Goal: Information Seeking & Learning: Learn about a topic

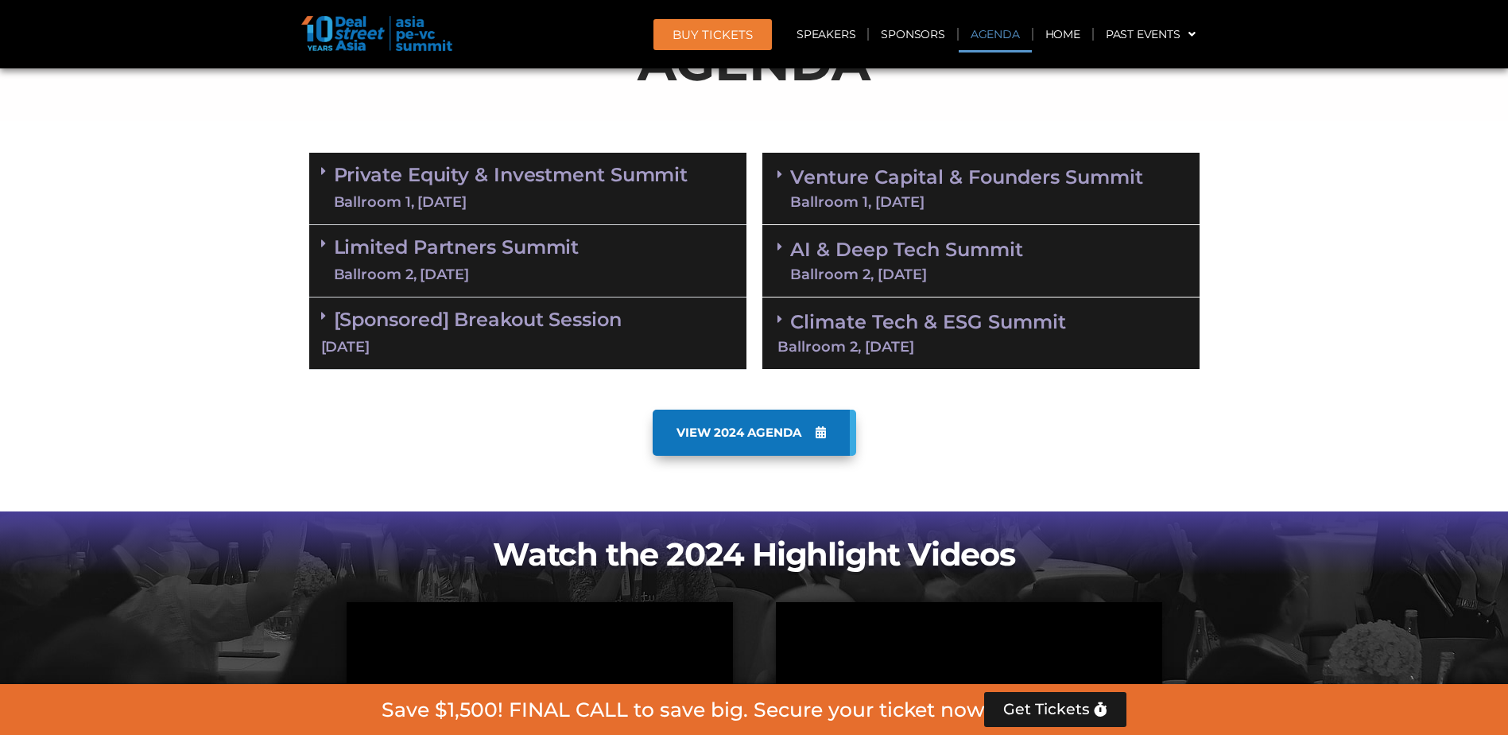
scroll to position [901, 0]
click at [328, 311] on span at bounding box center [327, 316] width 13 height 14
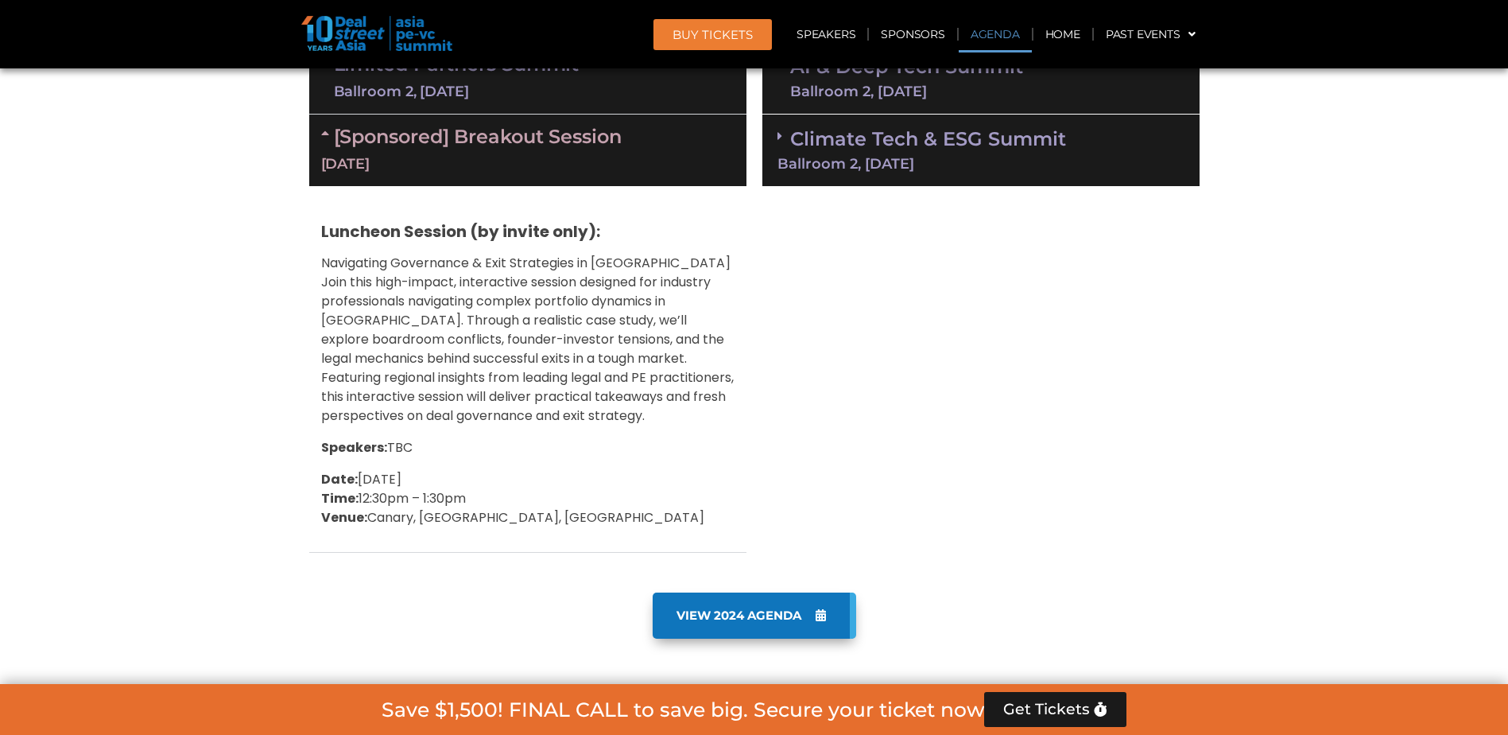
scroll to position [1060, 0]
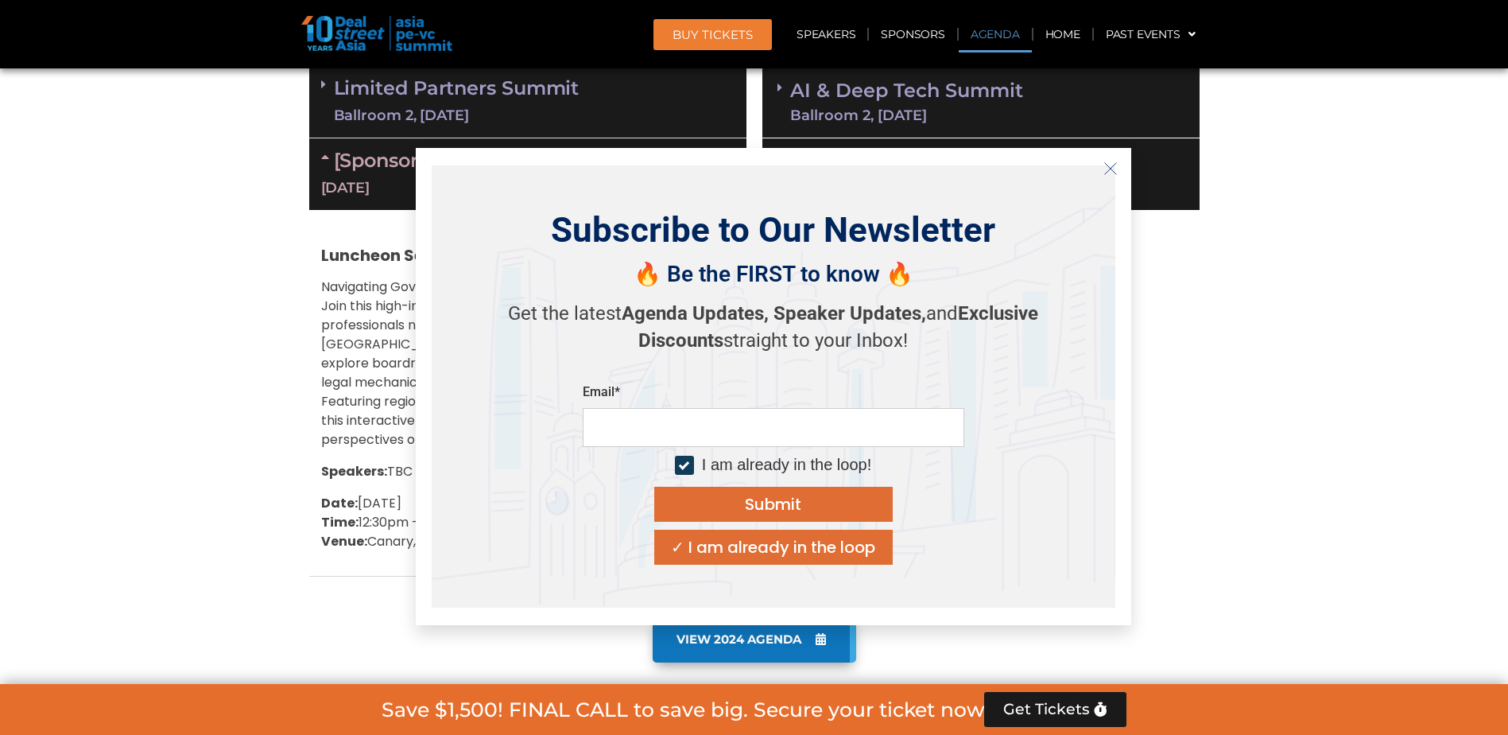
click at [1111, 172] on icon "Close" at bounding box center [1111, 168] width 14 height 14
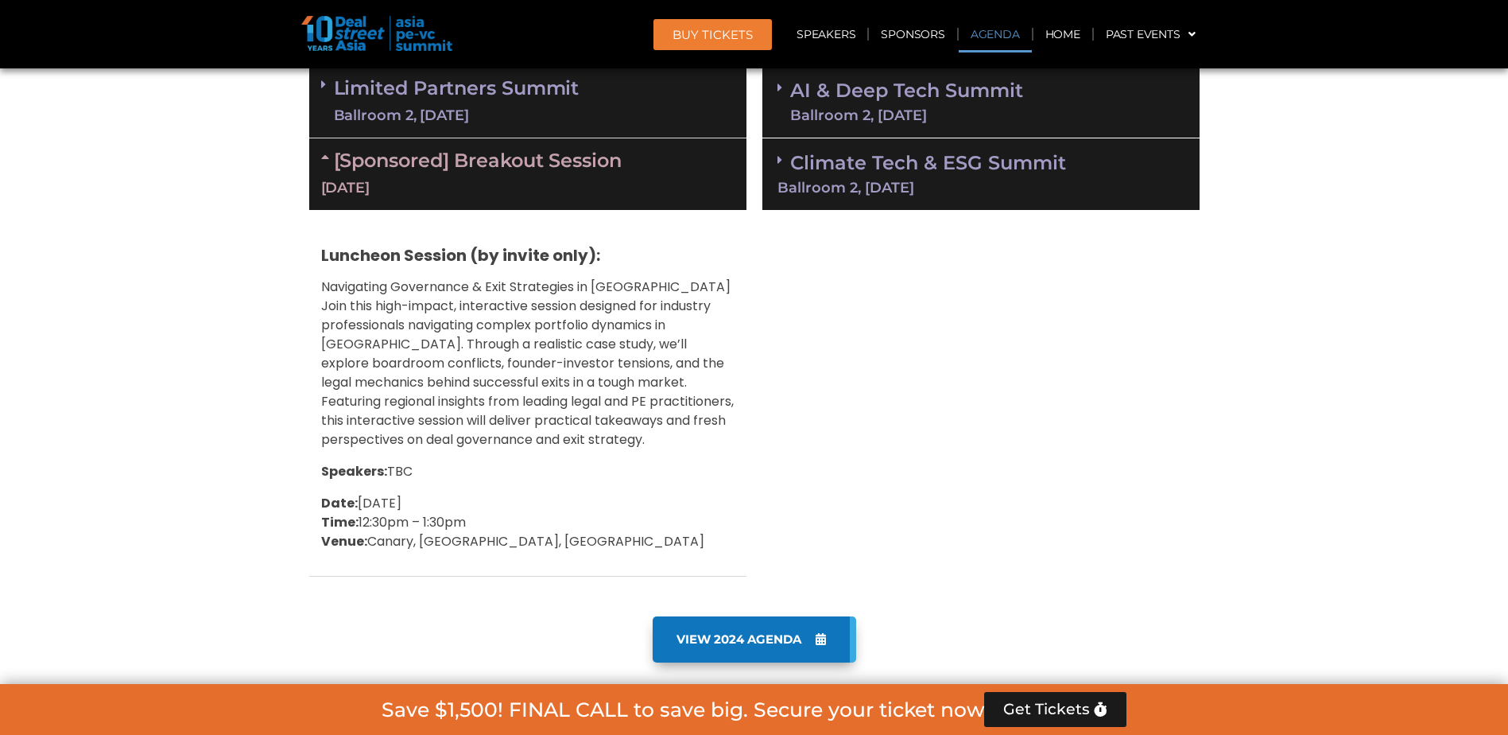
scroll to position [980, 0]
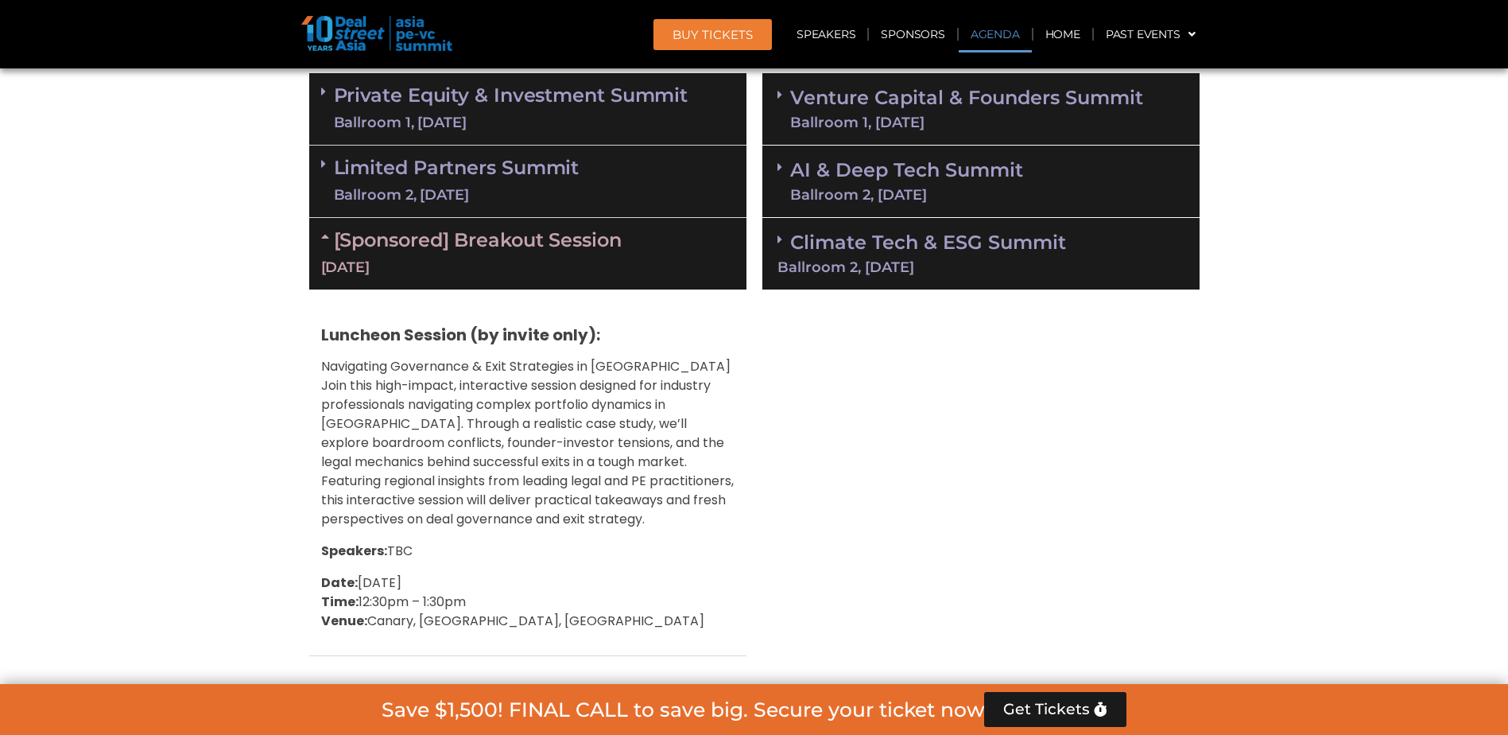
click at [322, 167] on icon at bounding box center [323, 163] width 5 height 13
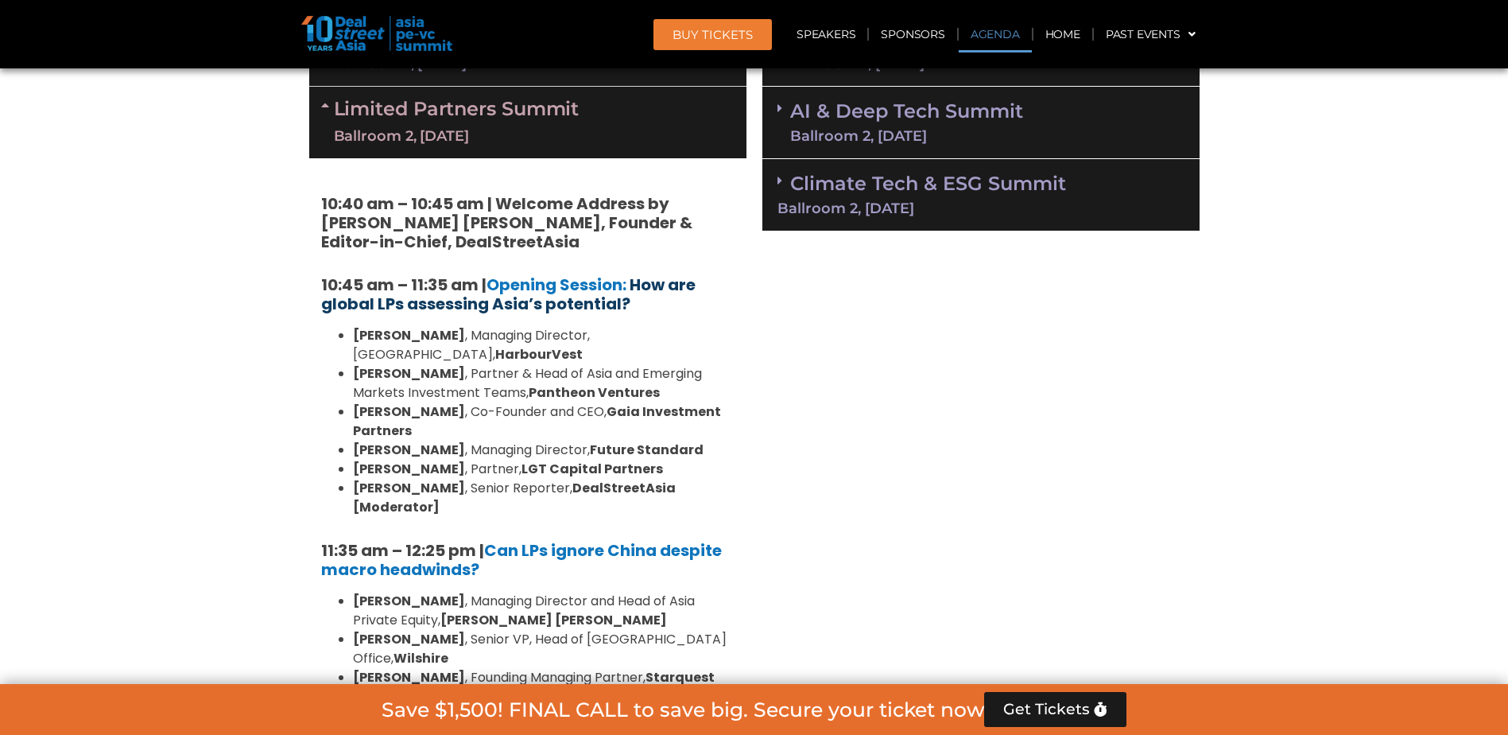
scroll to position [742, 0]
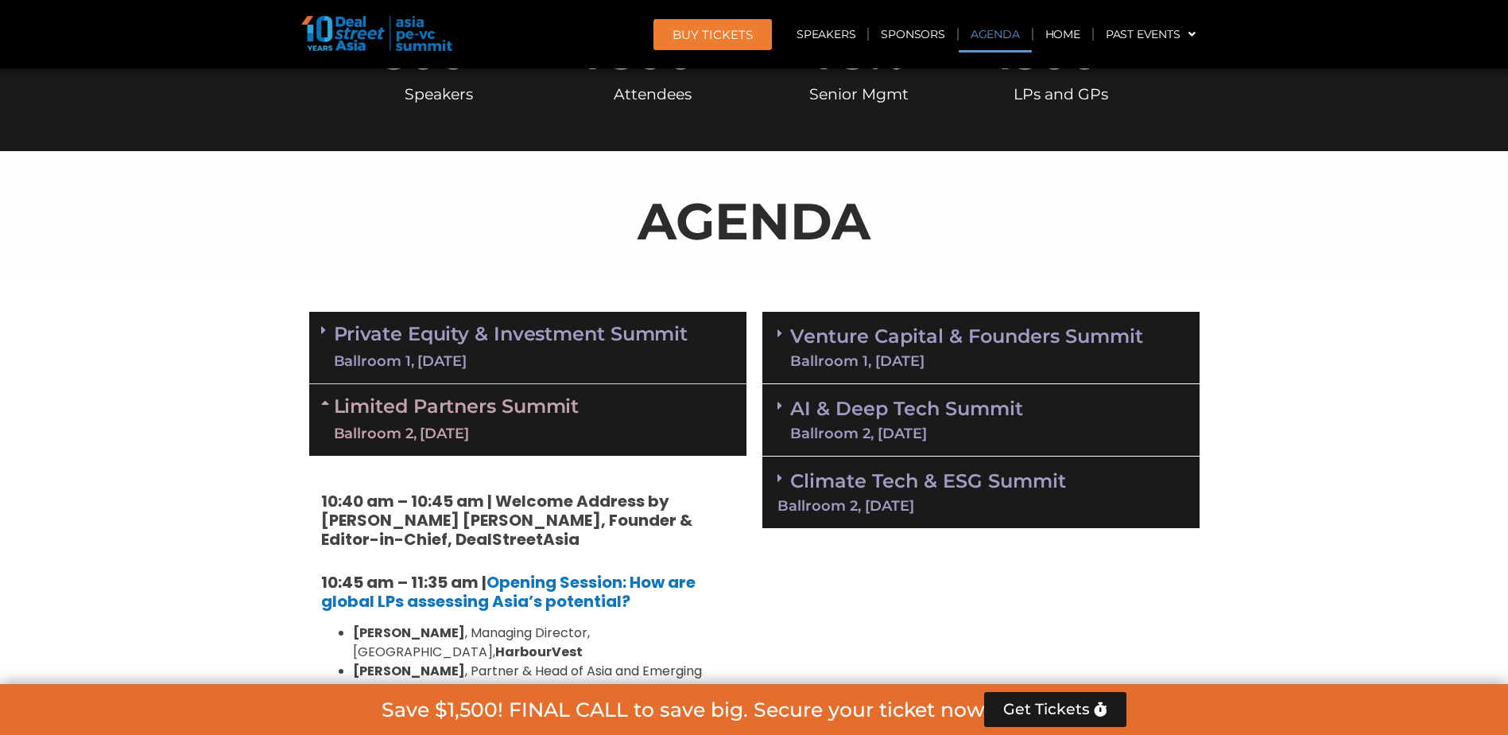
click at [322, 324] on icon at bounding box center [323, 330] width 5 height 13
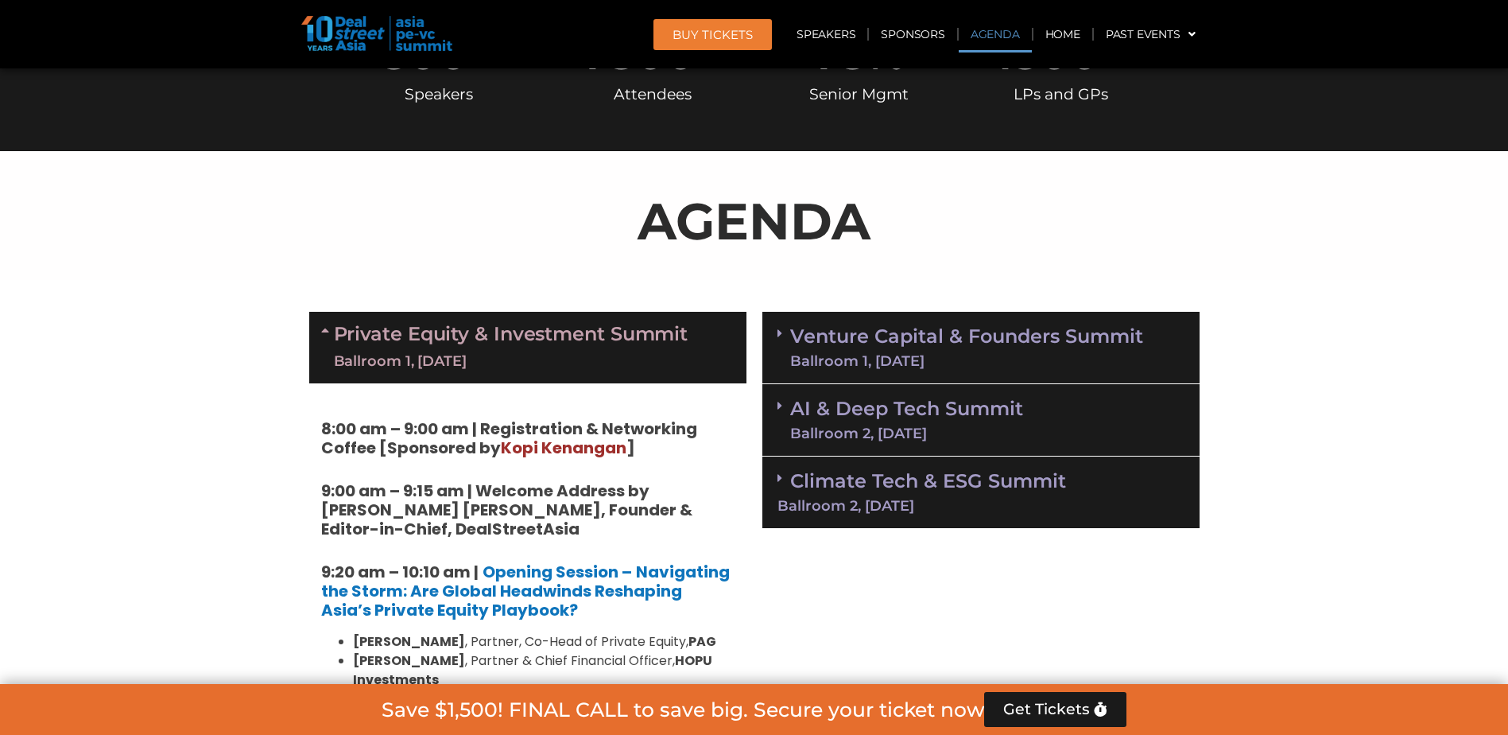
click at [782, 331] on span at bounding box center [784, 334] width 13 height 14
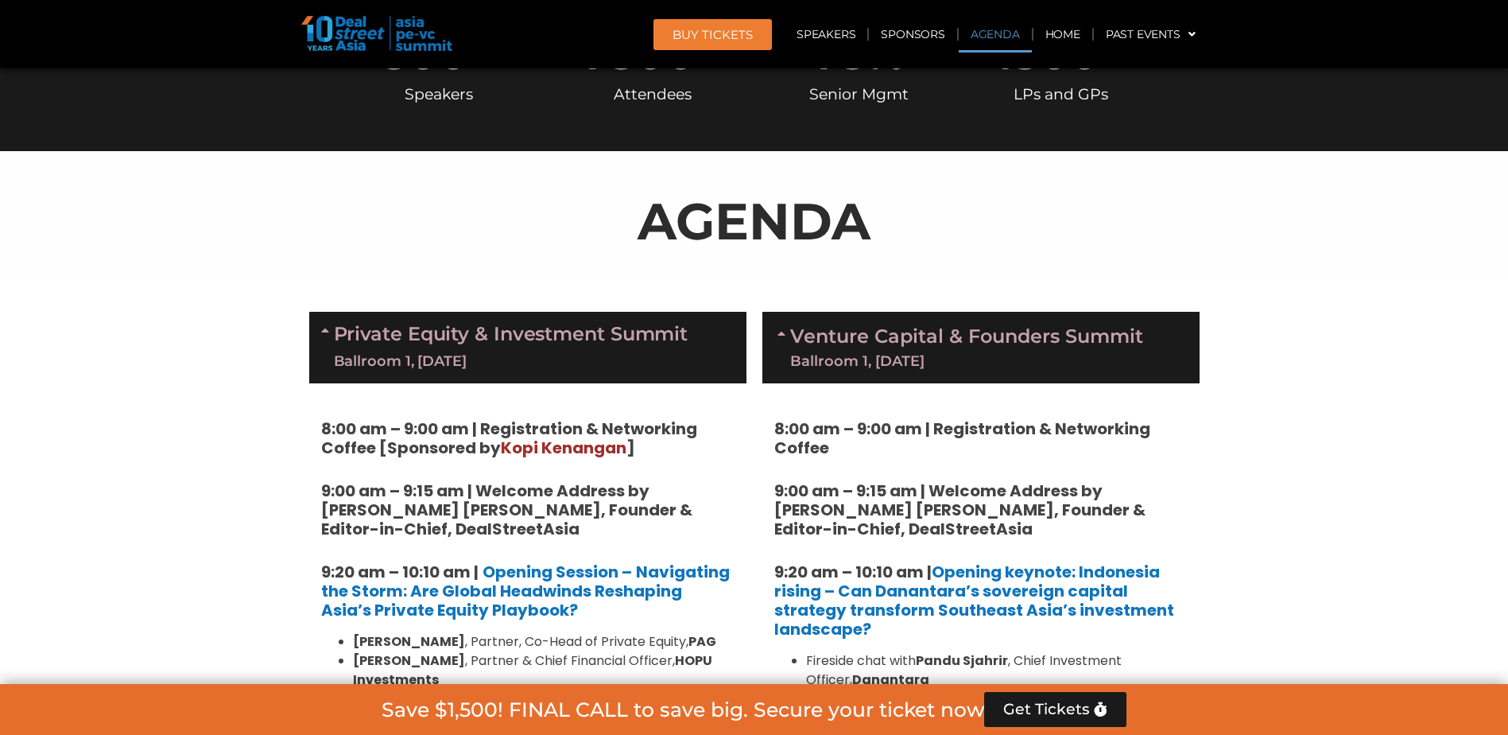
click at [782, 332] on icon at bounding box center [784, 333] width 13 height 13
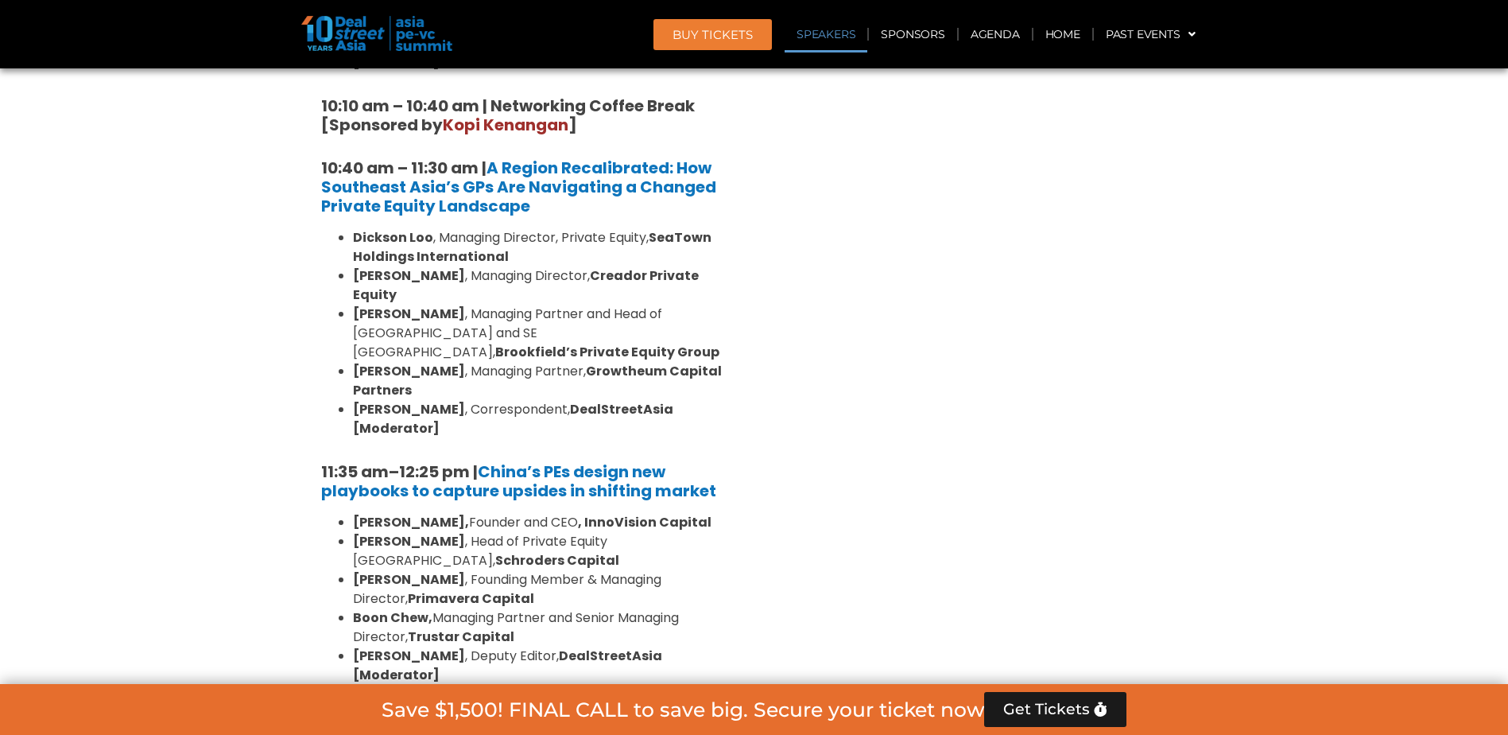
scroll to position [1537, 0]
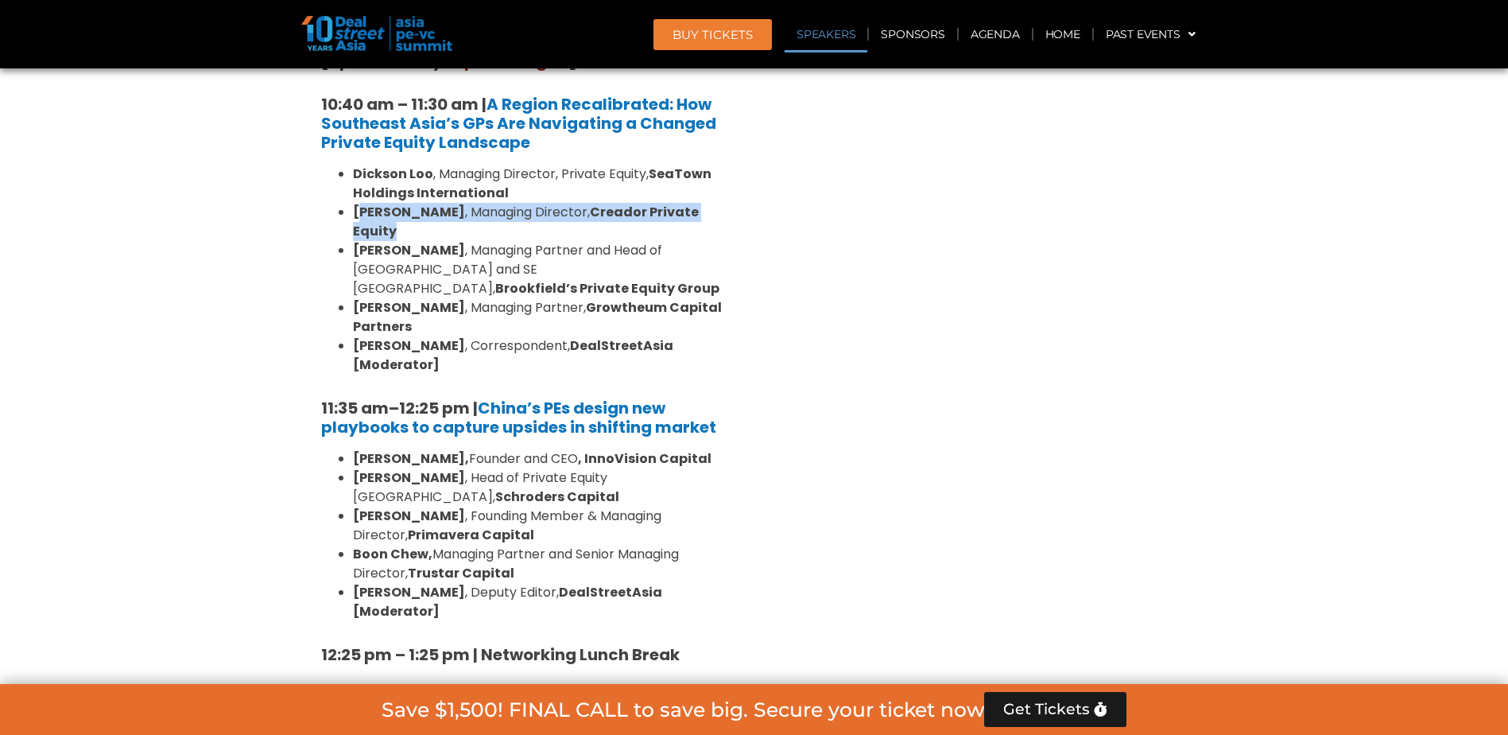
drag, startPoint x: 363, startPoint y: 176, endPoint x: 449, endPoint y: 196, distance: 88.1
click at [449, 203] on li "[PERSON_NAME] , Managing Director, Creador Private Equity" at bounding box center [544, 222] width 382 height 38
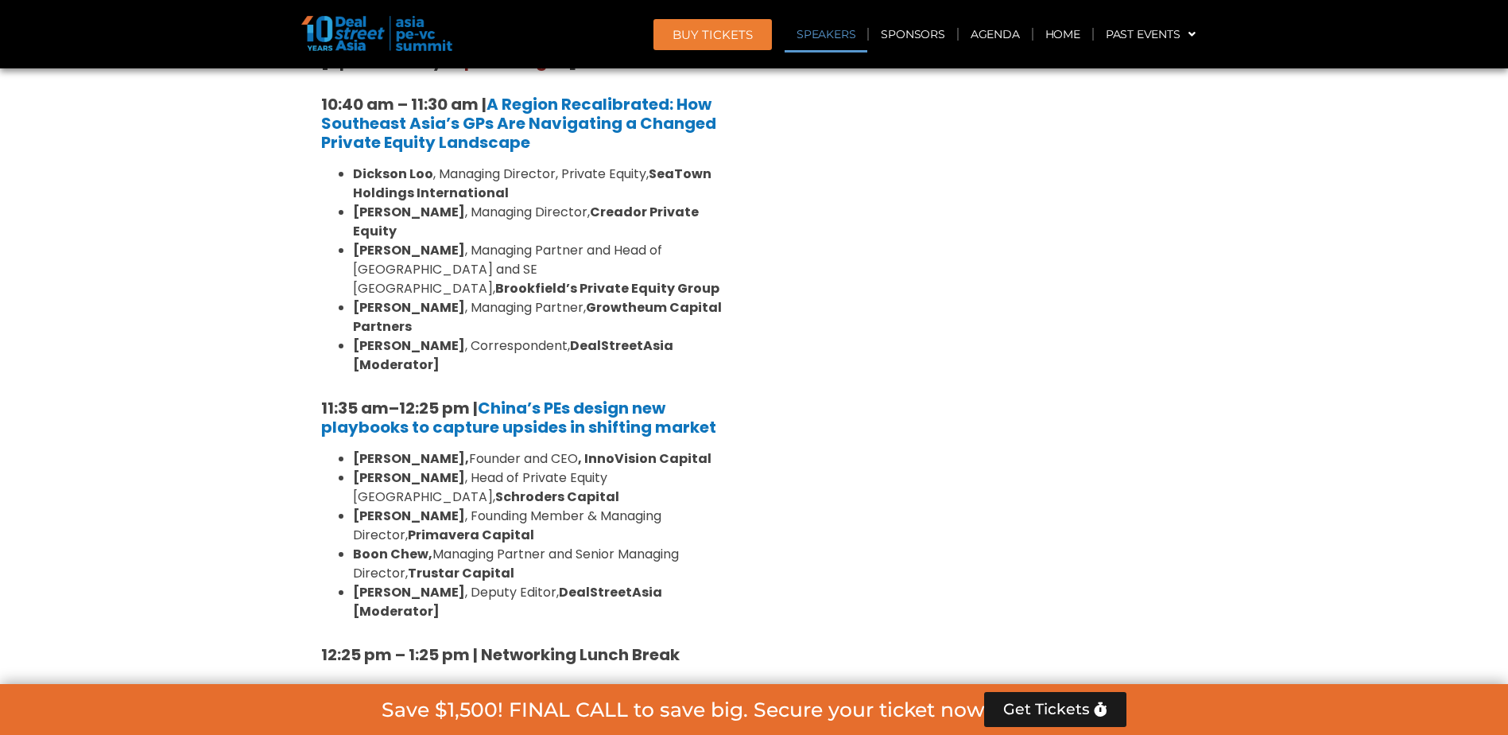
drag, startPoint x: 449, startPoint y: 196, endPoint x: 413, endPoint y: 219, distance: 43.0
click at [413, 241] on strong "[PERSON_NAME]" at bounding box center [409, 250] width 112 height 18
drag, startPoint x: 433, startPoint y: 228, endPoint x: 677, endPoint y: 229, distance: 244.9
click at [677, 241] on li "[PERSON_NAME] , Managing Partner and Head of [GEOGRAPHIC_DATA] and [GEOGRAPHIC_…" at bounding box center [544, 269] width 382 height 57
drag, startPoint x: 677, startPoint y: 229, endPoint x: 424, endPoint y: 274, distance: 257.6
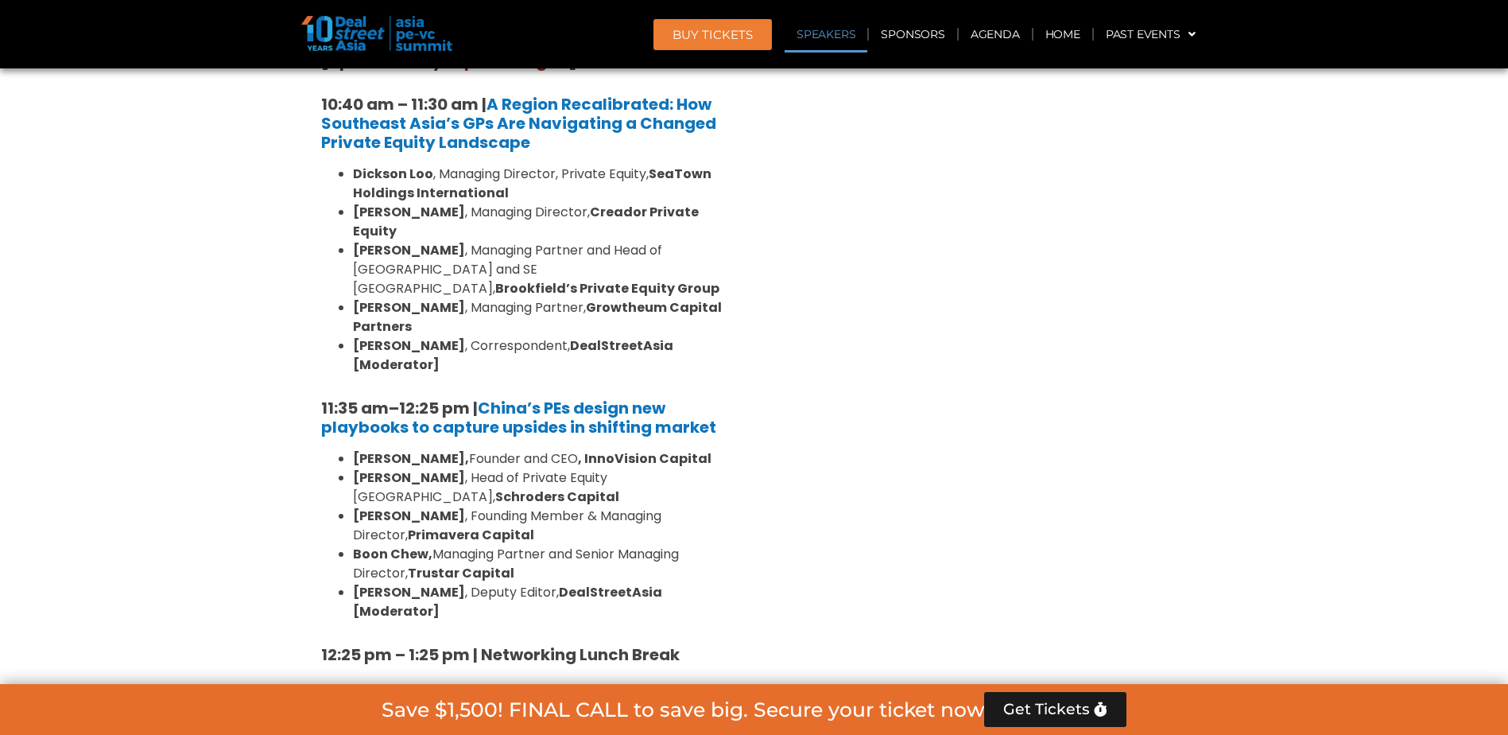
click at [424, 298] on li "[PERSON_NAME] , Managing Partner, Growtheum Capital Partners" at bounding box center [544, 317] width 382 height 38
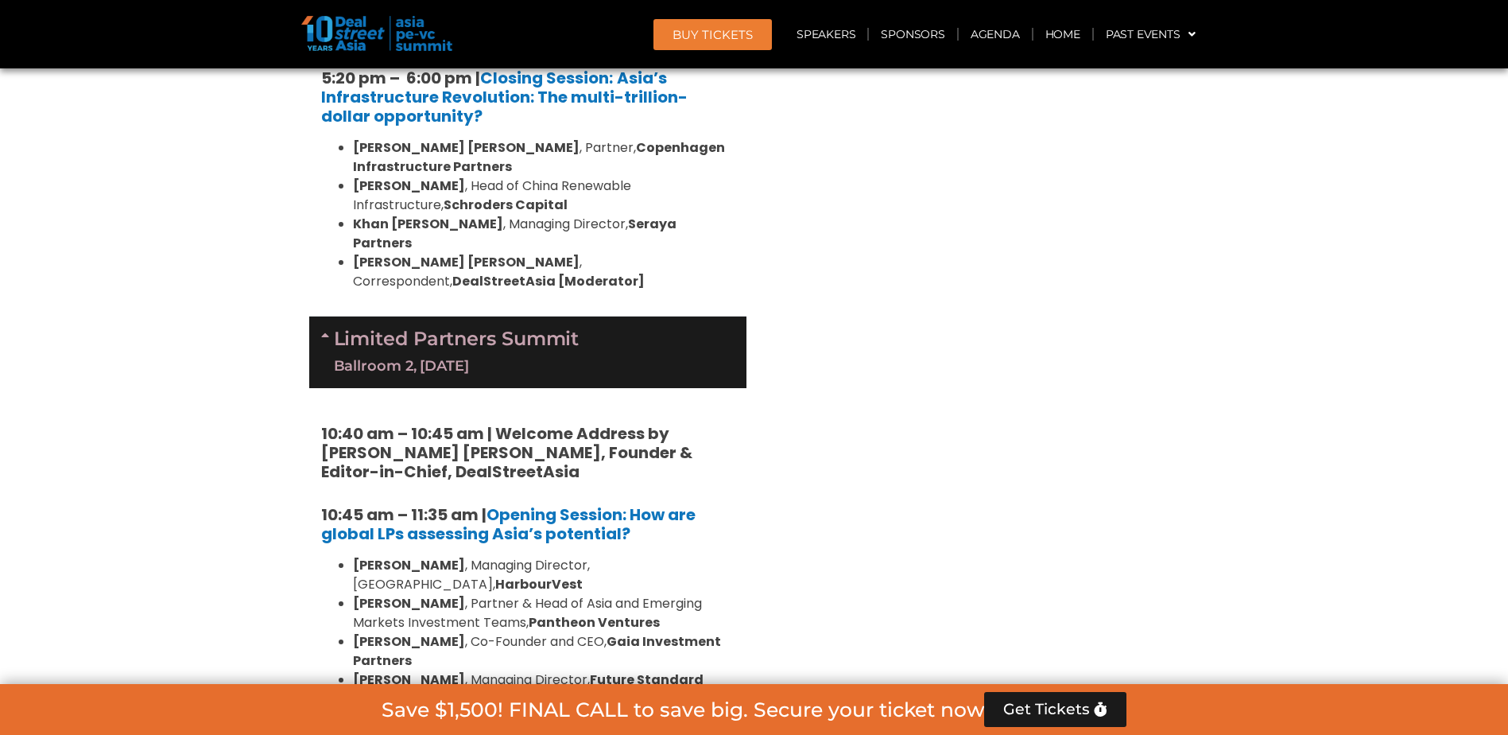
scroll to position [3445, 0]
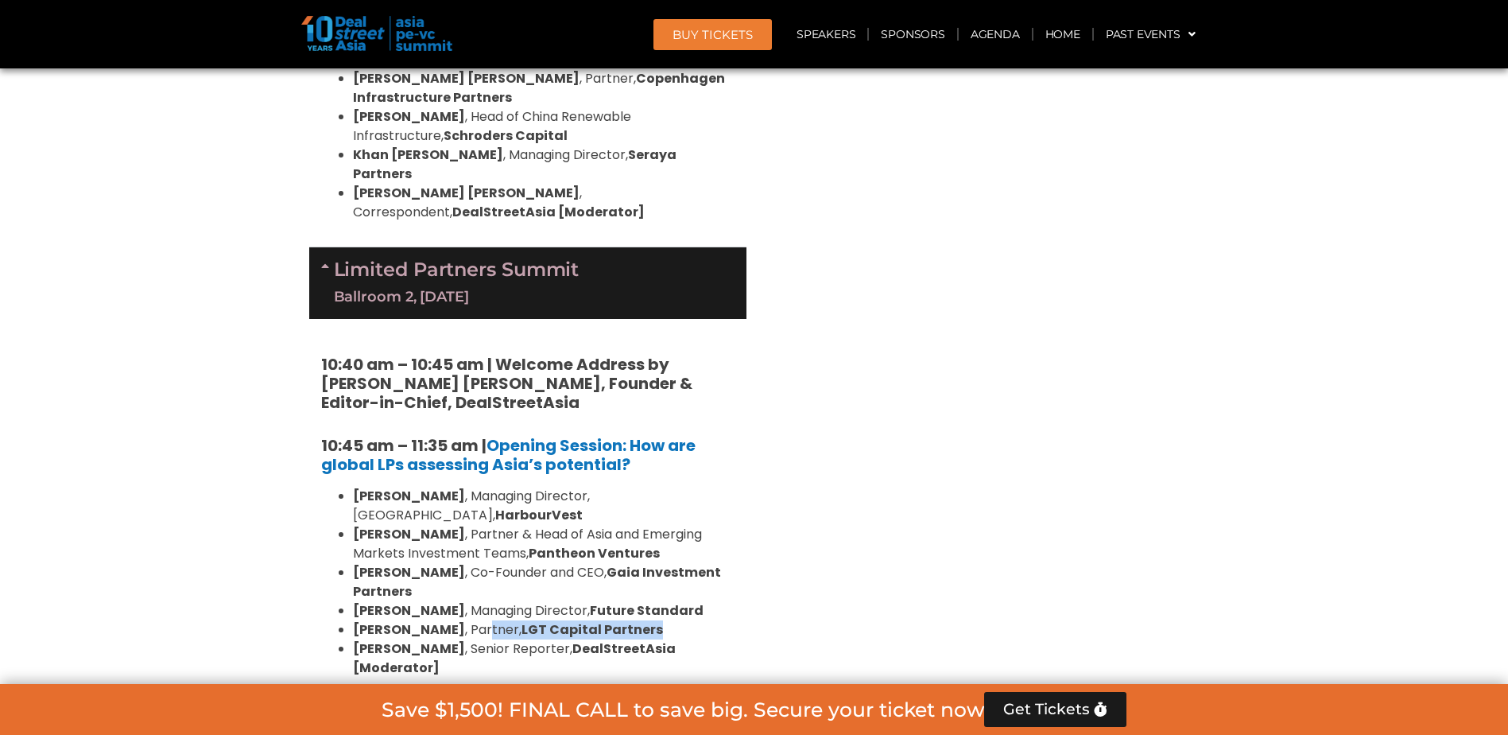
drag, startPoint x: 641, startPoint y: 327, endPoint x: 462, endPoint y: 328, distance: 178.9
click at [462, 620] on li "[PERSON_NAME] , Partner, LGT Capital Partners" at bounding box center [544, 629] width 382 height 19
click at [366, 563] on strong "[PERSON_NAME]" at bounding box center [409, 572] width 112 height 18
drag, startPoint x: 366, startPoint y: 258, endPoint x: 593, endPoint y: 266, distance: 227.5
click at [593, 563] on strong "Gaia Investment Partners" at bounding box center [537, 581] width 368 height 37
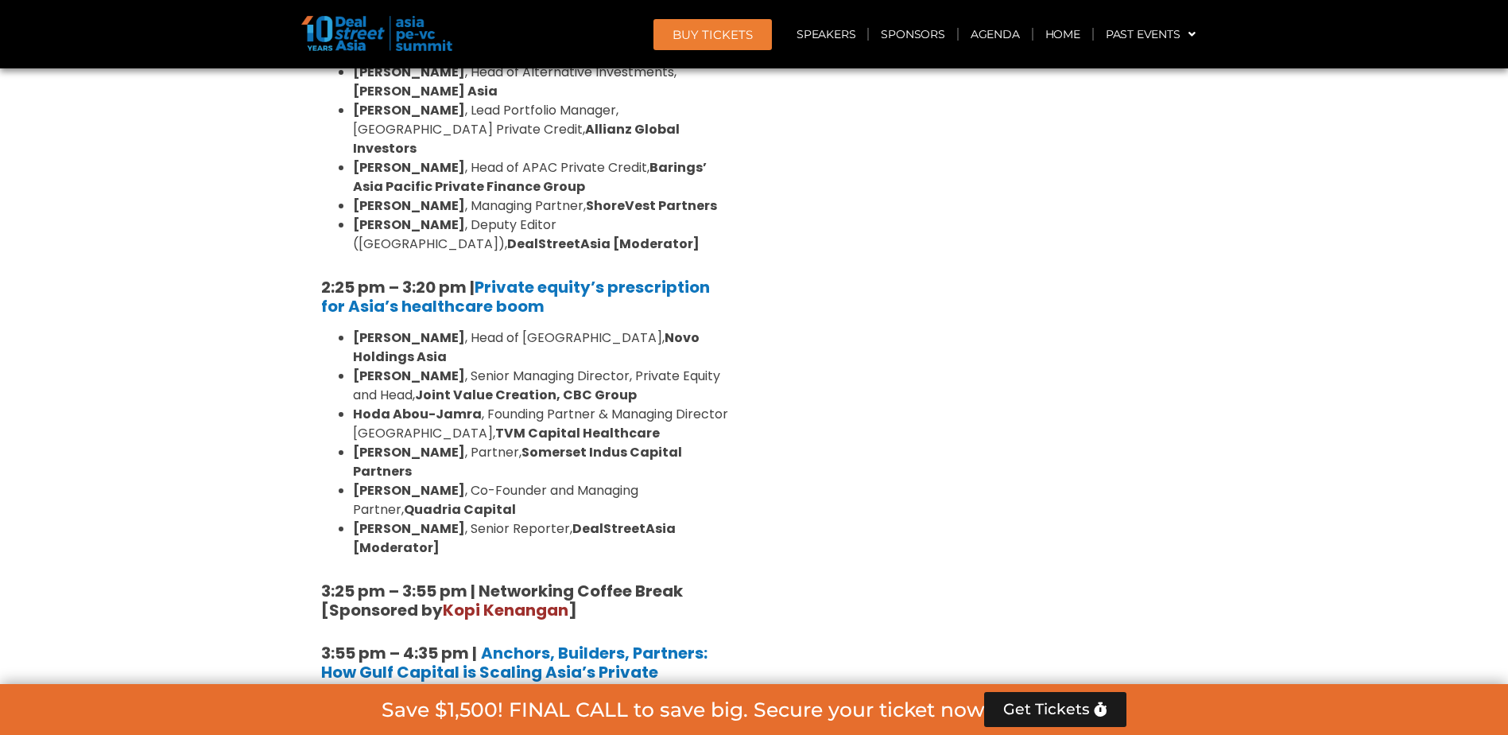
scroll to position [2252, 0]
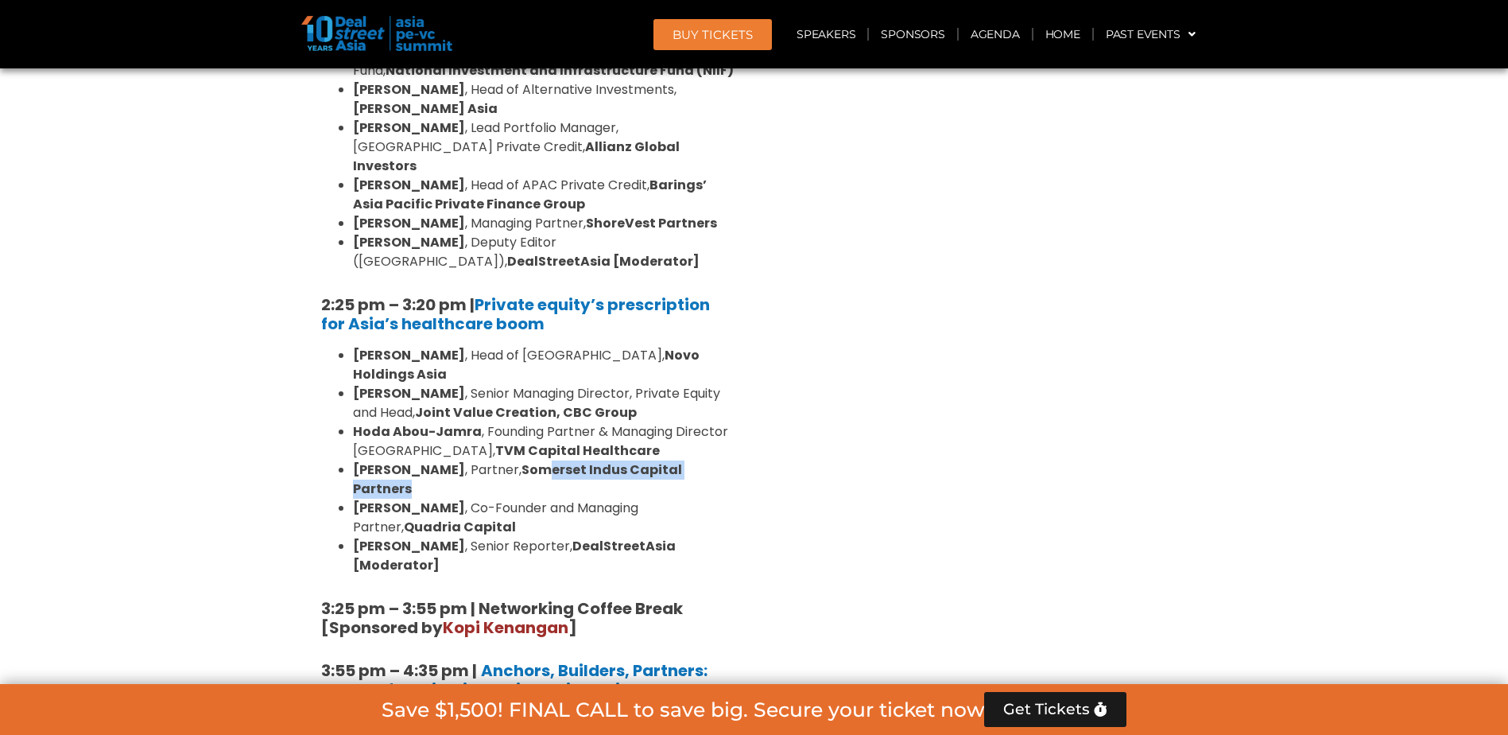
drag, startPoint x: 545, startPoint y: 278, endPoint x: 751, endPoint y: 279, distance: 206.7
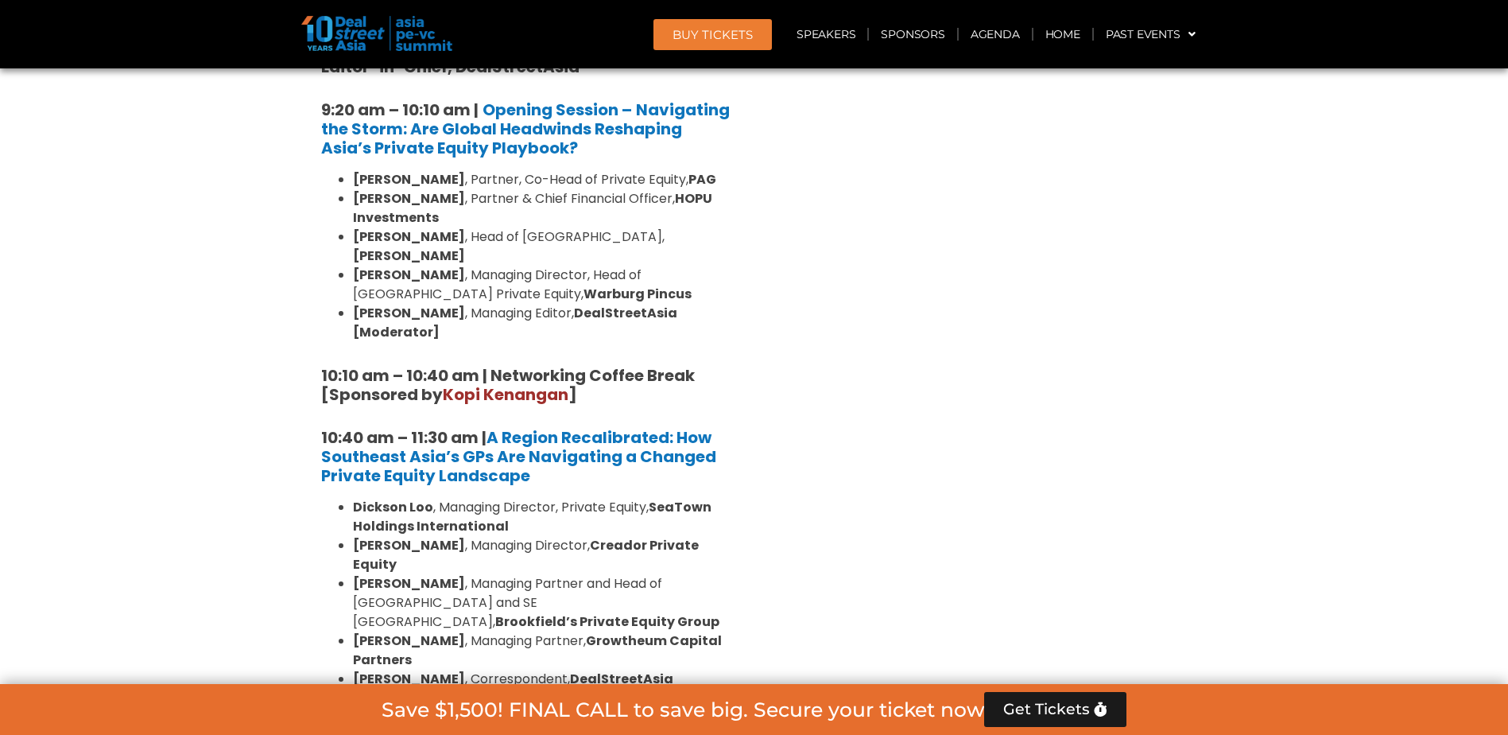
scroll to position [1219, 0]
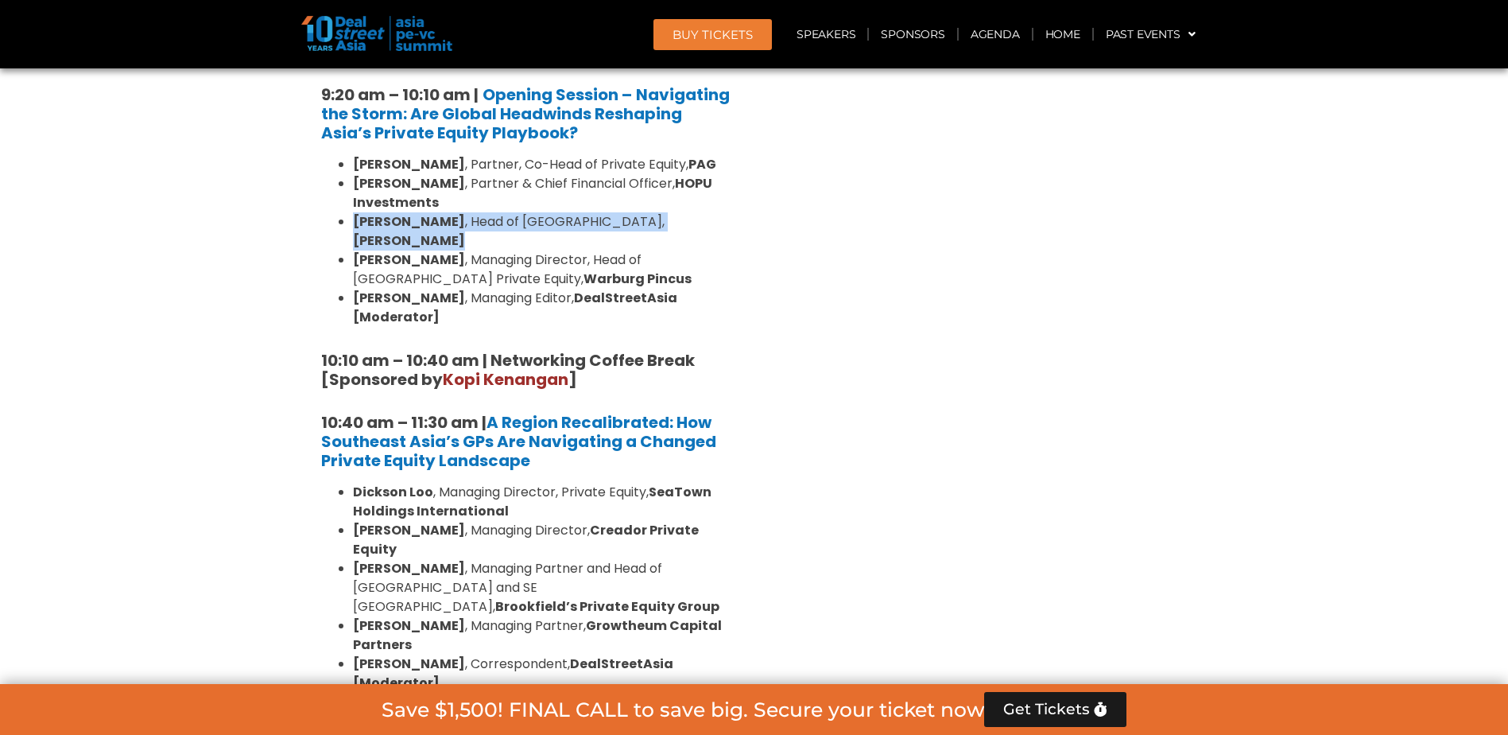
drag, startPoint x: 351, startPoint y: 224, endPoint x: 711, endPoint y: 220, distance: 360.2
click at [711, 220] on ul "[PERSON_NAME] , Partner, Co-Head of Private Equity, [PERSON_NAME] , Partner & C…" at bounding box center [527, 241] width 413 height 172
drag, startPoint x: 711, startPoint y: 220, endPoint x: 681, endPoint y: 239, distance: 35.7
click at [697, 250] on li "[PERSON_NAME] , Managing Director, Head of [GEOGRAPHIC_DATA] Private Equity, Wa…" at bounding box center [544, 269] width 382 height 38
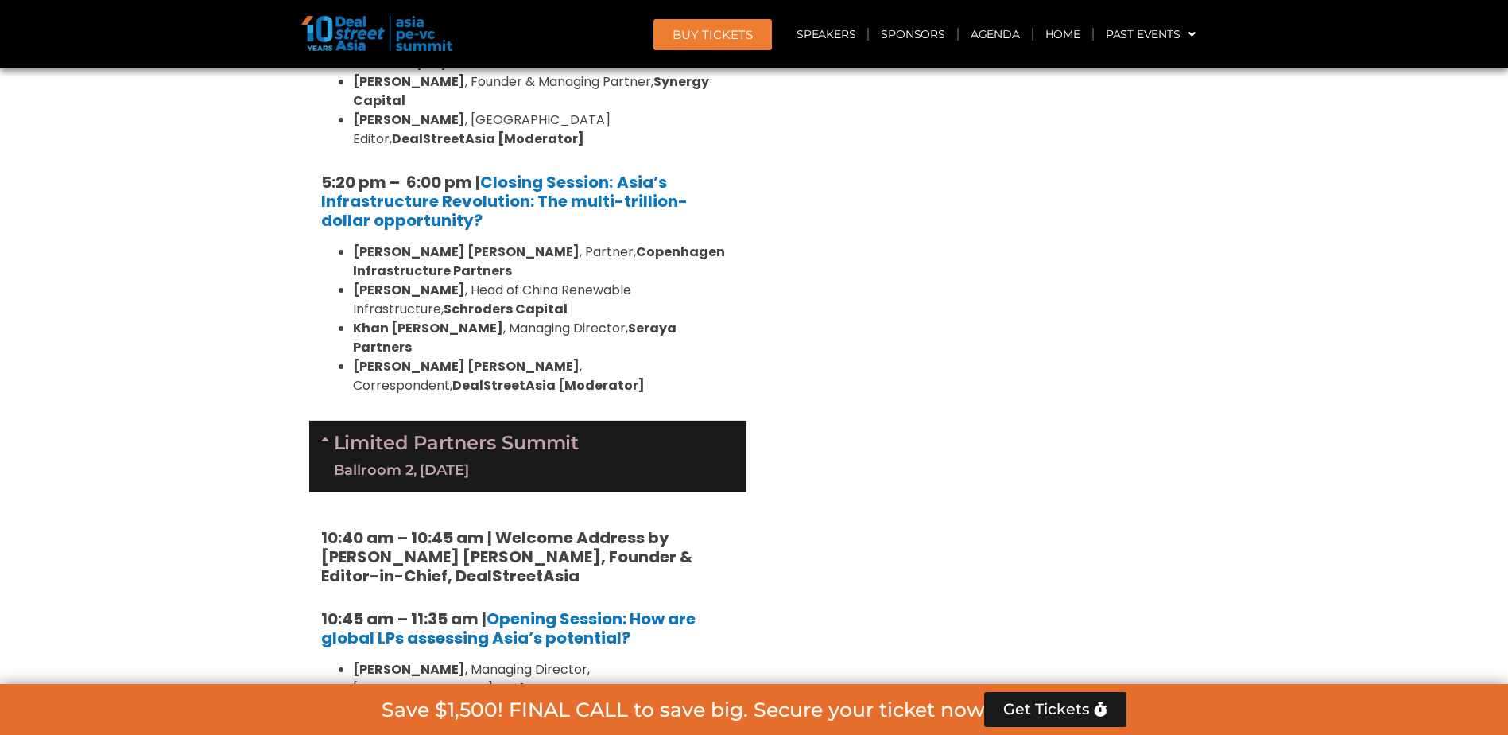
scroll to position [3365, 0]
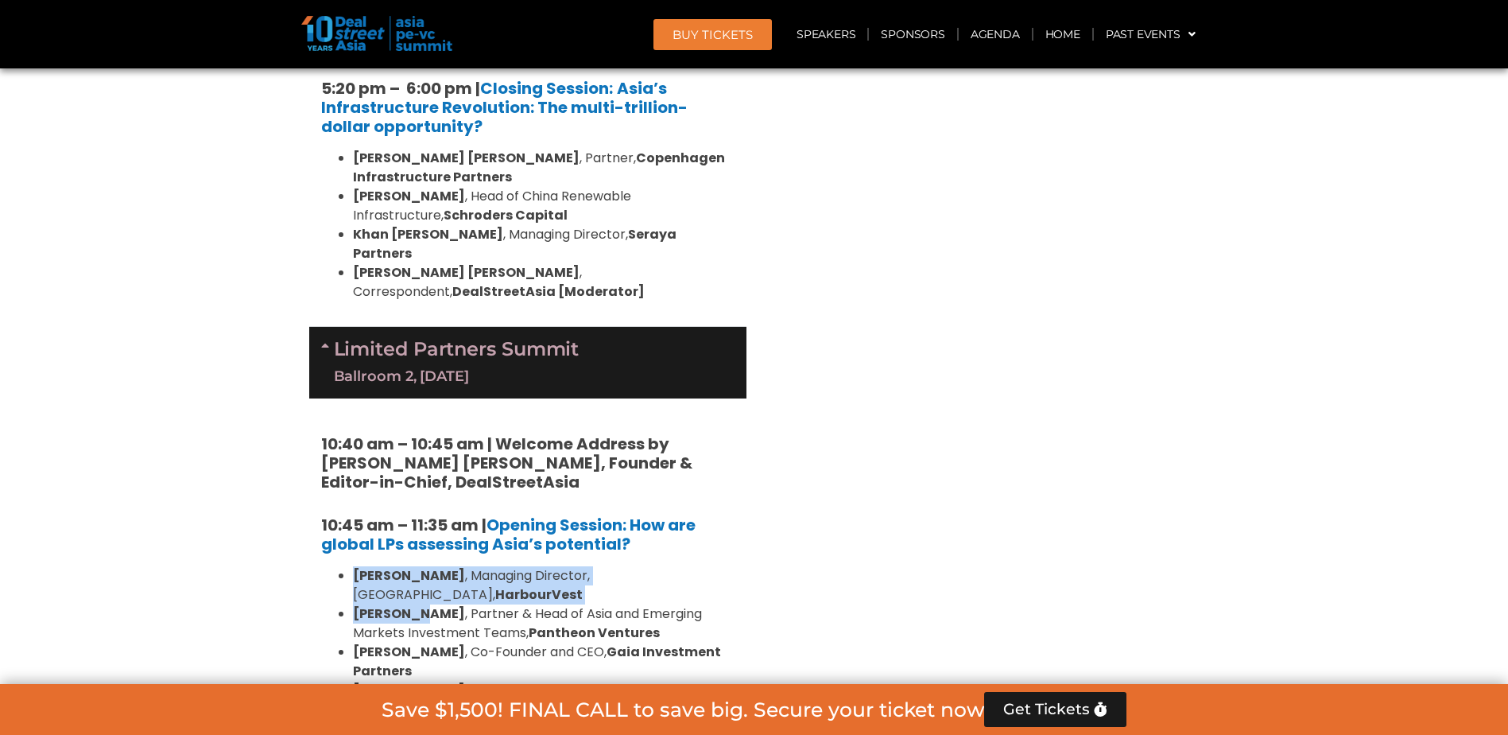
drag, startPoint x: 349, startPoint y: 283, endPoint x: 409, endPoint y: 310, distance: 66.2
click at [409, 566] on ul "[PERSON_NAME] , Managing Director, [GEOGRAPHIC_DATA], HarbourVest [PERSON_NAME]…" at bounding box center [527, 661] width 413 height 191
drag, startPoint x: 409, startPoint y: 310, endPoint x: 369, endPoint y: 294, distance: 43.6
click at [369, 566] on strong "[PERSON_NAME]" at bounding box center [409, 575] width 112 height 18
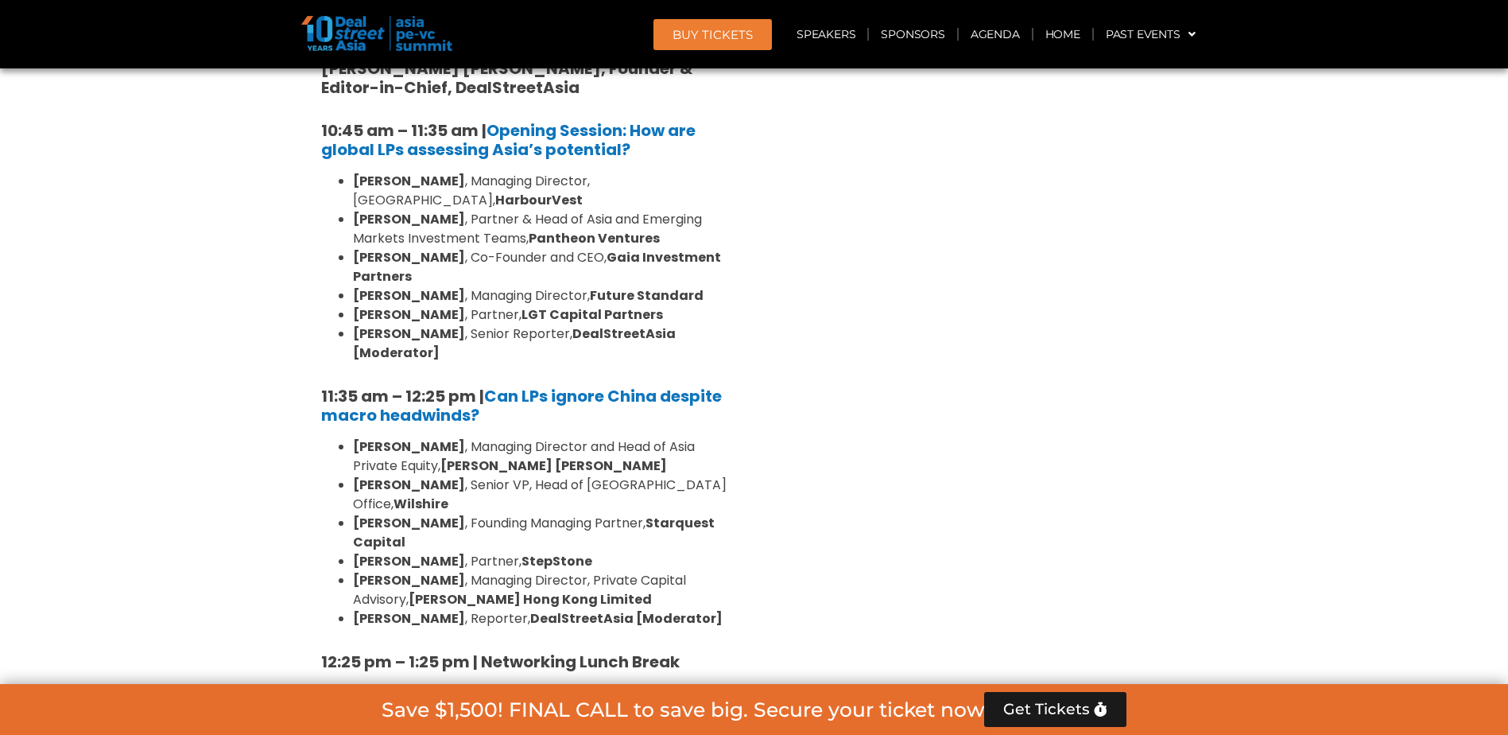
scroll to position [3763, 0]
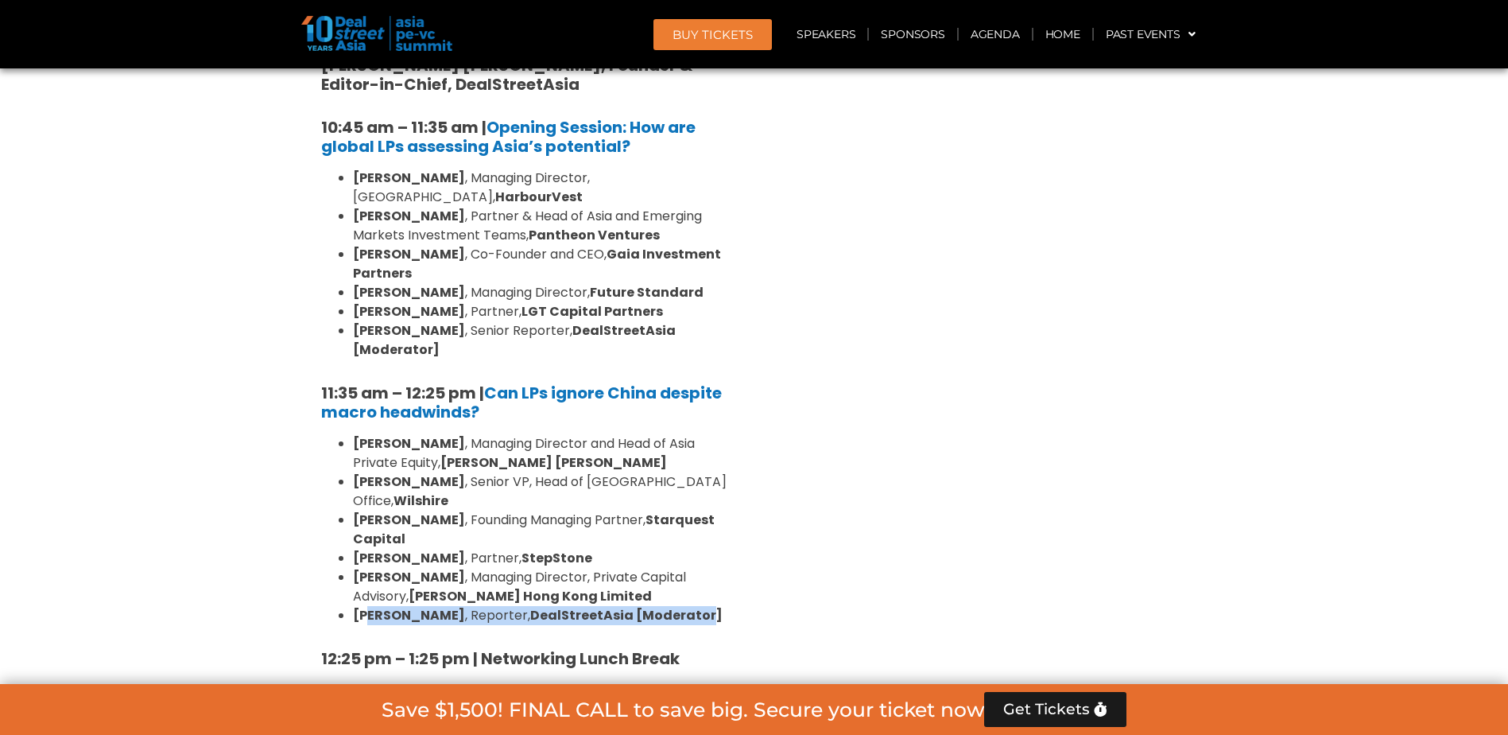
drag, startPoint x: 363, startPoint y: 275, endPoint x: 673, endPoint y: 270, distance: 310.1
click at [673, 606] on li "[PERSON_NAME] , Reporter, DealStreetAsia [Moderator]" at bounding box center [544, 615] width 382 height 19
drag, startPoint x: 673, startPoint y: 270, endPoint x: 686, endPoint y: 277, distance: 14.6
click at [686, 606] on li "[PERSON_NAME] , Reporter, DealStreetAsia [Moderator]" at bounding box center [544, 615] width 382 height 19
drag, startPoint x: 686, startPoint y: 274, endPoint x: 458, endPoint y: 272, distance: 228.2
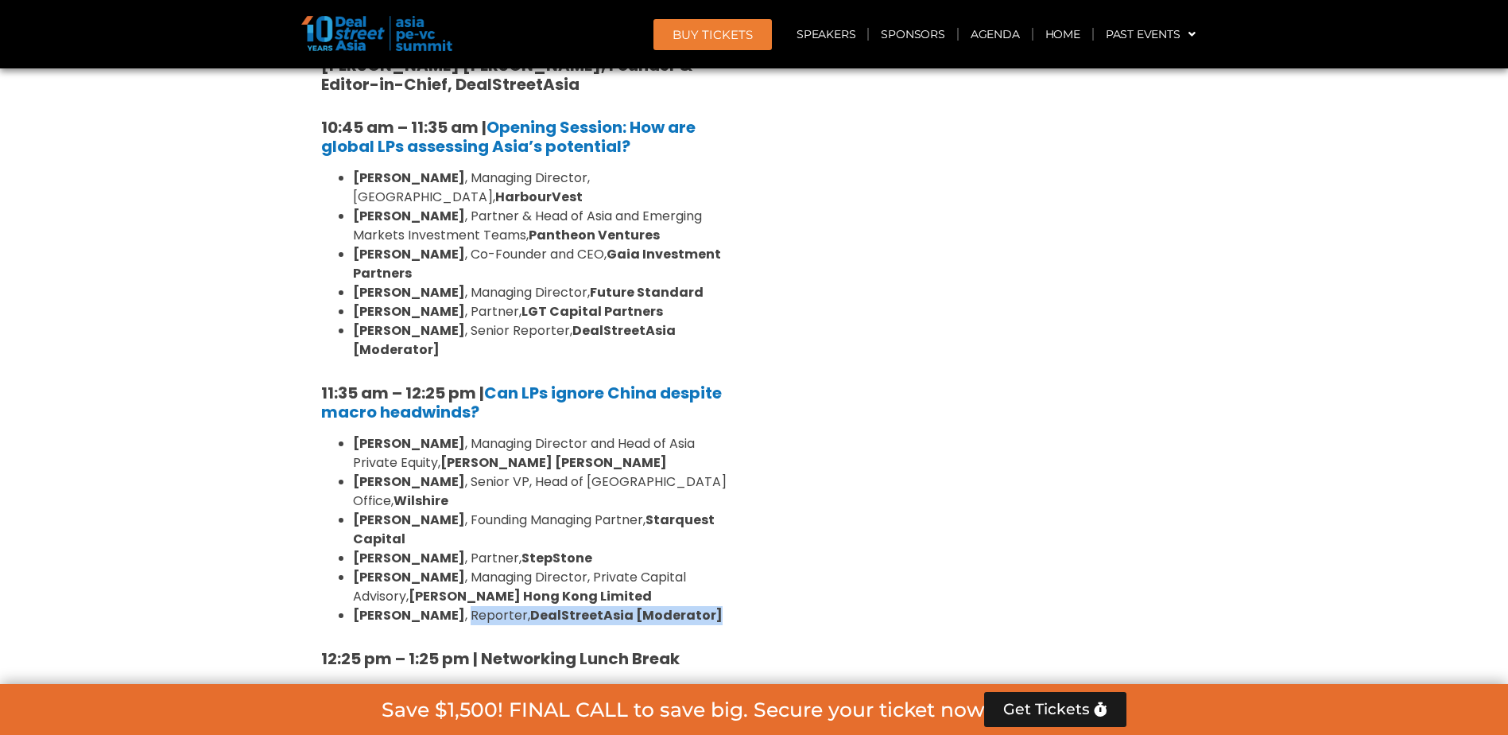
click at [458, 606] on li "[PERSON_NAME] , Reporter, DealStreetAsia [Moderator]" at bounding box center [544, 615] width 382 height 19
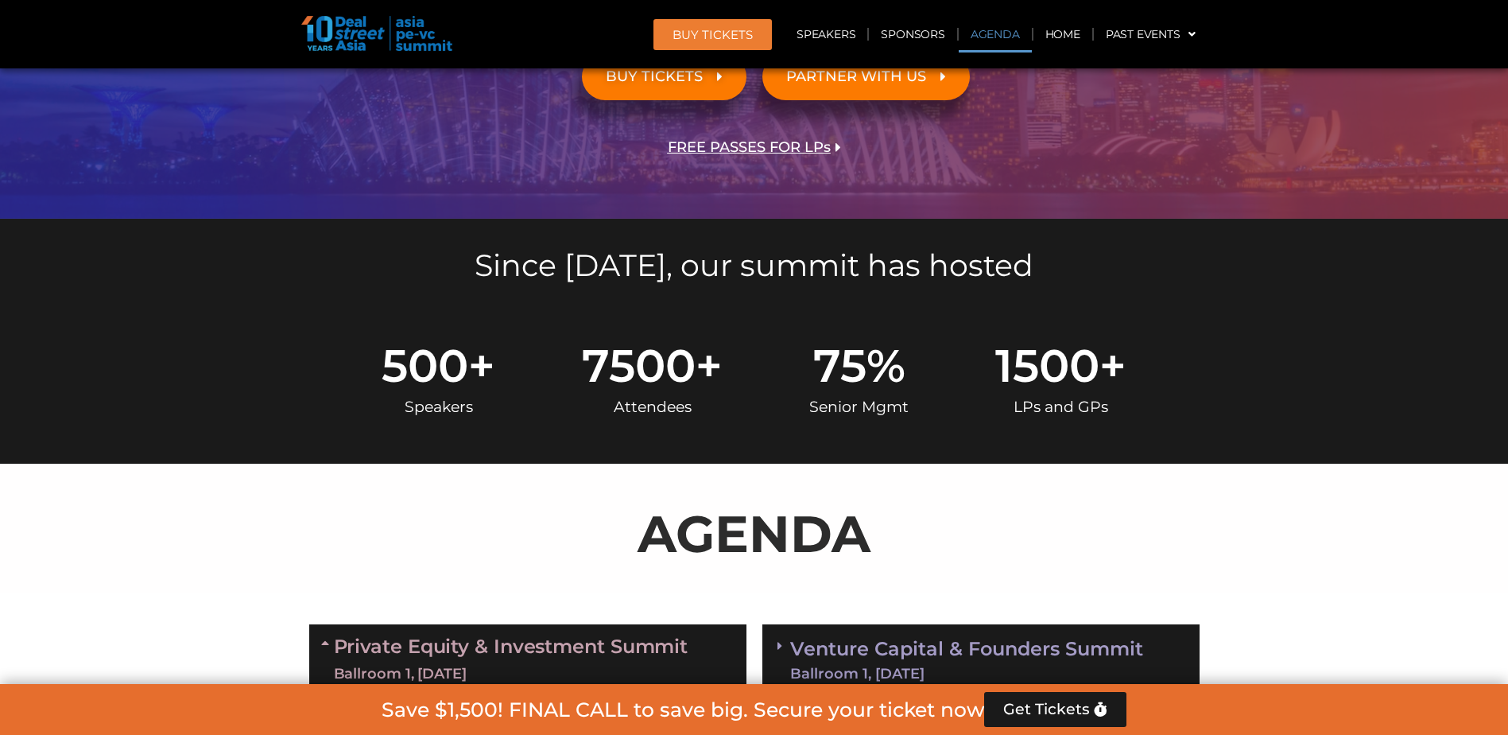
scroll to position [662, 0]
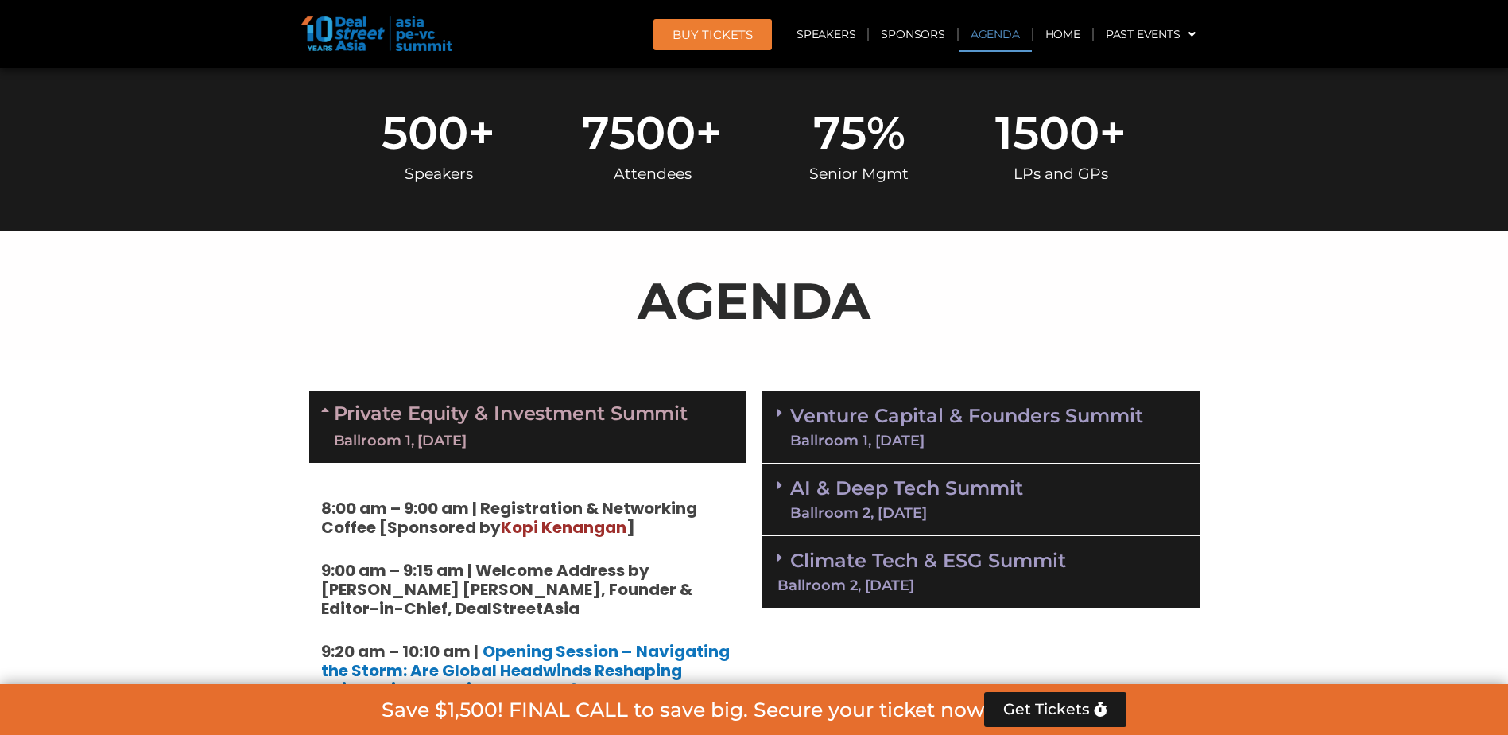
click at [415, 431] on div "Ballroom 1, [DATE]" at bounding box center [511, 441] width 355 height 20
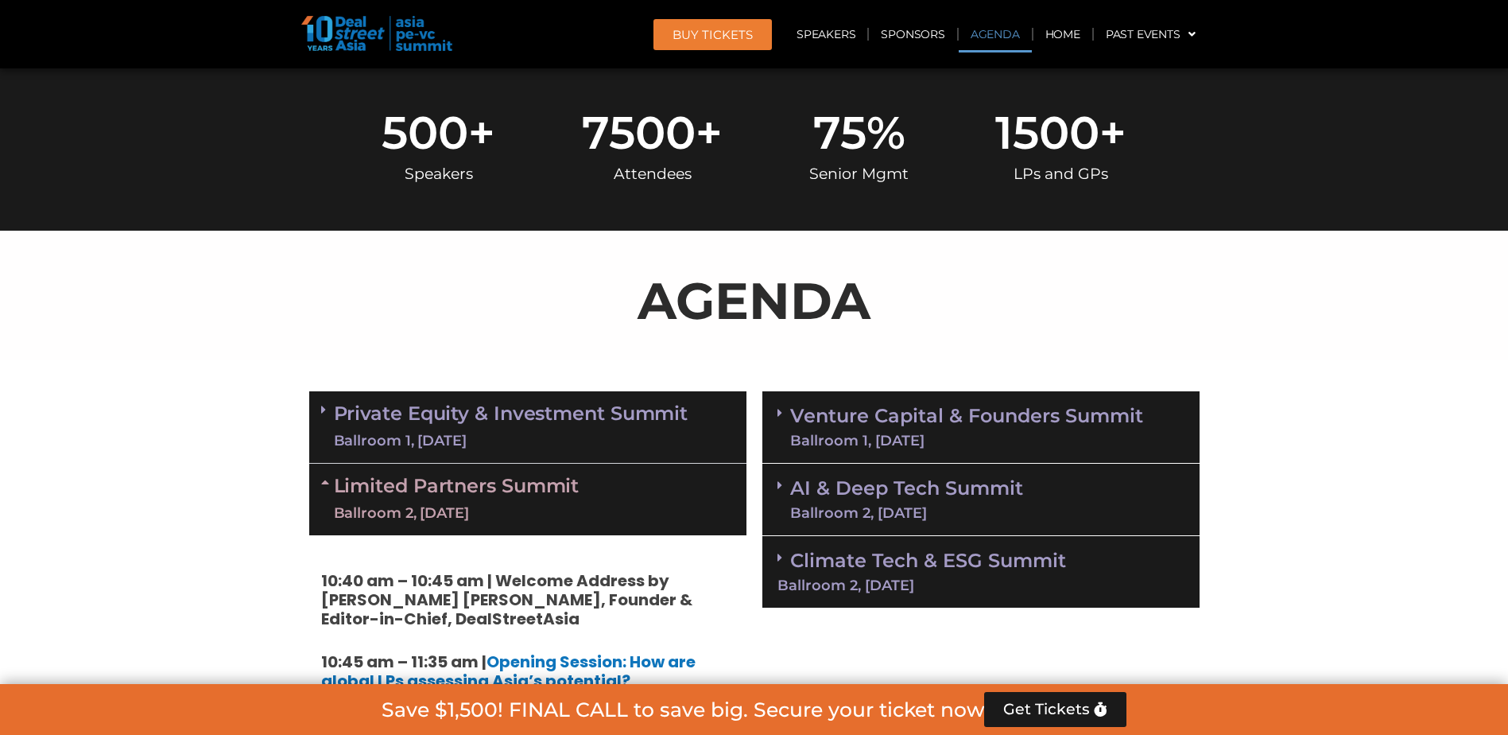
click at [432, 487] on link "Limited Partners [GEOGRAPHIC_DATA] 2, [DATE]" at bounding box center [457, 499] width 246 height 48
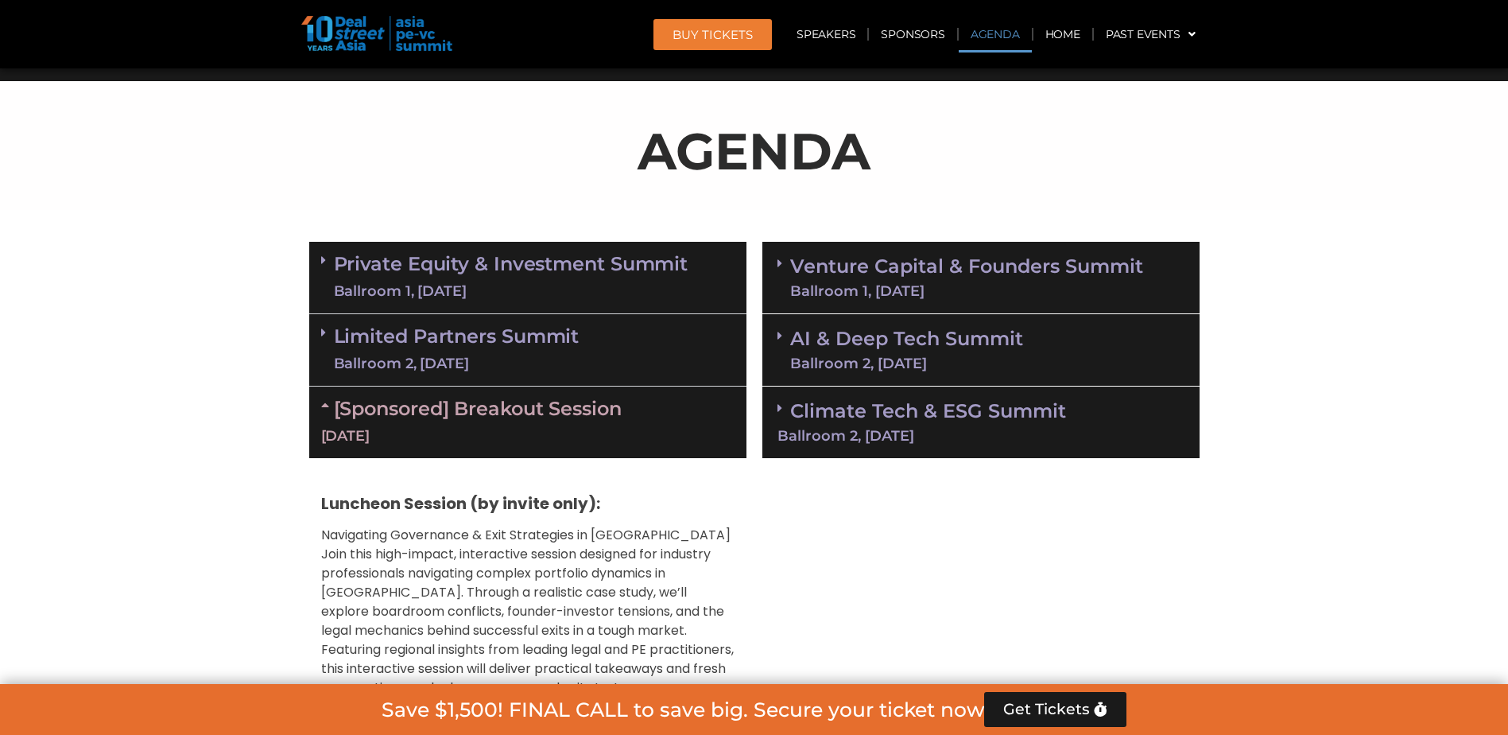
scroll to position [821, 0]
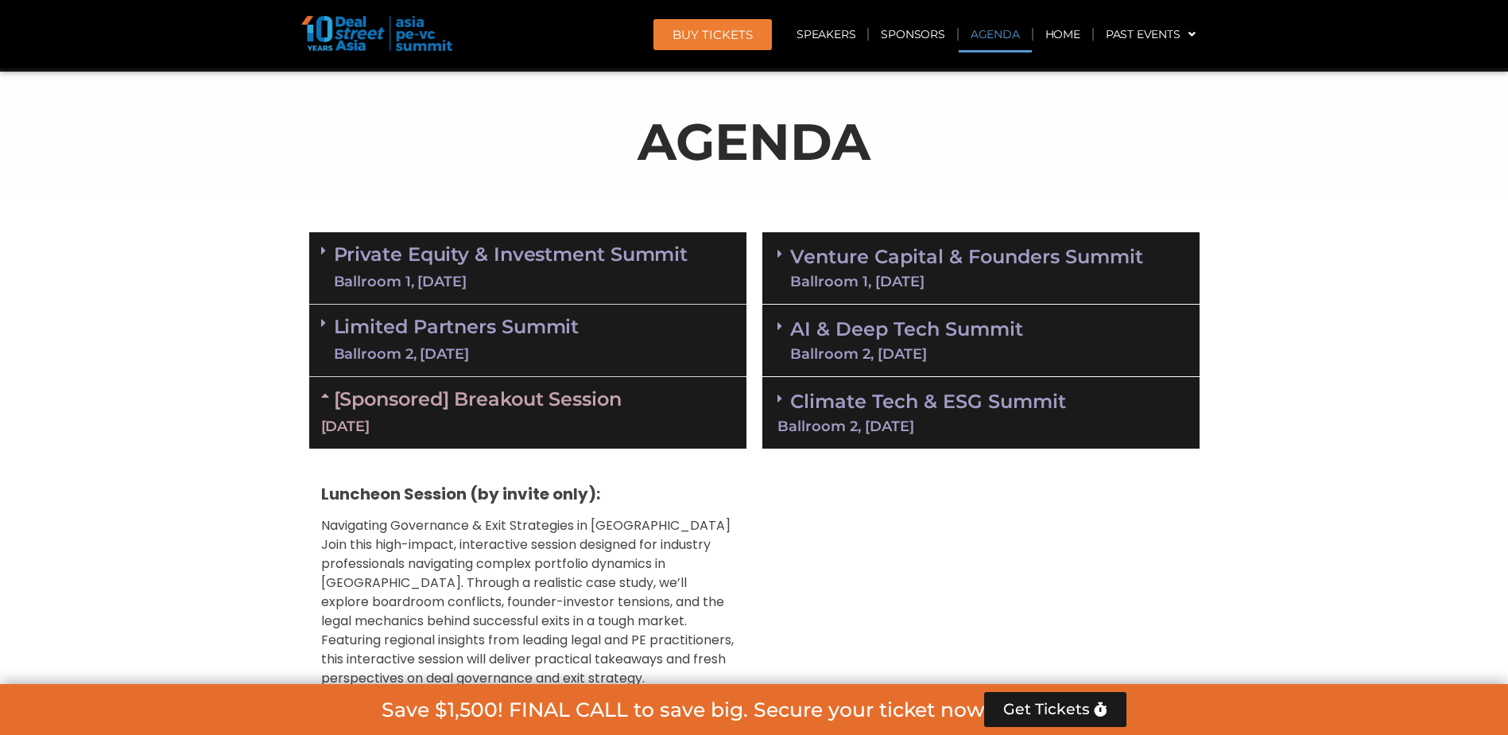
click at [499, 433] on div "[DATE]" at bounding box center [527, 427] width 413 height 20
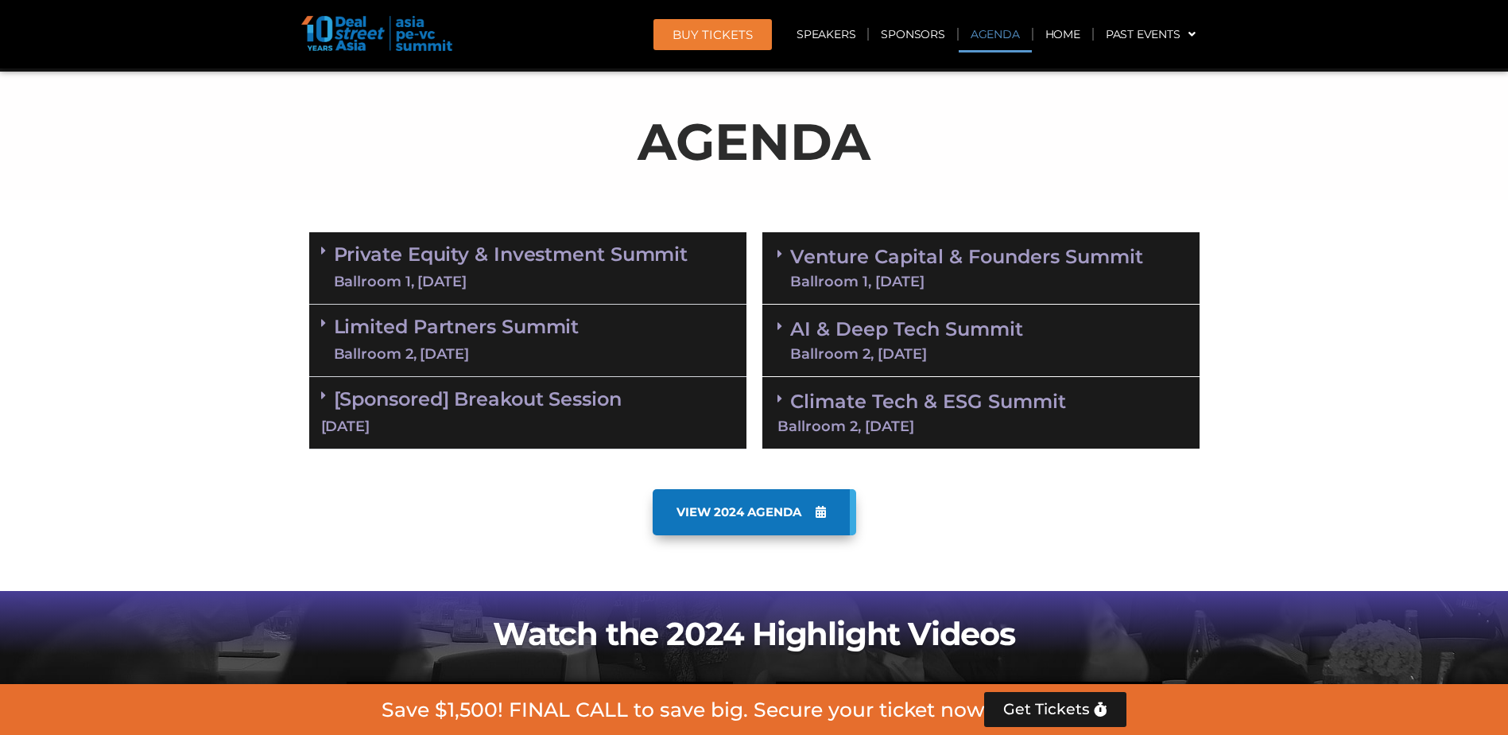
click at [467, 406] on link "[Sponsored] Breakout Session [DATE]" at bounding box center [527, 411] width 413 height 49
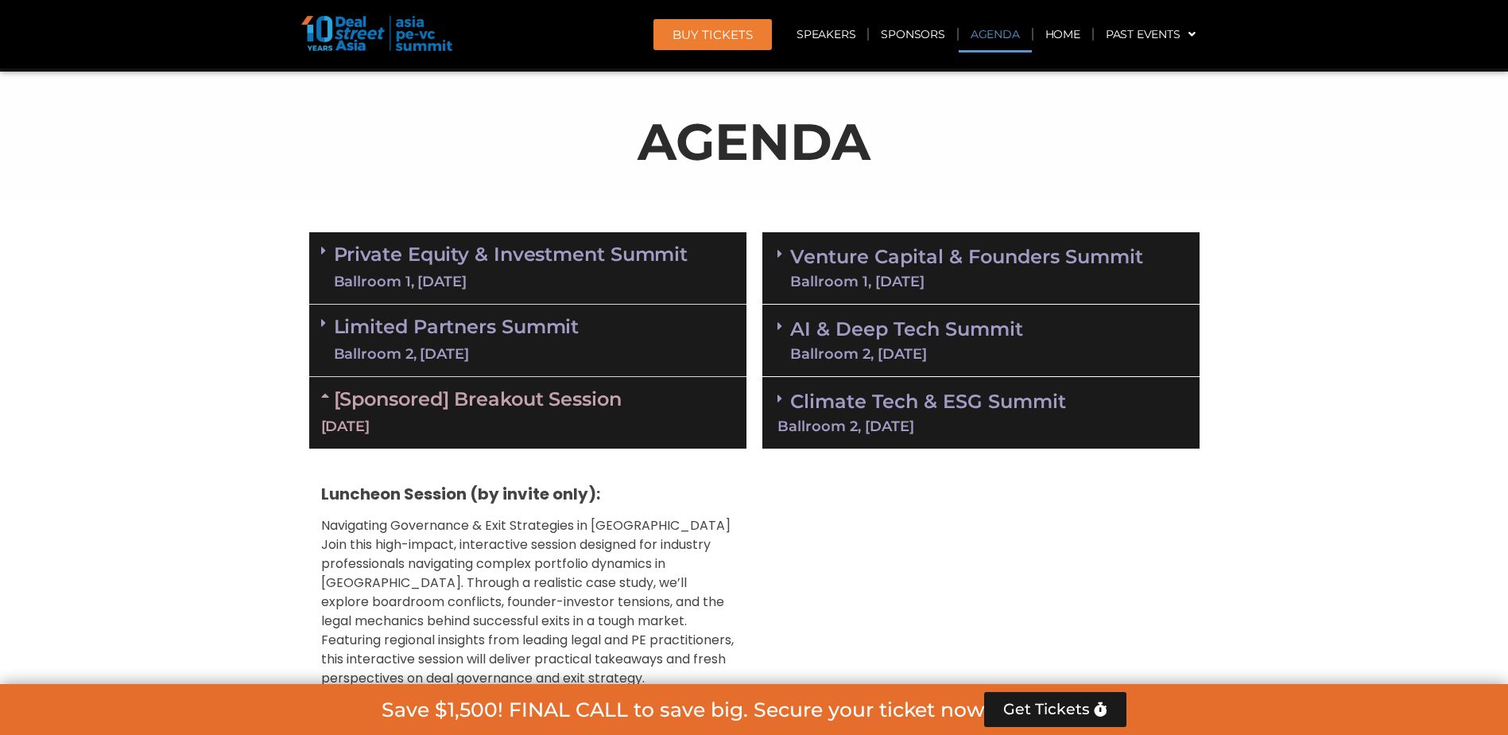
click at [597, 403] on link "[Sponsored] Breakout Session [DATE]" at bounding box center [527, 411] width 413 height 49
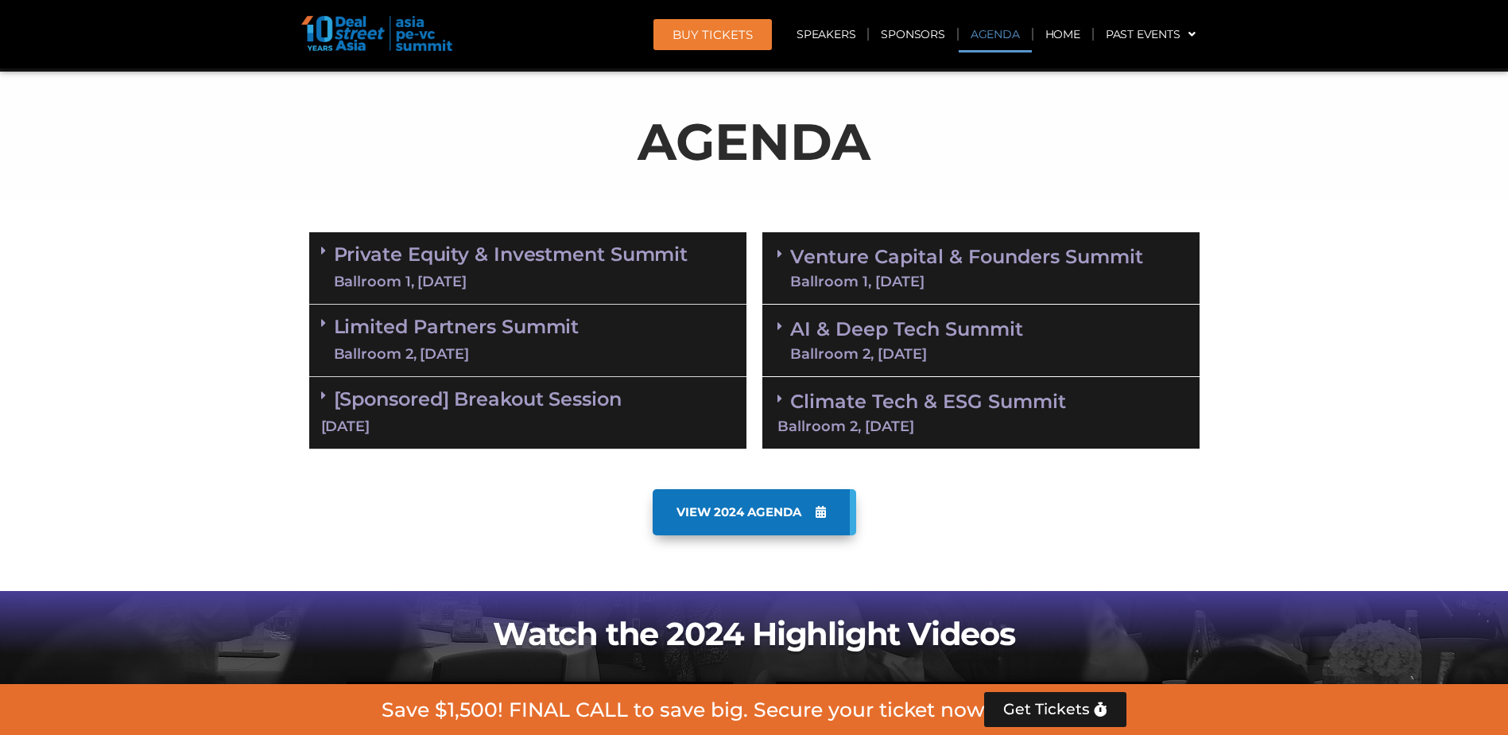
click at [919, 417] on div "Climate Tech & ESG Summit Ballroom 2, [DATE]" at bounding box center [980, 413] width 437 height 72
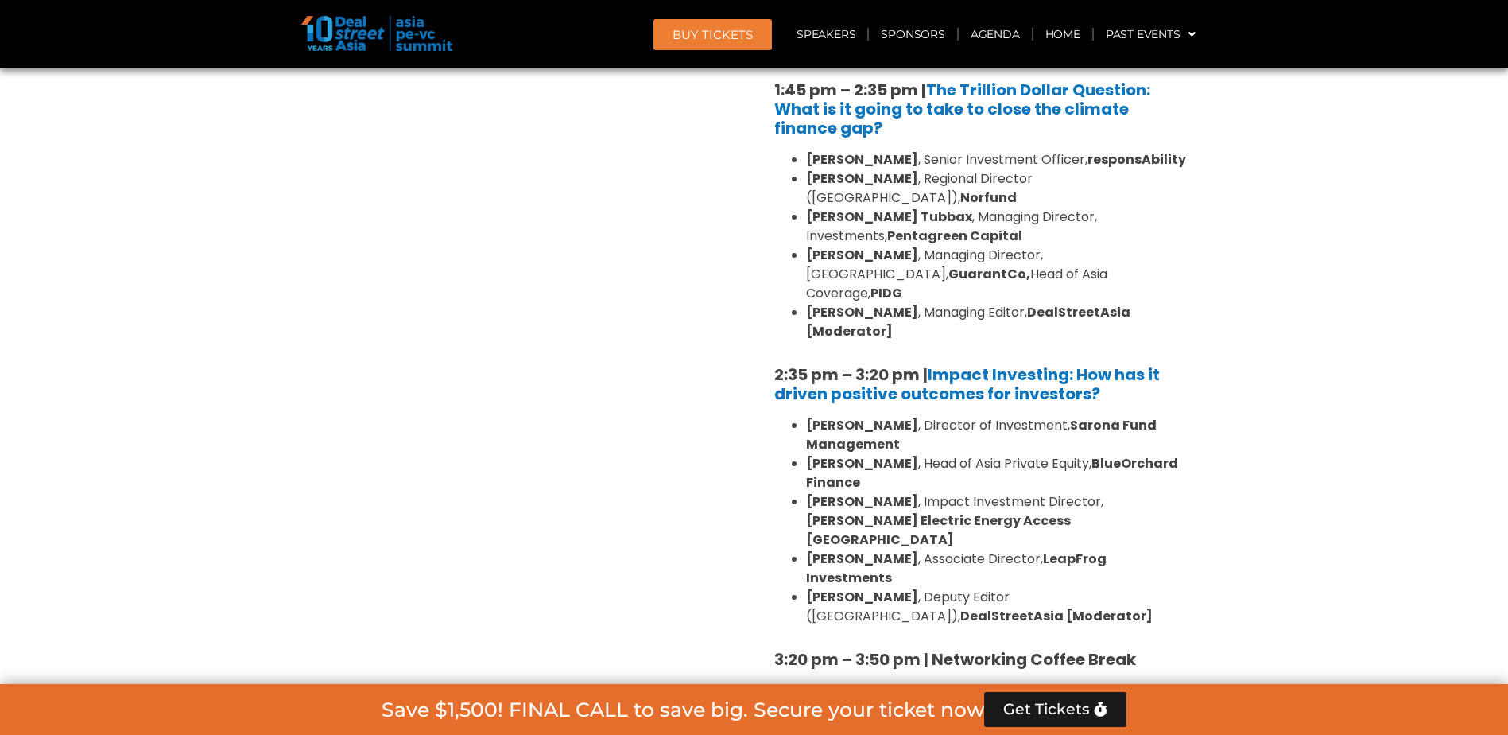
scroll to position [1378, 0]
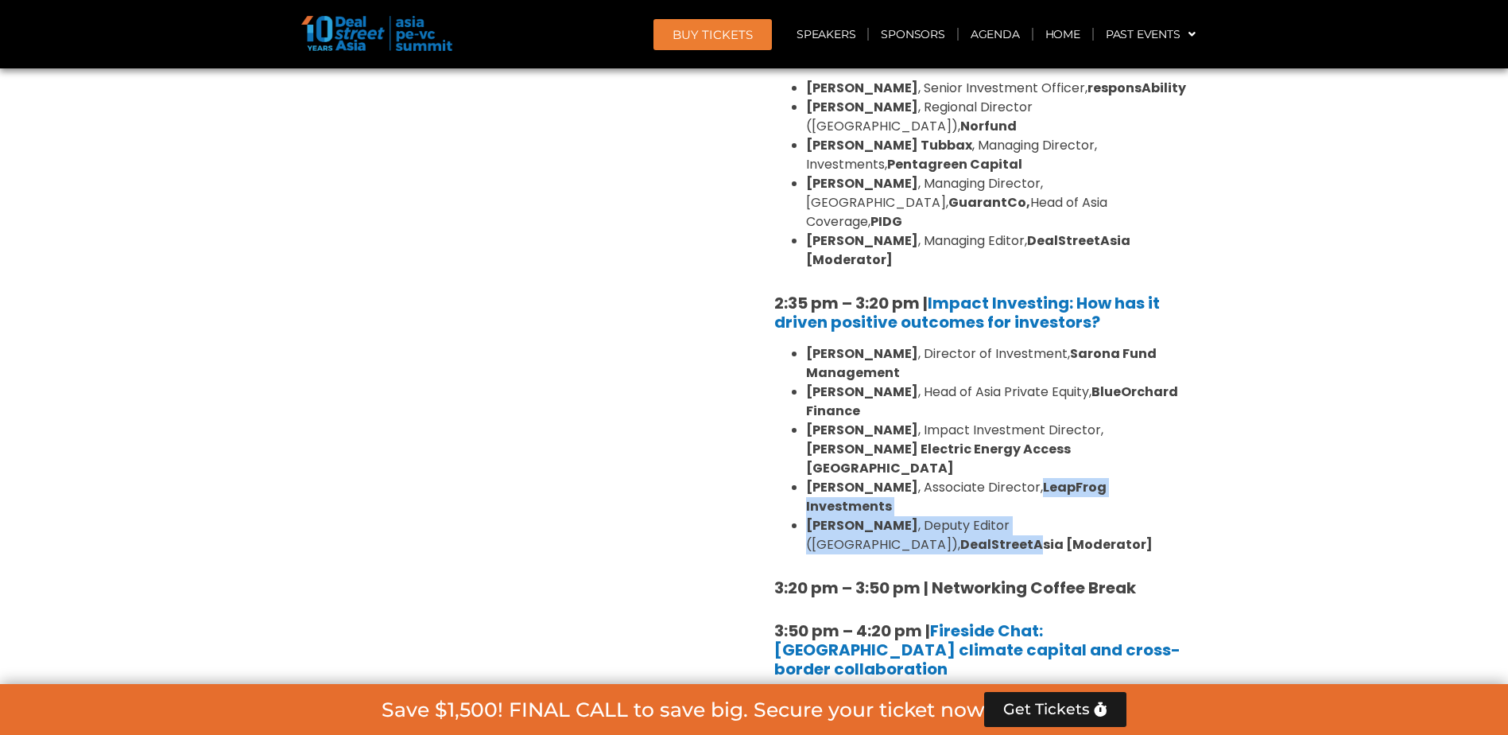
drag, startPoint x: 1012, startPoint y: 410, endPoint x: 1137, endPoint y: 422, distance: 125.4
click at [1137, 422] on ul "[PERSON_NAME] , Director of Investment, Sarona Fund Management [PERSON_NAME] , …" at bounding box center [980, 449] width 413 height 210
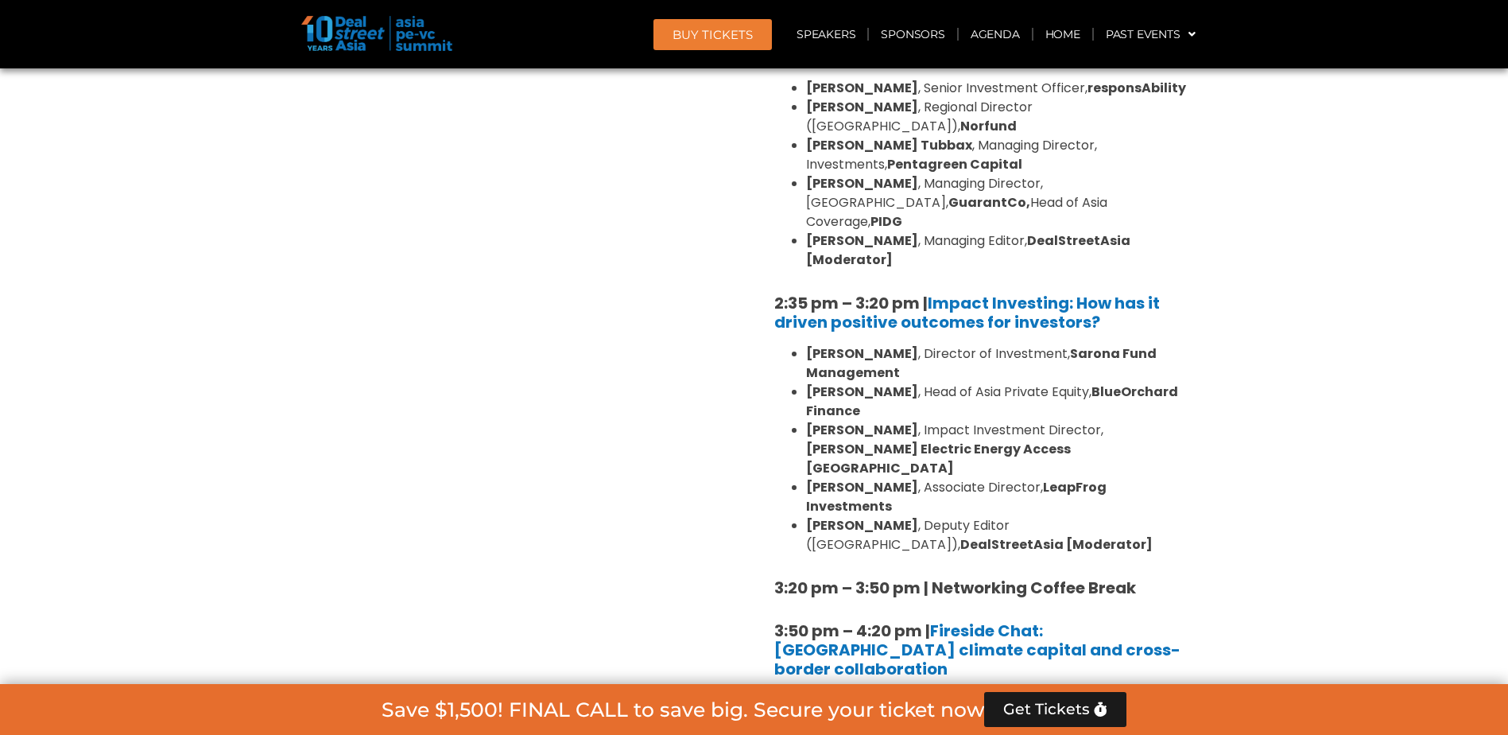
drag, startPoint x: 1137, startPoint y: 422, endPoint x: 1001, endPoint y: 454, distance: 139.6
click at [1001, 516] on li "[PERSON_NAME] , Deputy Editor ([GEOGRAPHIC_DATA]), DealStreetAsia [Moderator]" at bounding box center [997, 535] width 382 height 38
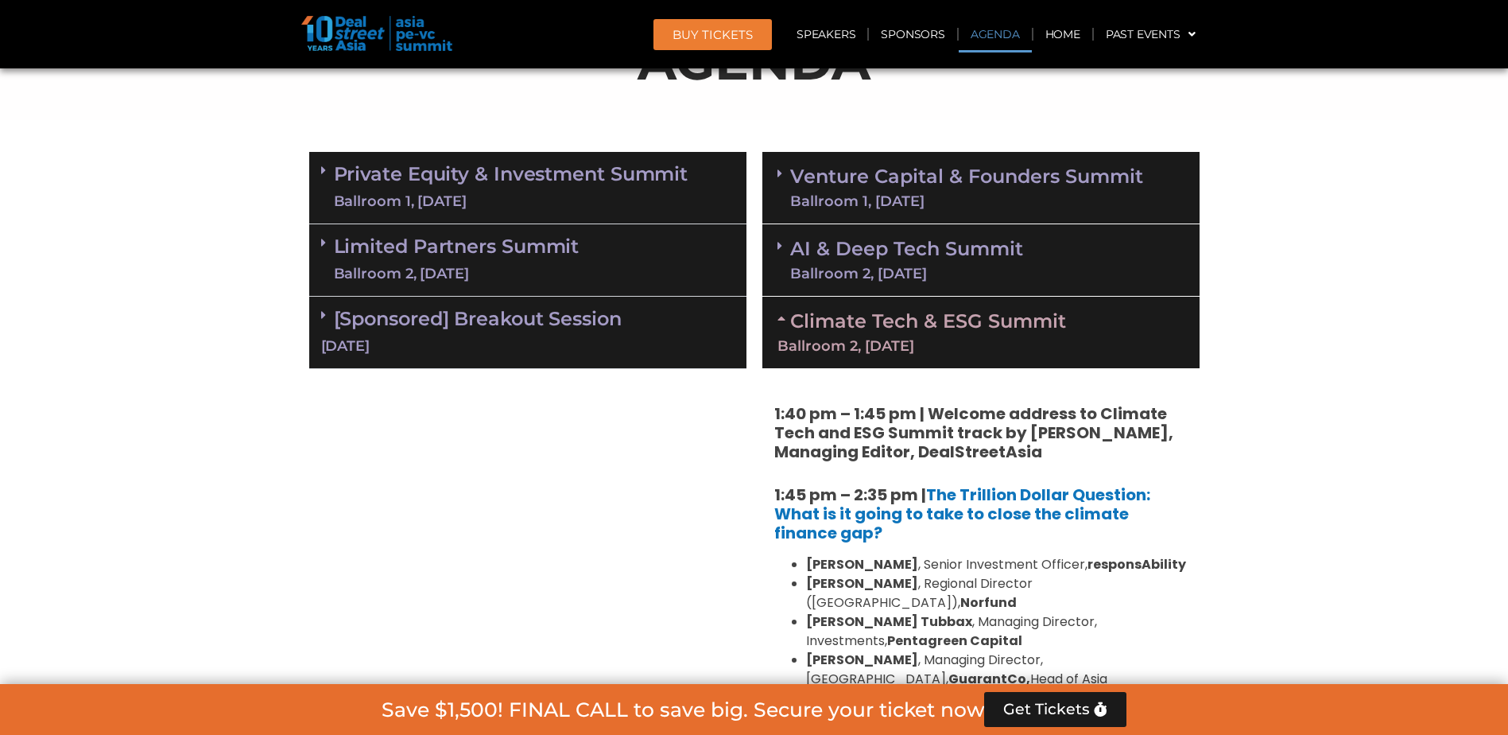
scroll to position [901, 0]
click at [805, 184] on link "Venture Capital & Founders​ Summit Ballroom 1, [DATE]" at bounding box center [966, 188] width 353 height 41
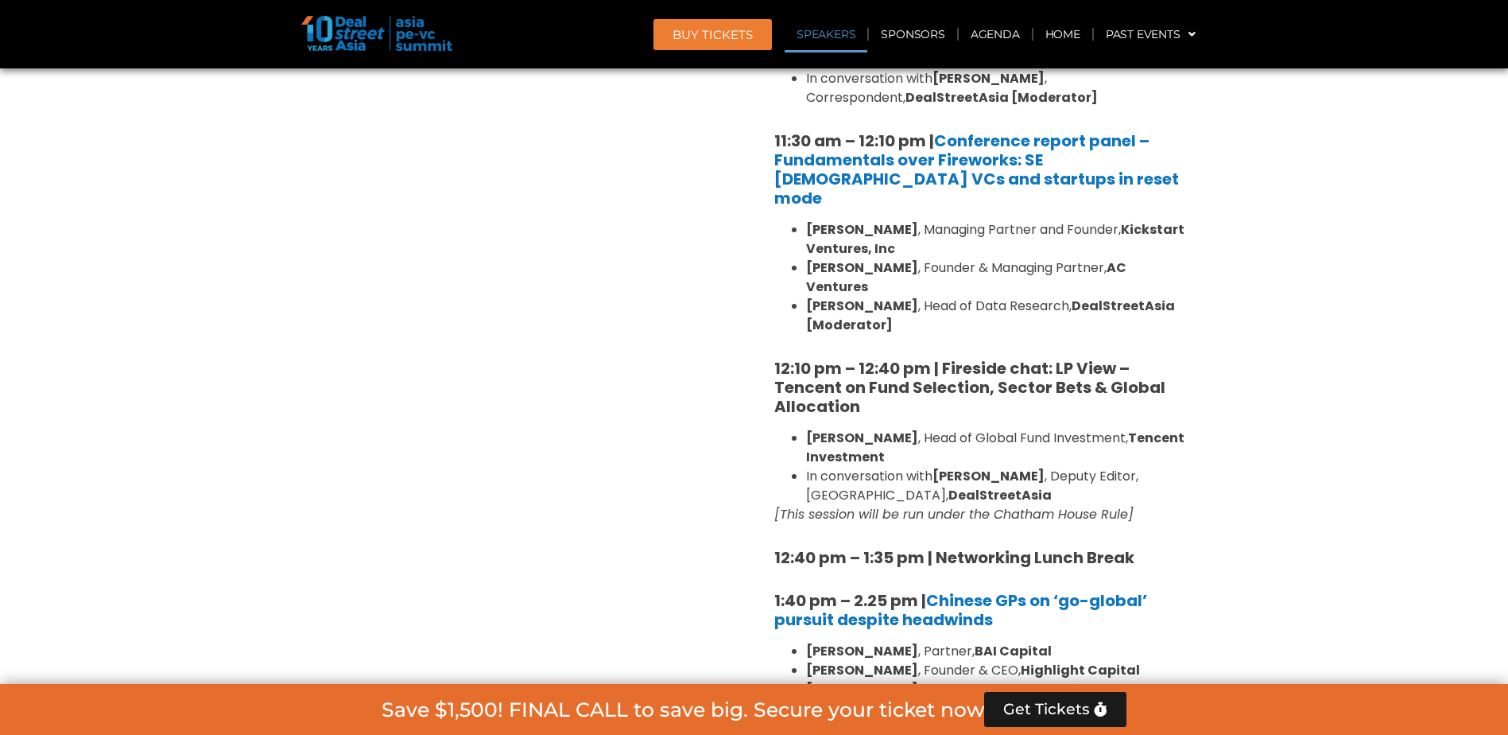
scroll to position [1616, 0]
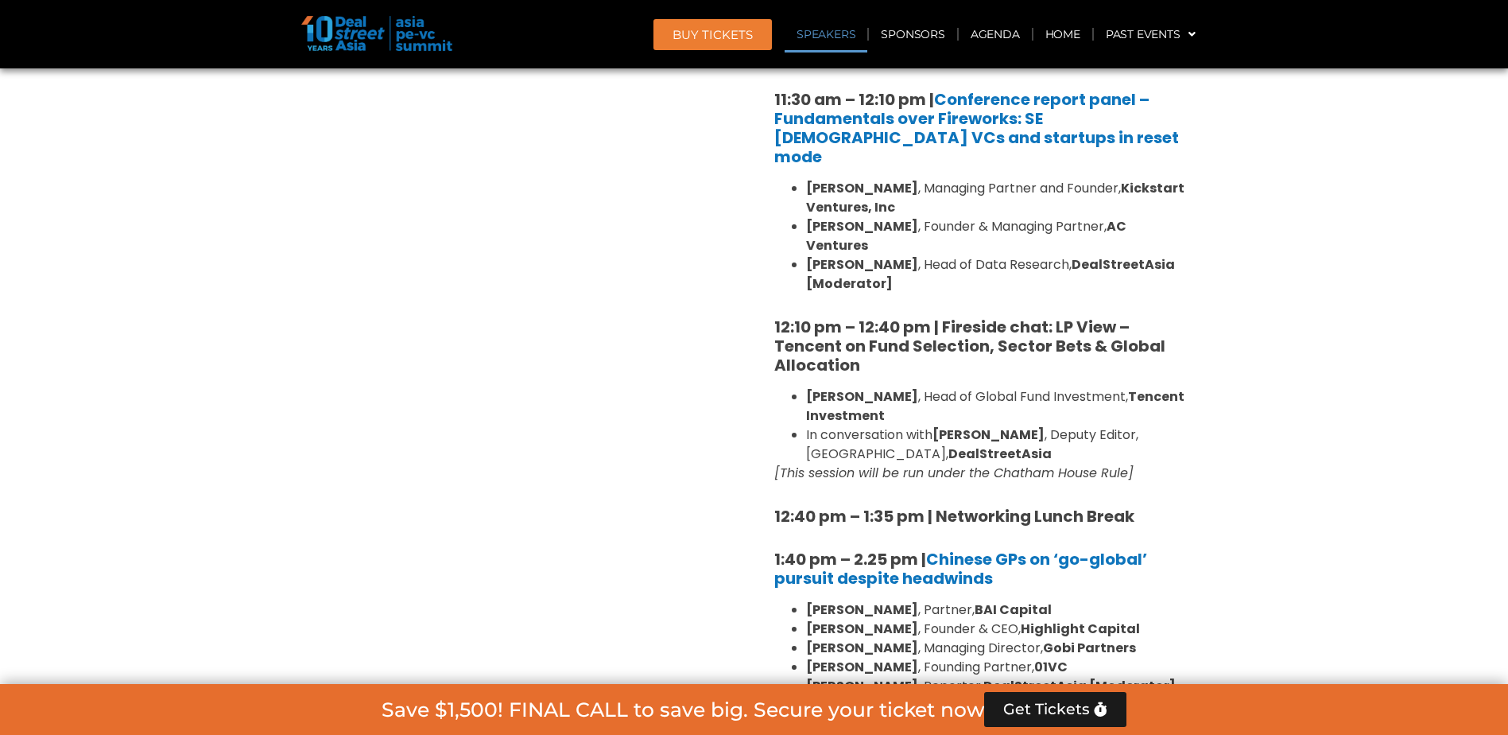
drag, startPoint x: 909, startPoint y: 376, endPoint x: 1082, endPoint y: 351, distance: 175.1
click at [1082, 387] on li "[PERSON_NAME] , Head of Global Fund Investment, Tencent Investment" at bounding box center [997, 406] width 382 height 38
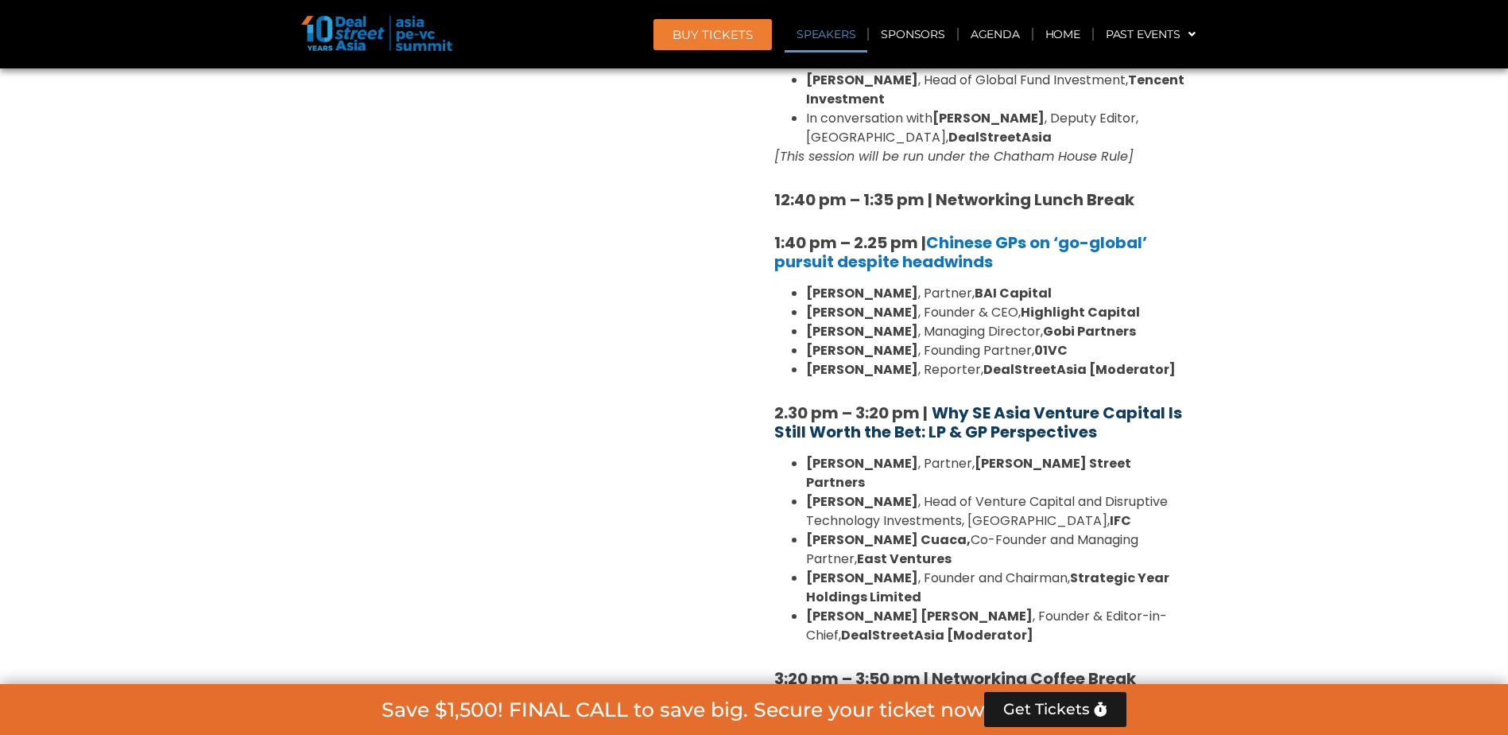
scroll to position [2014, 0]
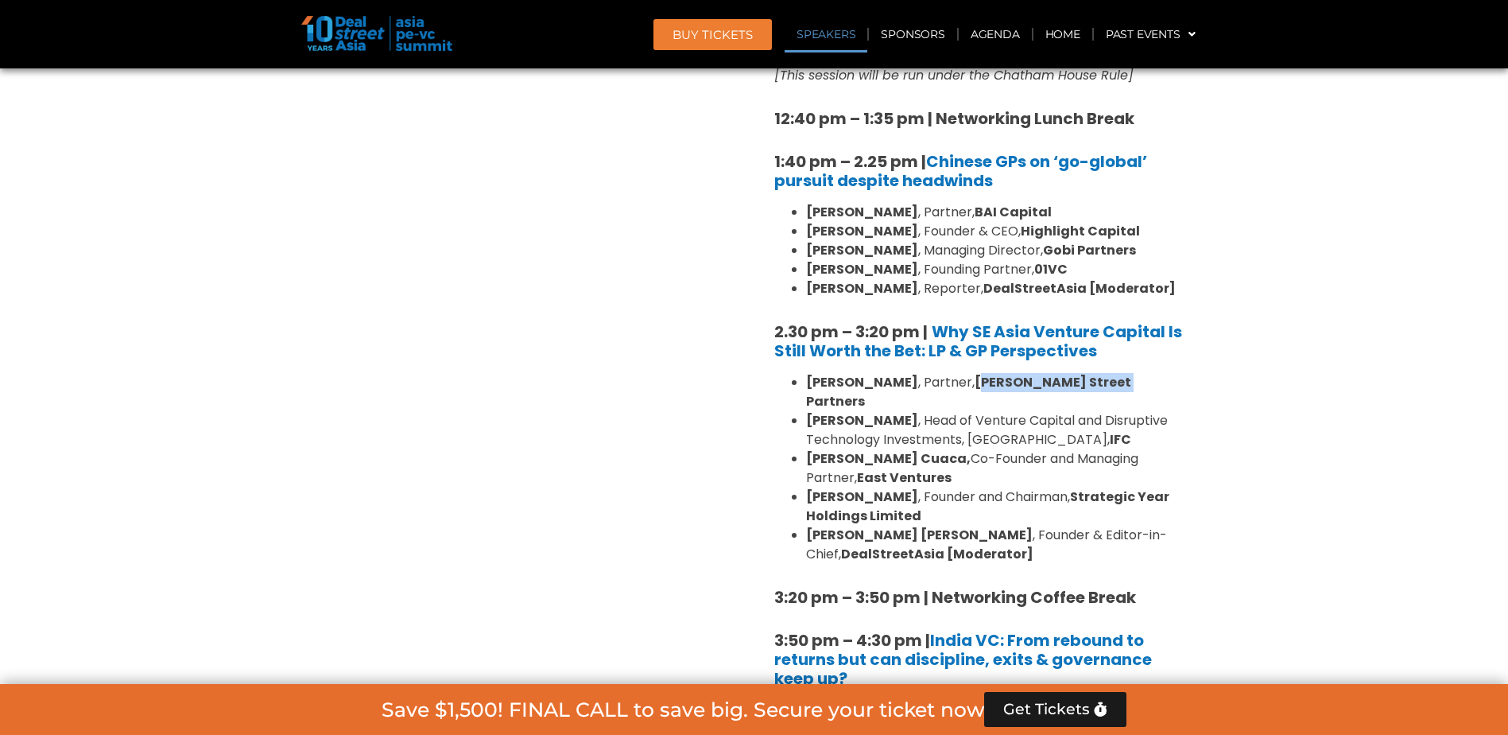
drag, startPoint x: 991, startPoint y: 343, endPoint x: 1108, endPoint y: 341, distance: 116.9
click at [1108, 373] on li "[PERSON_NAME] , Partner, [PERSON_NAME] Street Partners" at bounding box center [997, 392] width 382 height 38
drag, startPoint x: 1108, startPoint y: 341, endPoint x: 1080, endPoint y: 379, distance: 47.7
click at [1080, 411] on li "[PERSON_NAME] , Head of Venture Capital and Disruptive Technology Investments, …" at bounding box center [997, 430] width 382 height 38
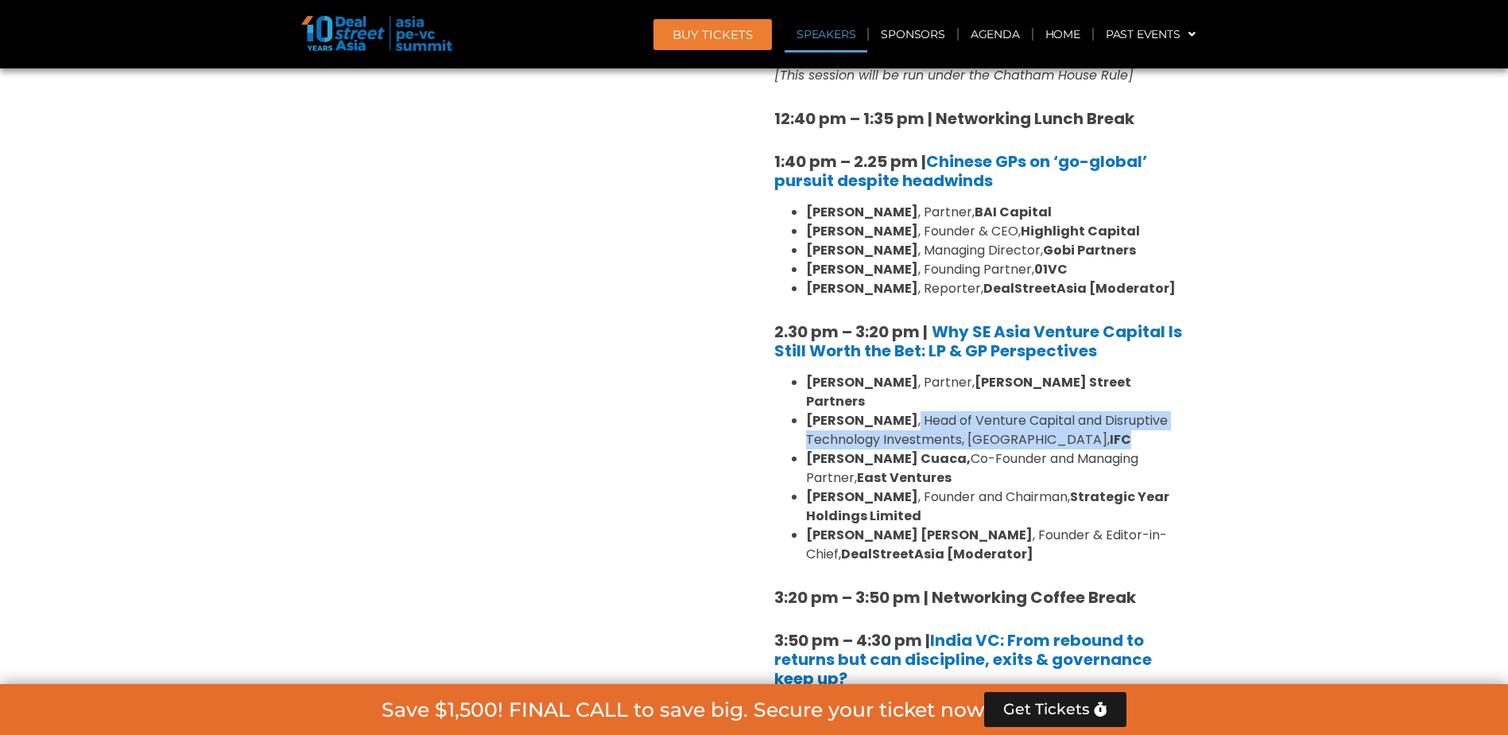
drag, startPoint x: 904, startPoint y: 365, endPoint x: 1113, endPoint y: 387, distance: 210.3
click at [1113, 411] on li "[PERSON_NAME] , Head of Venture Capital and Disruptive Technology Investments, …" at bounding box center [997, 430] width 382 height 38
drag, startPoint x: 1113, startPoint y: 387, endPoint x: 958, endPoint y: 420, distance: 158.4
click at [958, 449] on li "[PERSON_NAME], Co-Founder and Managing Partner, East Ventures" at bounding box center [997, 468] width 382 height 38
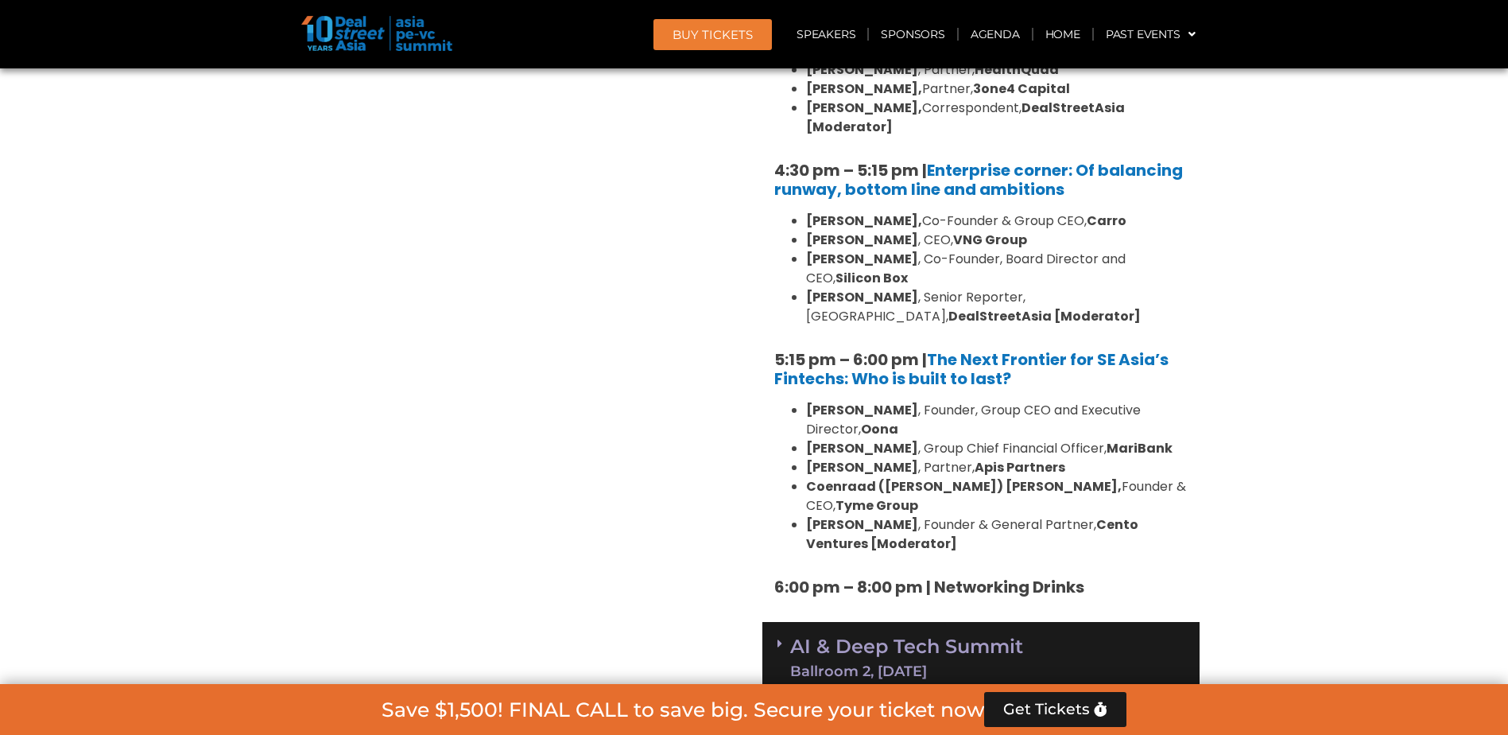
scroll to position [2729, 0]
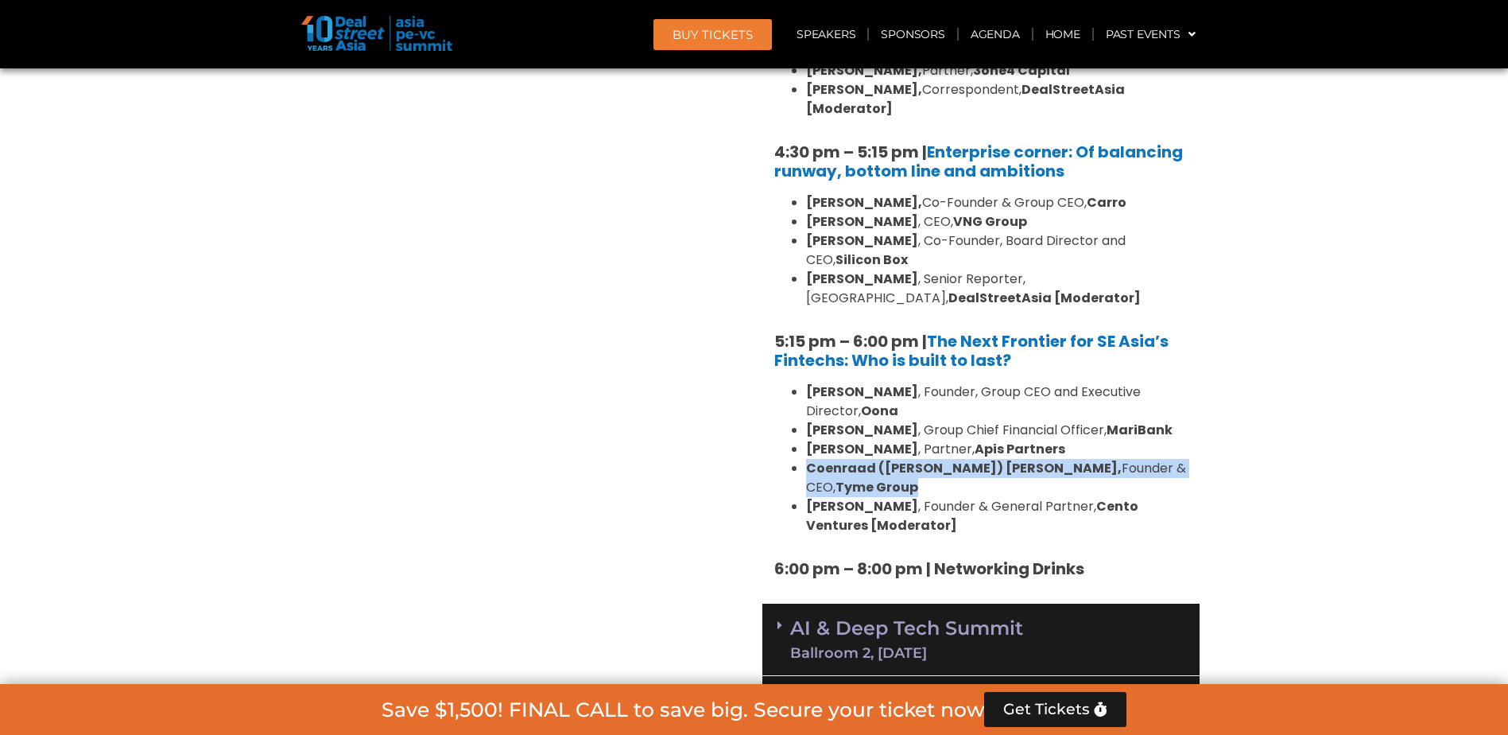
drag, startPoint x: 810, startPoint y: 370, endPoint x: 1164, endPoint y: 369, distance: 353.8
click at [1164, 459] on li "Coenraad ([PERSON_NAME]) [PERSON_NAME], Founder & CEO, Tyme Group" at bounding box center [997, 478] width 382 height 38
click at [1167, 459] on li "Coenraad ([PERSON_NAME]) [PERSON_NAME], Founder & CEO, Tyme Group" at bounding box center [997, 478] width 382 height 38
click at [1159, 459] on li "Coenraad ([PERSON_NAME]) [PERSON_NAME], Founder & CEO, Tyme Group" at bounding box center [997, 478] width 382 height 38
drag, startPoint x: 1161, startPoint y: 376, endPoint x: 804, endPoint y: 378, distance: 357.0
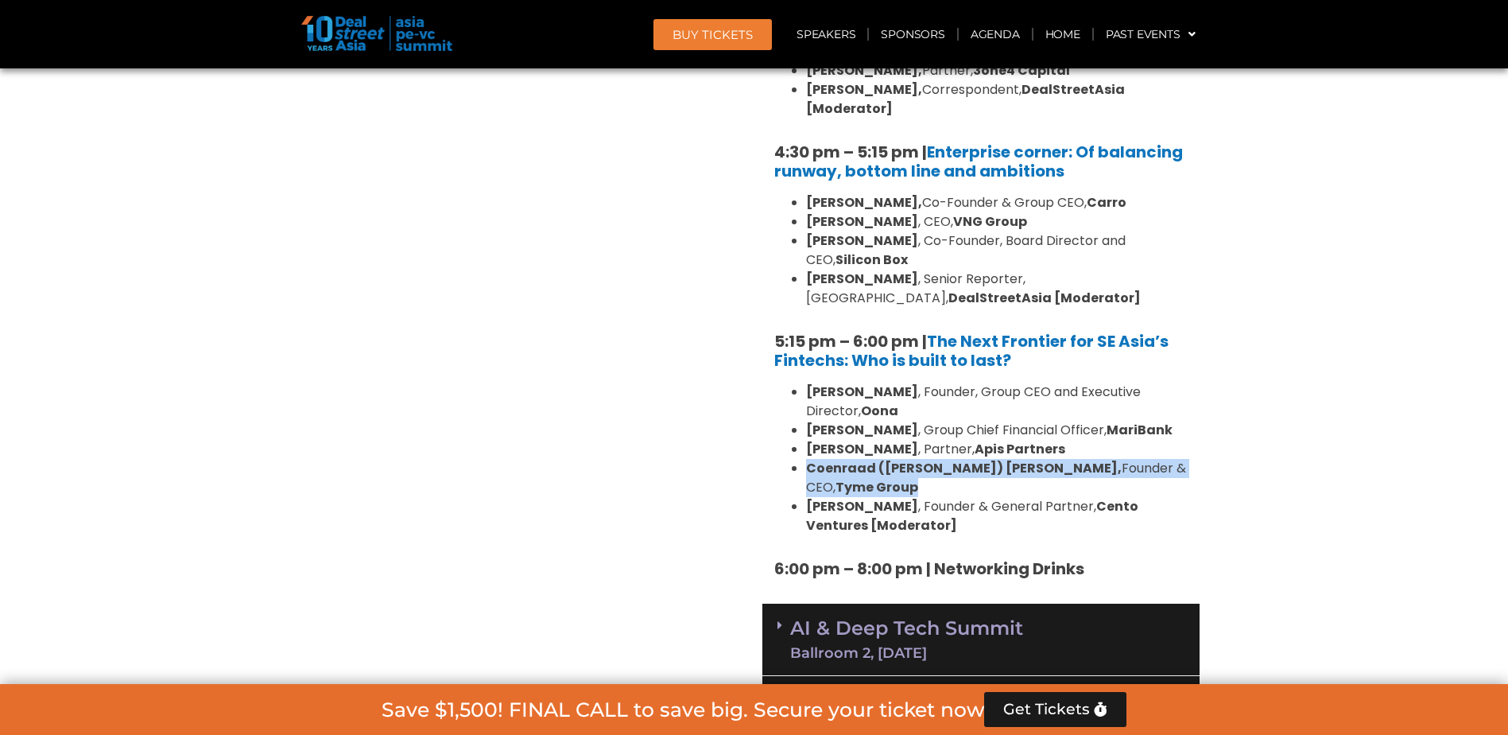
click at [804, 382] on ul "[PERSON_NAME] , Founder, Group CEO and Executive Director, [PERSON_NAME] , Grou…" at bounding box center [980, 458] width 413 height 153
drag, startPoint x: 805, startPoint y: 378, endPoint x: 997, endPoint y: 398, distance: 193.3
click at [997, 497] on li "[PERSON_NAME] , Founder & General Partner, Cento Ventures [Moderator]" at bounding box center [997, 516] width 382 height 38
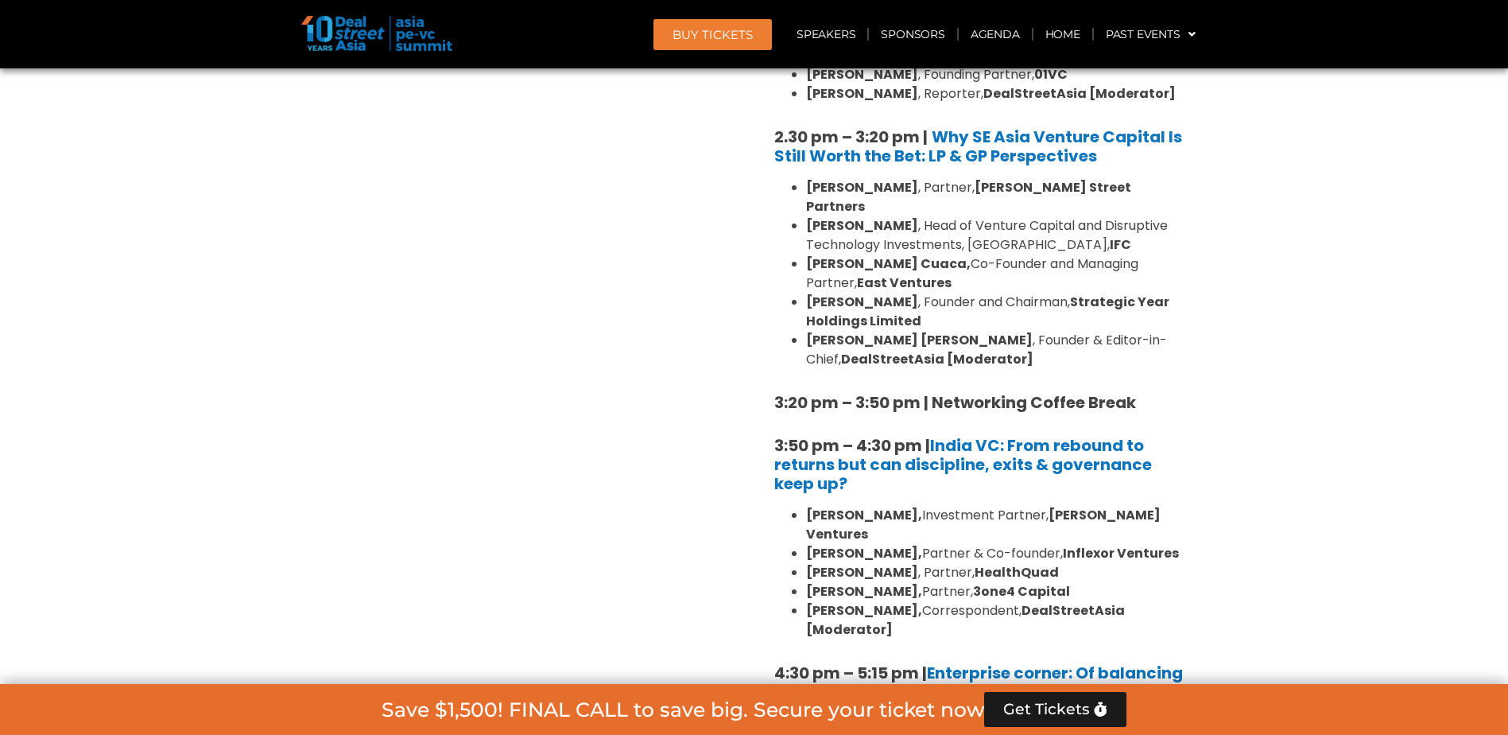
scroll to position [2173, 0]
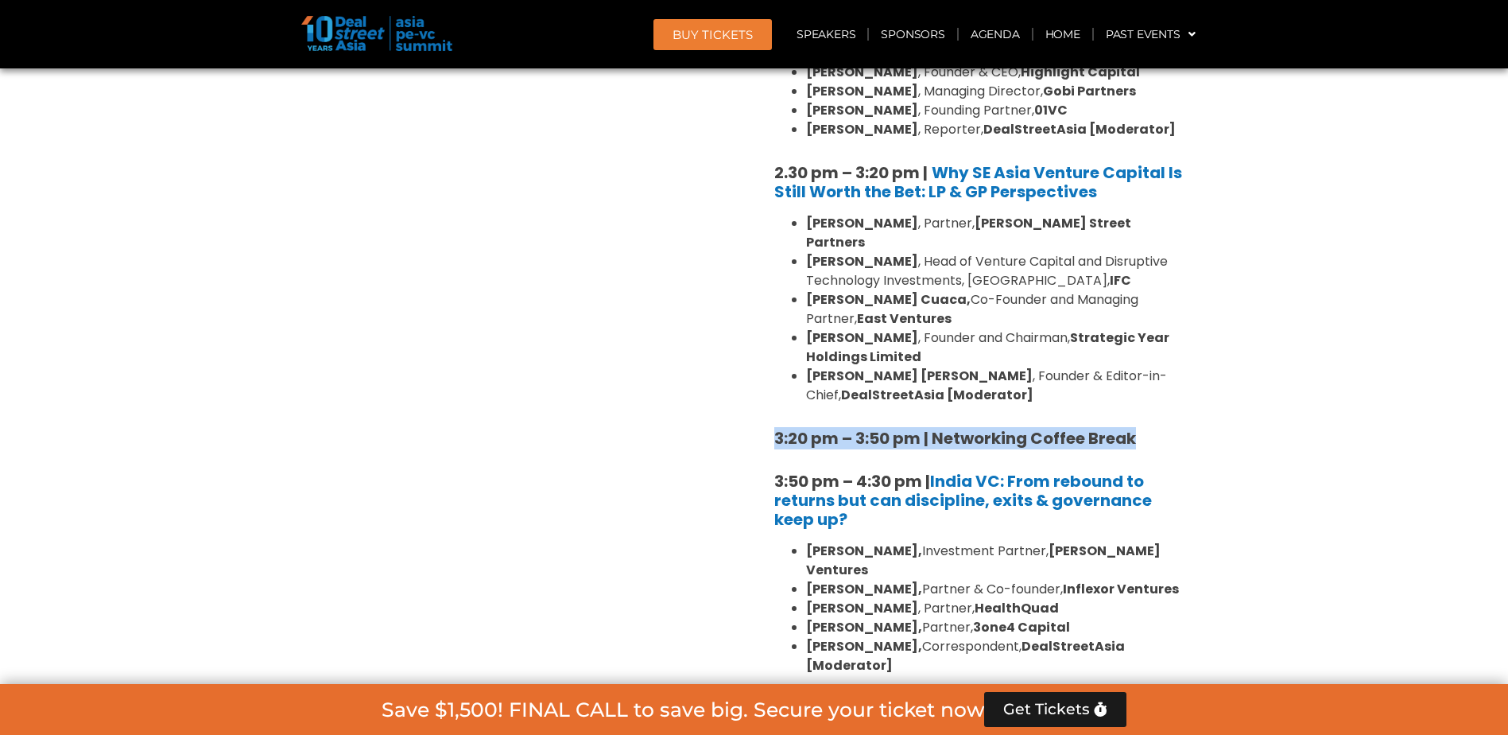
drag, startPoint x: 1152, startPoint y: 385, endPoint x: 768, endPoint y: 384, distance: 384.0
click at [768, 384] on div "8:00 am – 9:00 am | Registration & Networking Coffee 9:00 am – 9:15 am | Welcom…" at bounding box center [980, 56] width 437 height 2208
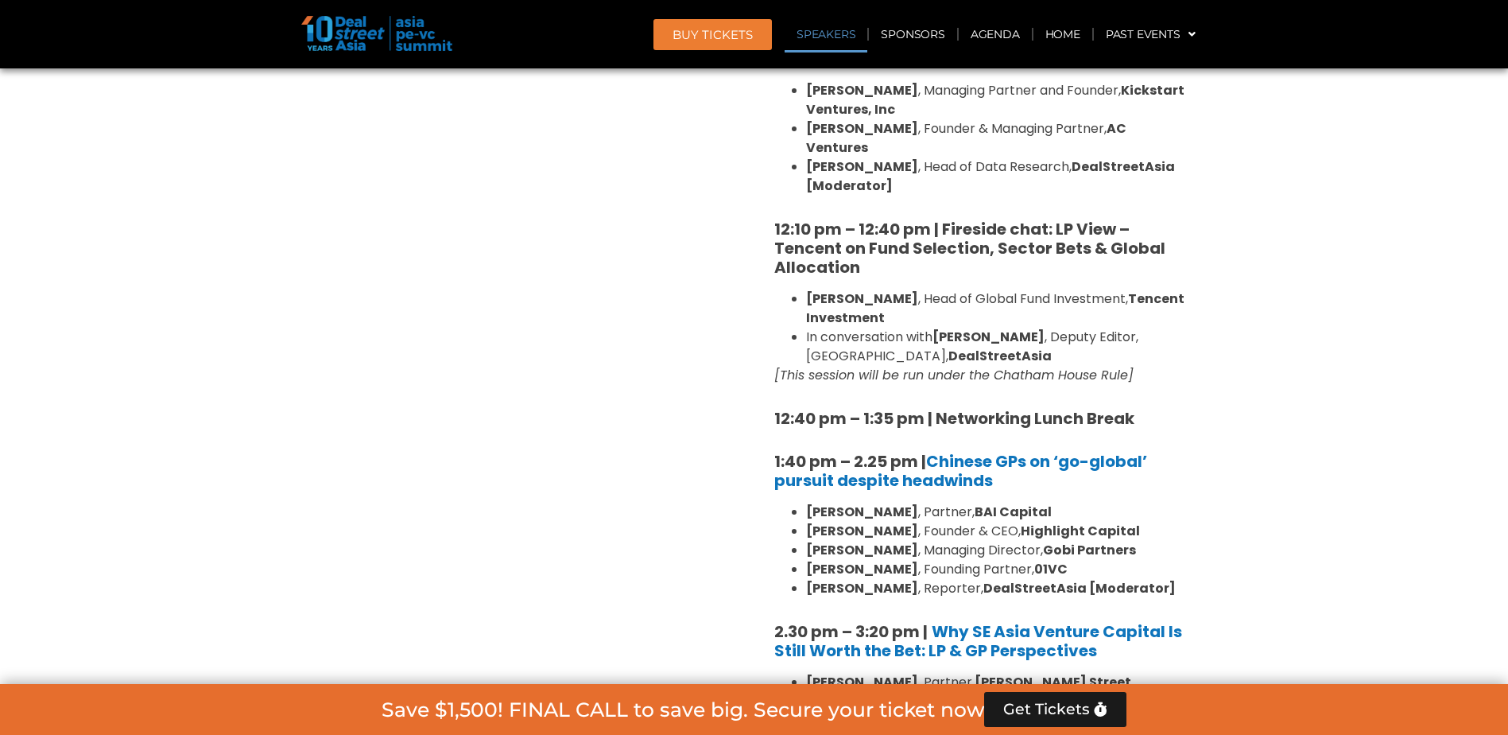
scroll to position [1696, 0]
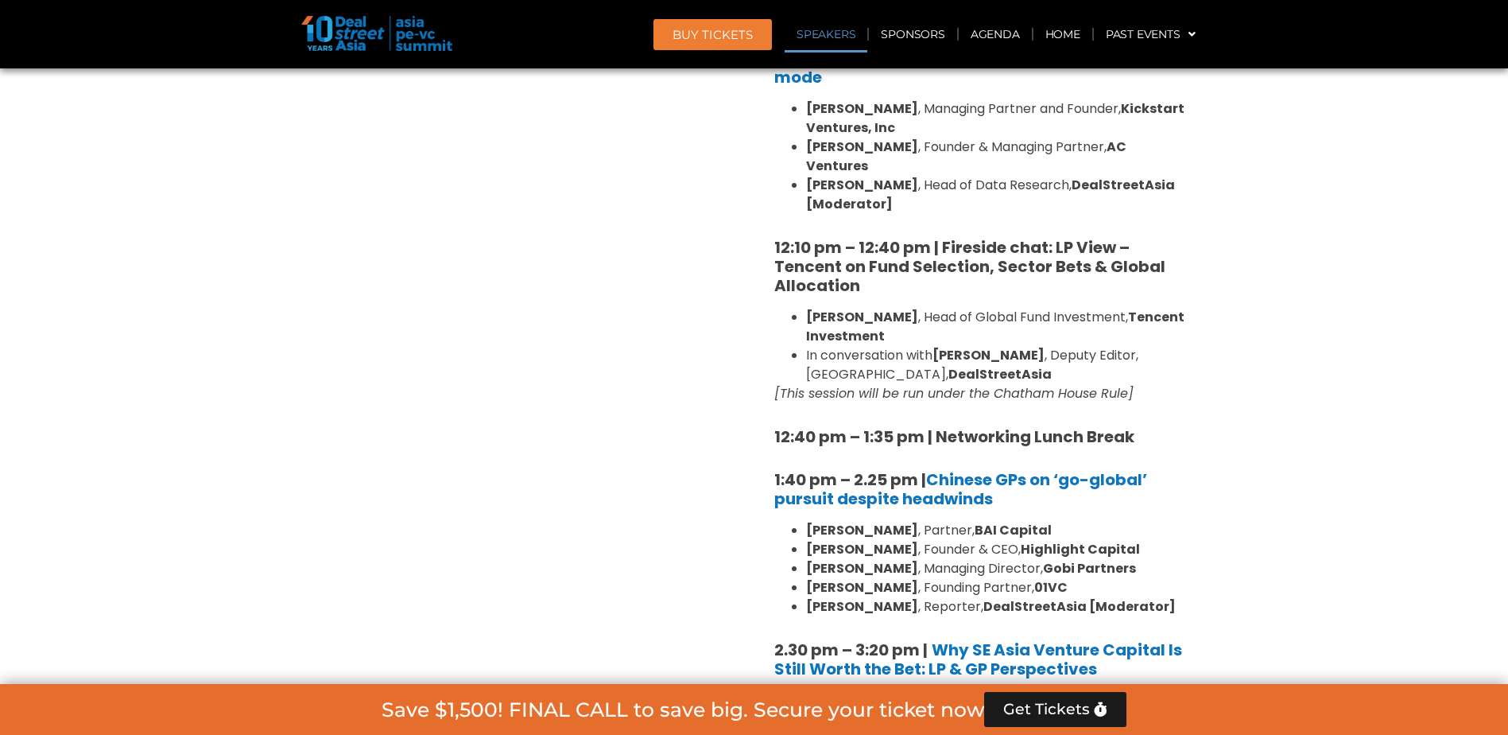
drag, startPoint x: 805, startPoint y: 285, endPoint x: 883, endPoint y: 291, distance: 77.4
click at [883, 308] on li "[PERSON_NAME] , Head of Global Fund Investment, Tencent Investment" at bounding box center [997, 327] width 382 height 38
drag, startPoint x: 883, startPoint y: 291, endPoint x: 999, endPoint y: 347, distance: 129.4
click at [1007, 384] on em "[This session will be run under the Chatham House Rule]" at bounding box center [953, 393] width 359 height 18
drag, startPoint x: 969, startPoint y: 338, endPoint x: 980, endPoint y: 324, distance: 17.7
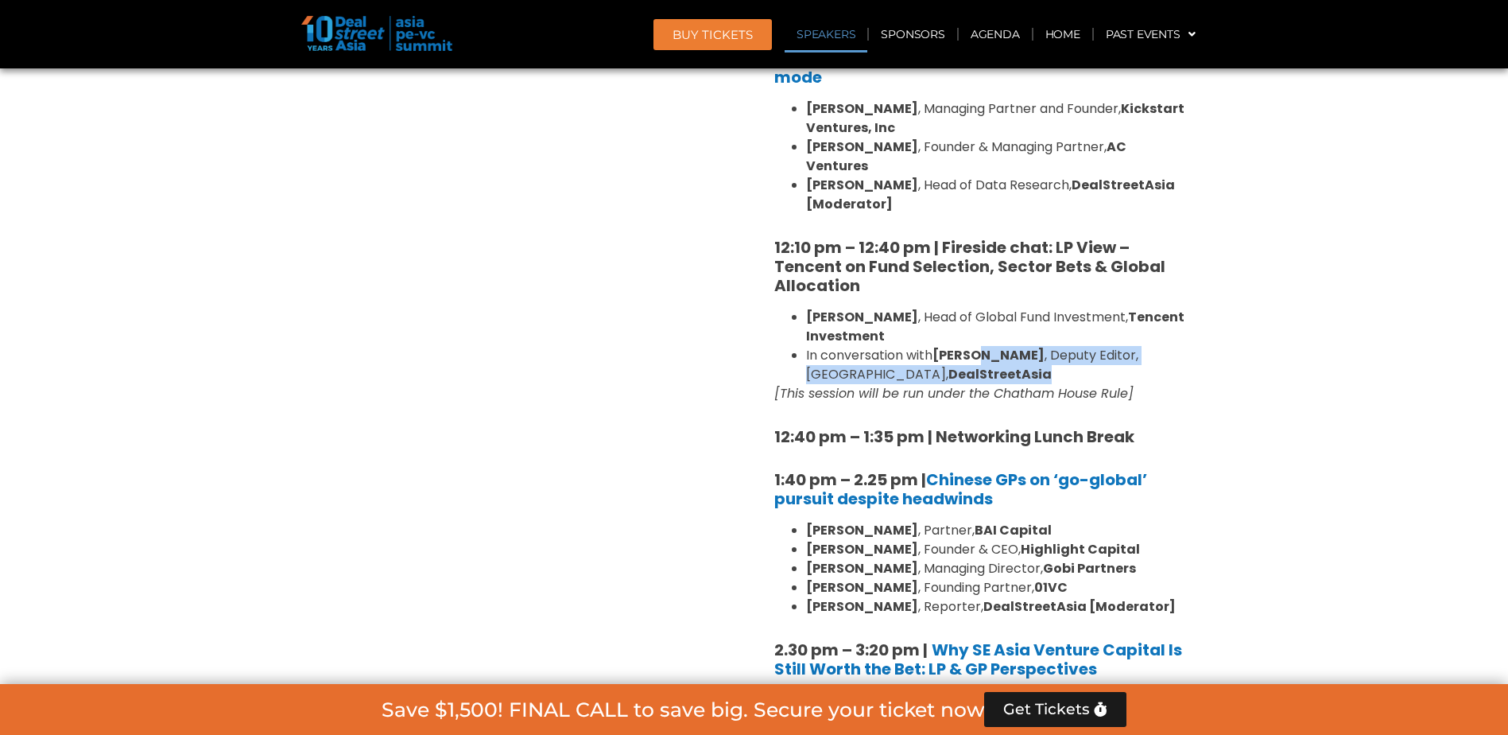
click at [980, 346] on li "In conversation with [PERSON_NAME] , Deputy Editor, [GEOGRAPHIC_DATA], DealStre…" at bounding box center [997, 365] width 382 height 38
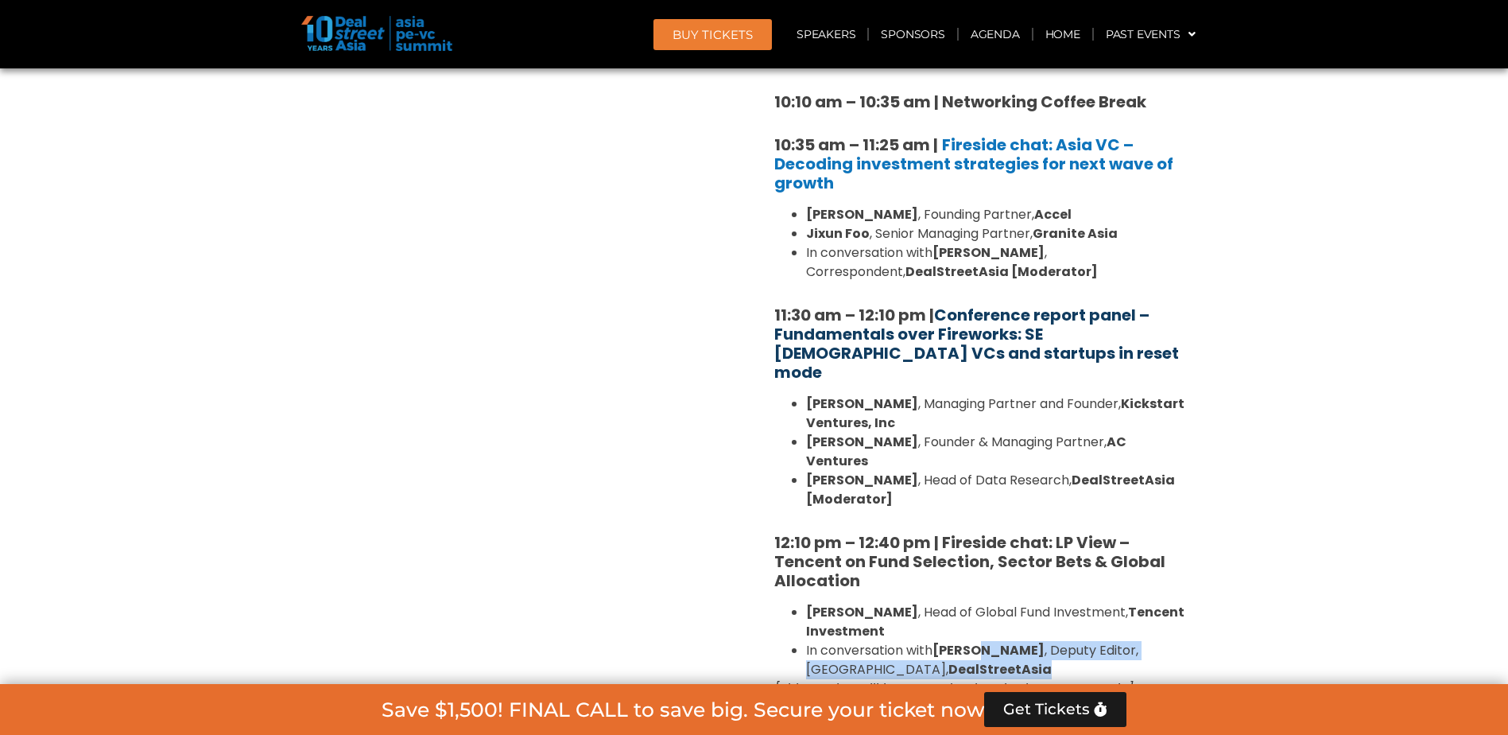
scroll to position [1378, 0]
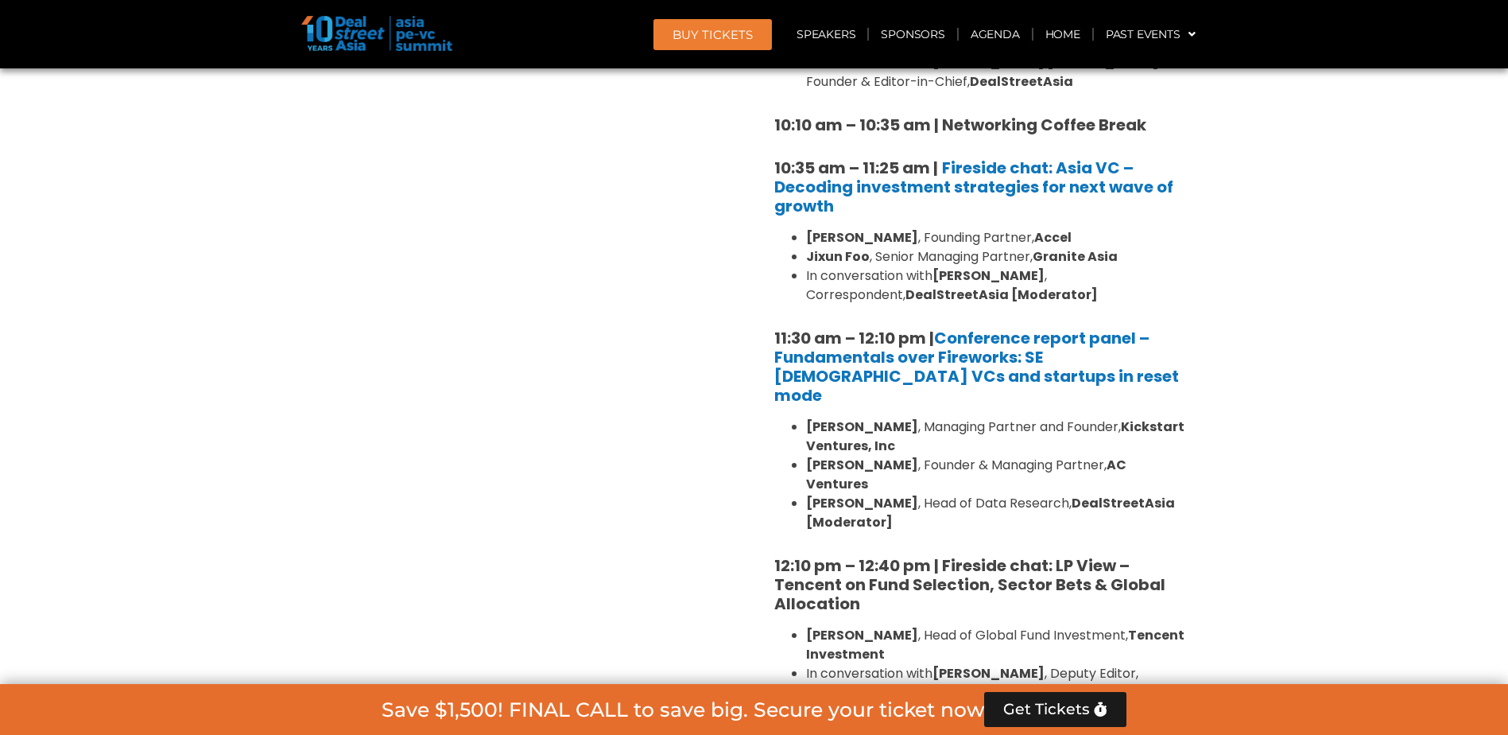
click at [883, 456] on li "[PERSON_NAME] , Founder & Managing Partner, AC Ventures" at bounding box center [997, 475] width 382 height 38
drag, startPoint x: 814, startPoint y: 405, endPoint x: 947, endPoint y: 406, distance: 132.8
click at [947, 417] on li "[PERSON_NAME] , Managing Partner and Founder, Kickstart Ventures, Inc" at bounding box center [997, 436] width 382 height 38
drag, startPoint x: 947, startPoint y: 406, endPoint x: 970, endPoint y: 423, distance: 28.5
click at [970, 423] on li "[PERSON_NAME] , Managing Partner and Founder, Kickstart Ventures, Inc" at bounding box center [997, 436] width 382 height 38
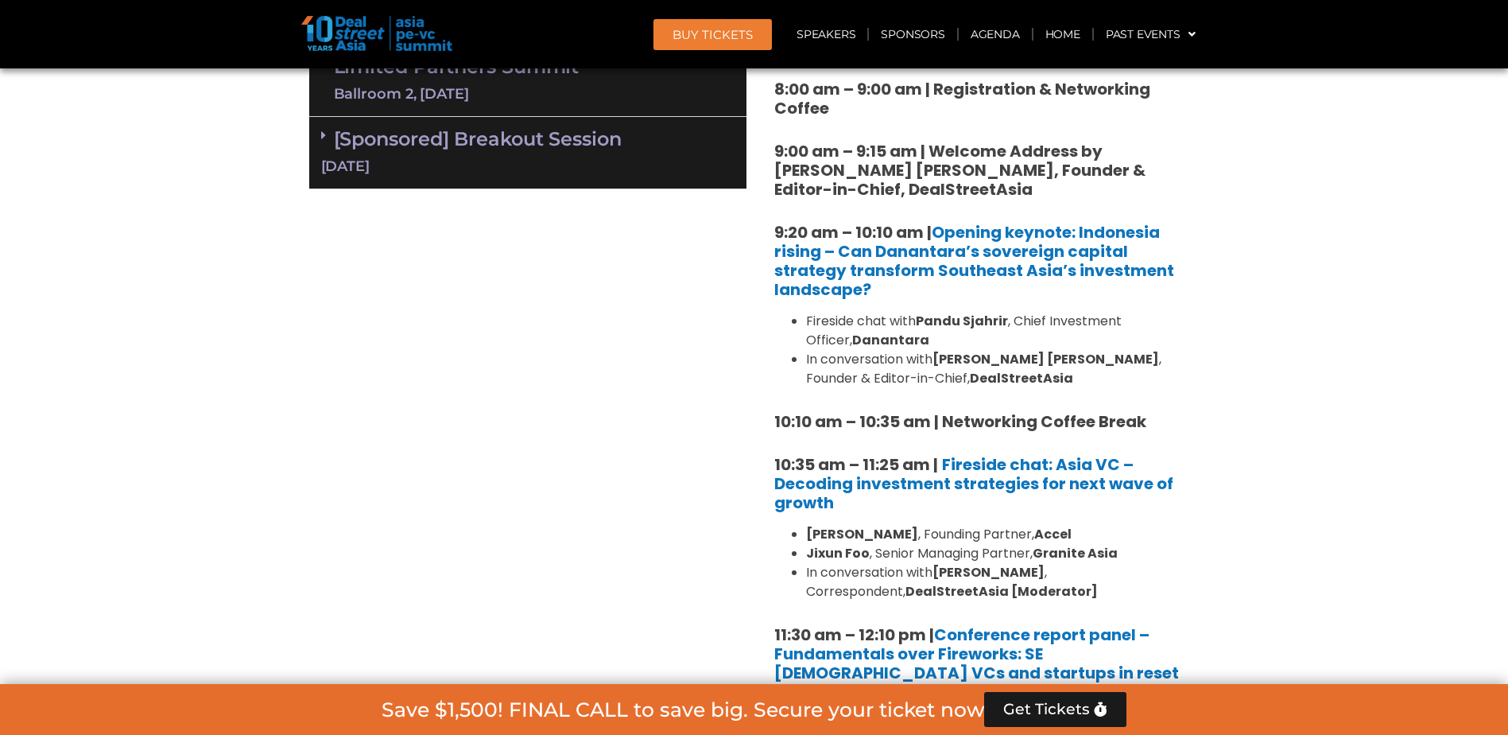
scroll to position [1219, 0]
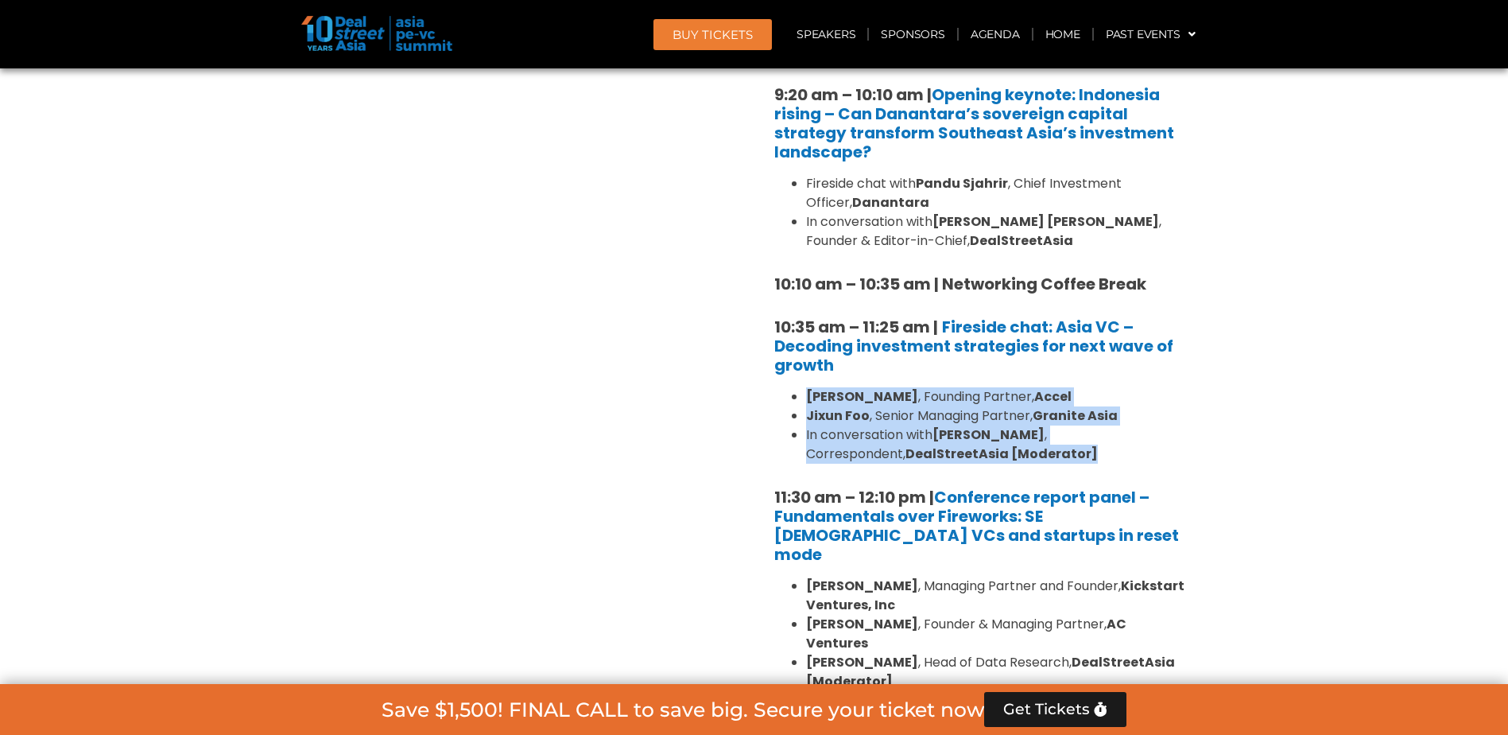
drag, startPoint x: 805, startPoint y: 395, endPoint x: 987, endPoint y: 457, distance: 192.3
click at [987, 457] on ul "[PERSON_NAME] , Founding Partner, Accel [PERSON_NAME] , Senior Managing Partner…" at bounding box center [980, 425] width 413 height 76
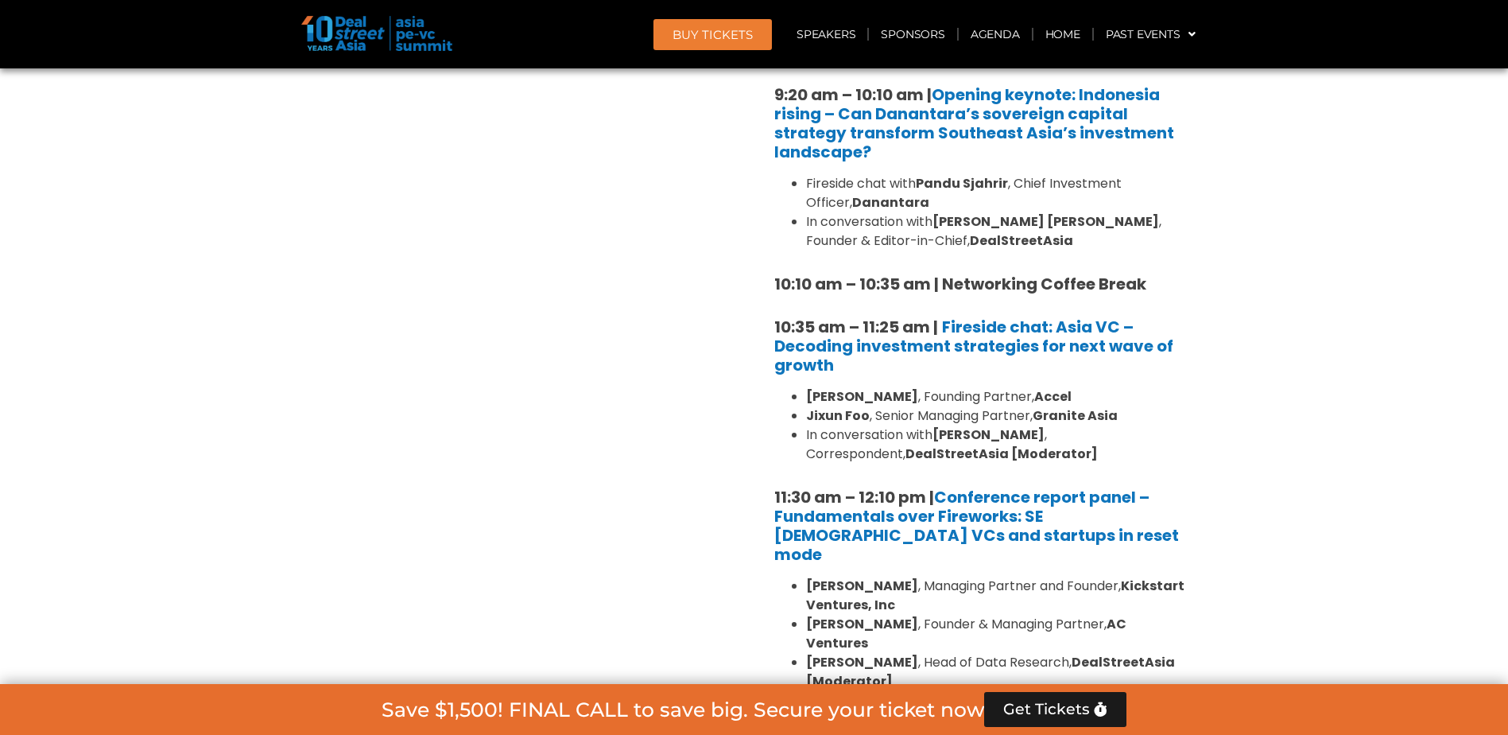
drag, startPoint x: 987, startPoint y: 457, endPoint x: 921, endPoint y: 500, distance: 78.7
click at [921, 500] on strong "11:30 am – 12:10 pm | Conference report panel – Fundamentals over Fireworks: SE…" at bounding box center [976, 526] width 405 height 80
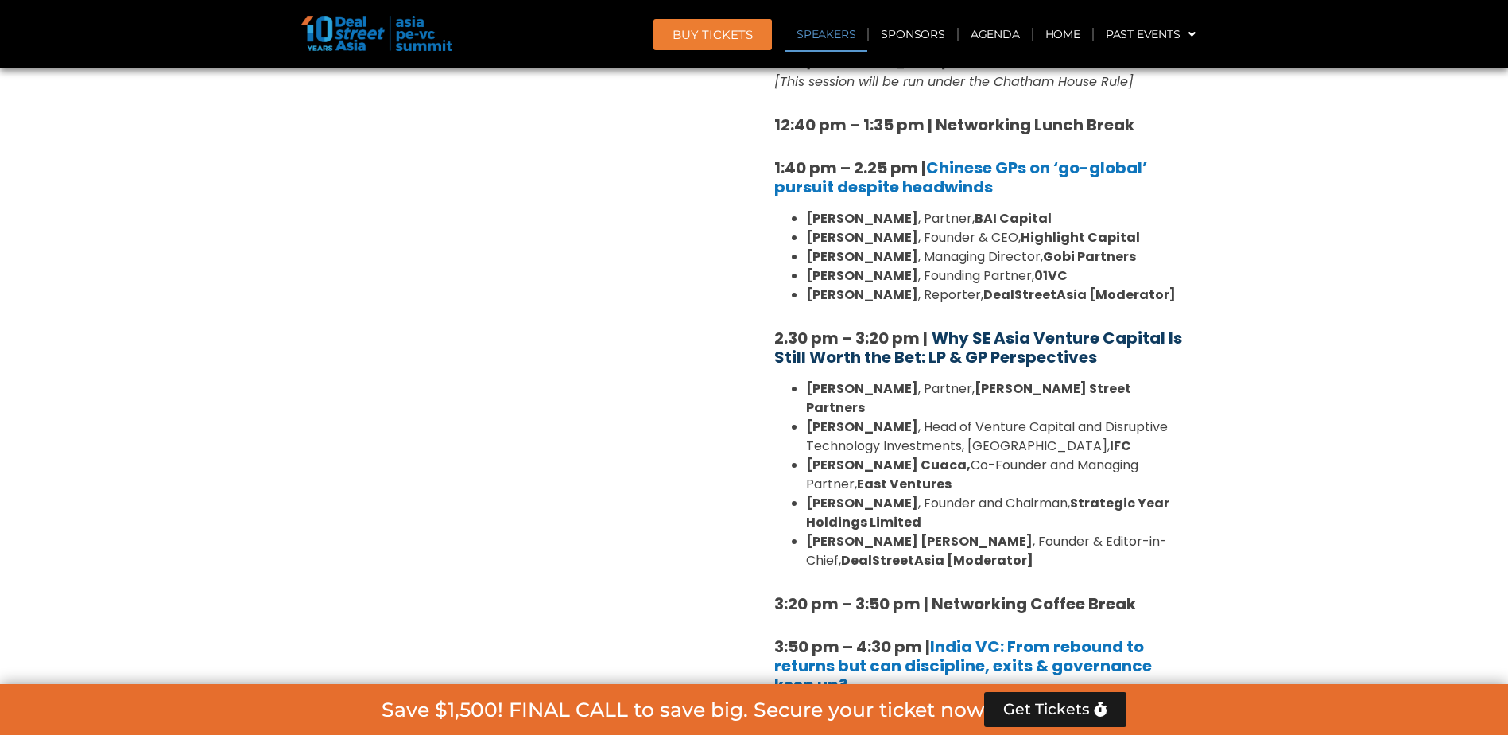
scroll to position [2014, 0]
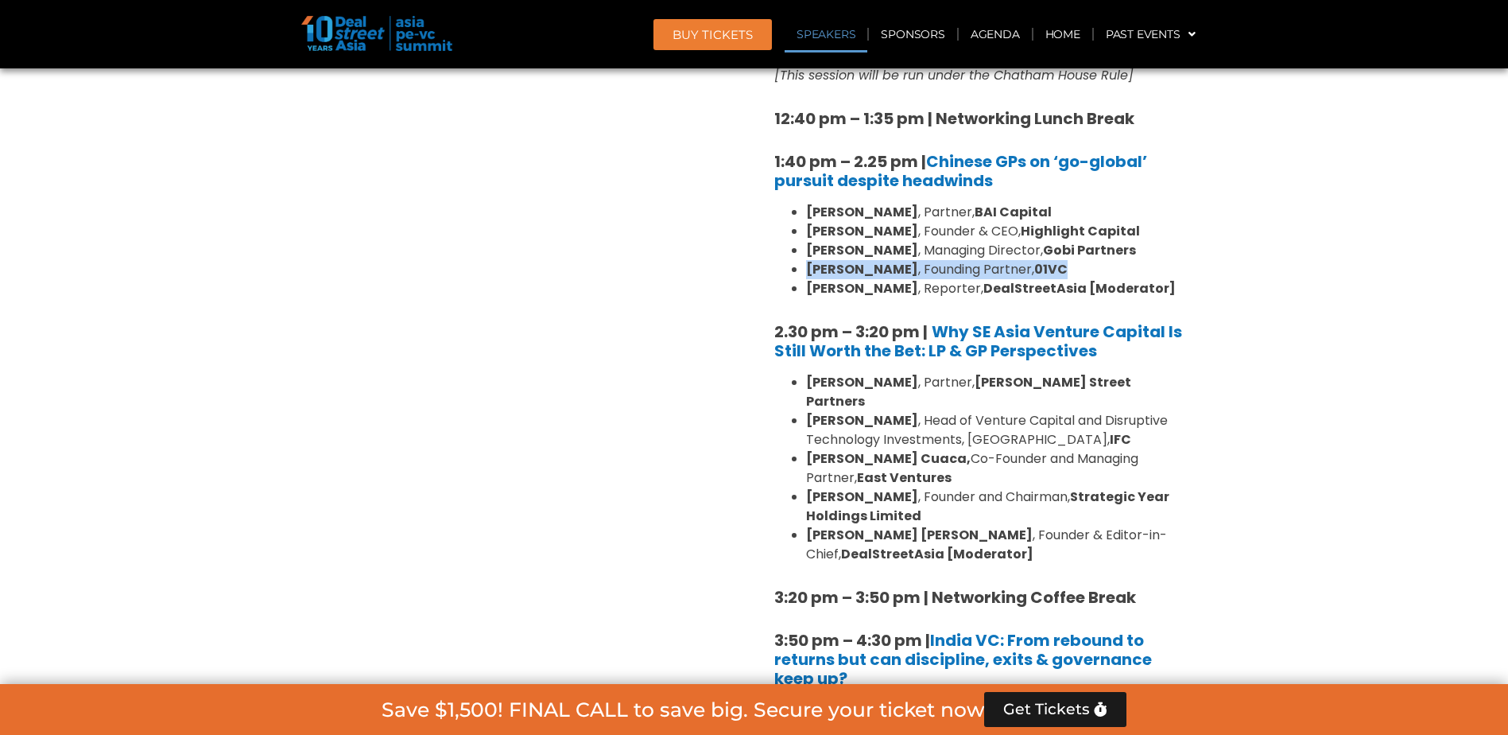
drag, startPoint x: 807, startPoint y: 227, endPoint x: 1014, endPoint y: 226, distance: 207.5
click at [1014, 226] on ul "[PERSON_NAME] , Partner, BAI Capital [PERSON_NAME] , Founder & CEO, Highlight C…" at bounding box center [980, 250] width 413 height 95
click at [1016, 260] on li "[PERSON_NAME] , Founding Partner, 01VC" at bounding box center [997, 269] width 382 height 19
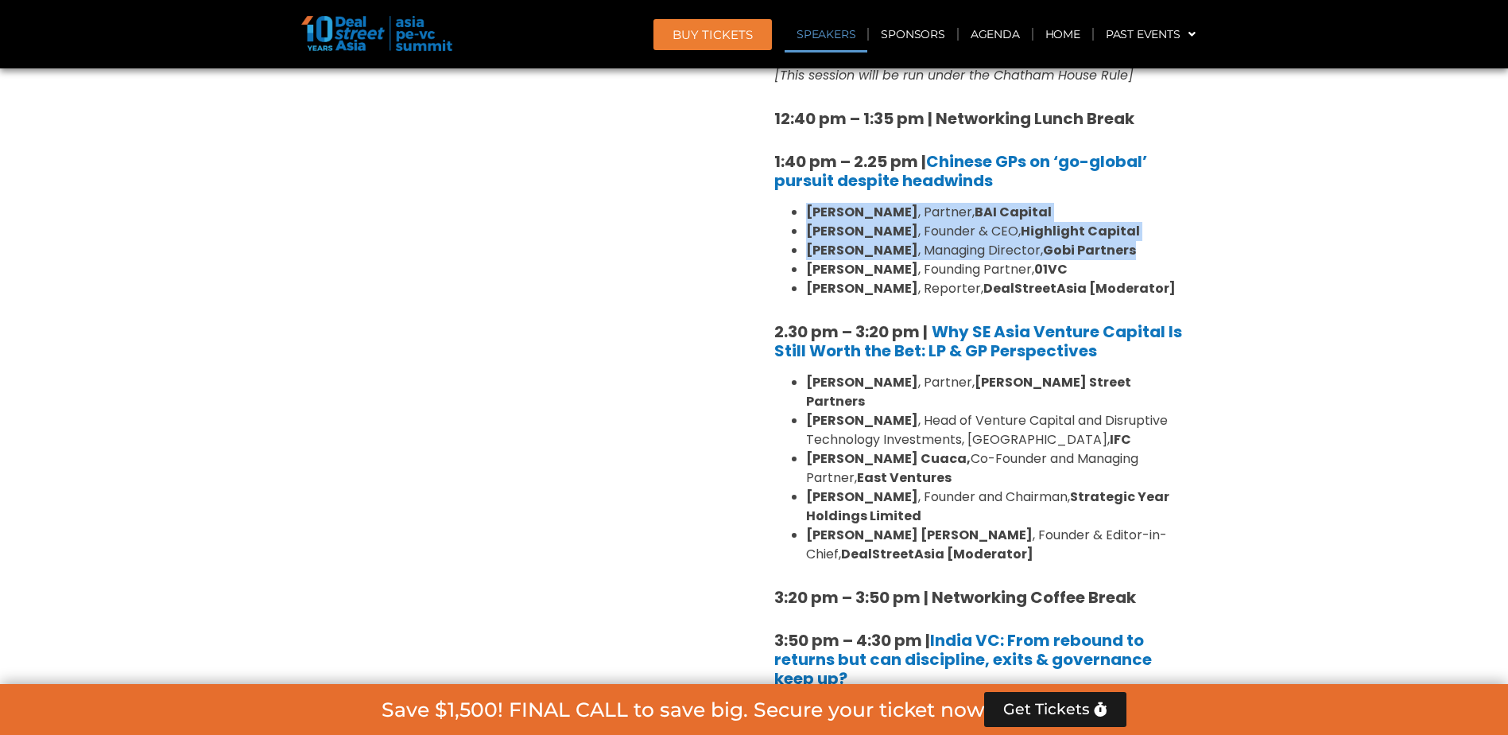
drag, startPoint x: 1069, startPoint y: 211, endPoint x: 805, endPoint y: 180, distance: 266.6
click at [805, 203] on ul "[PERSON_NAME] , Partner, BAI Capital [PERSON_NAME] , Founder & CEO, Highlight C…" at bounding box center [980, 250] width 413 height 95
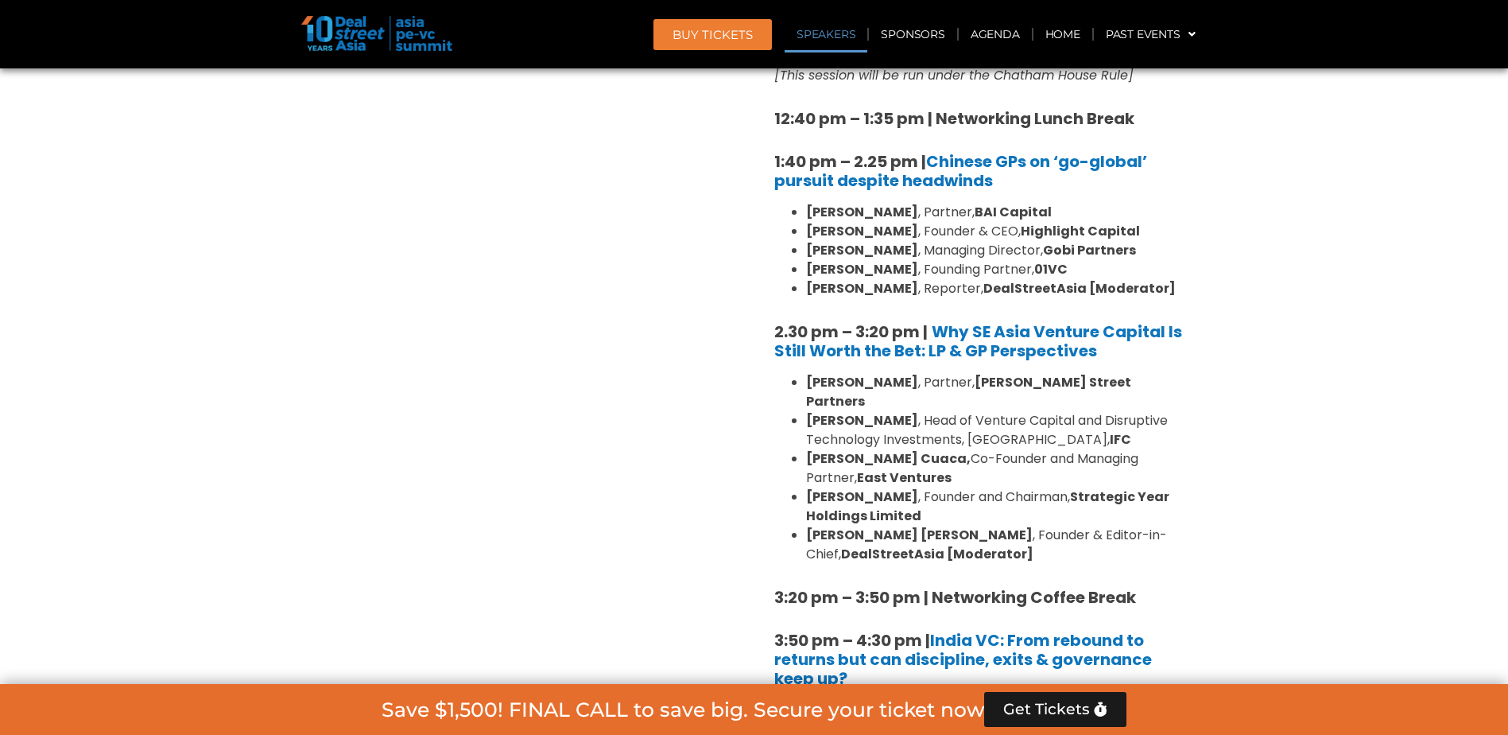
click at [788, 373] on ul "[PERSON_NAME] , Partner, [PERSON_NAME] Street Partners [PERSON_NAME] , Head of …" at bounding box center [980, 468] width 413 height 191
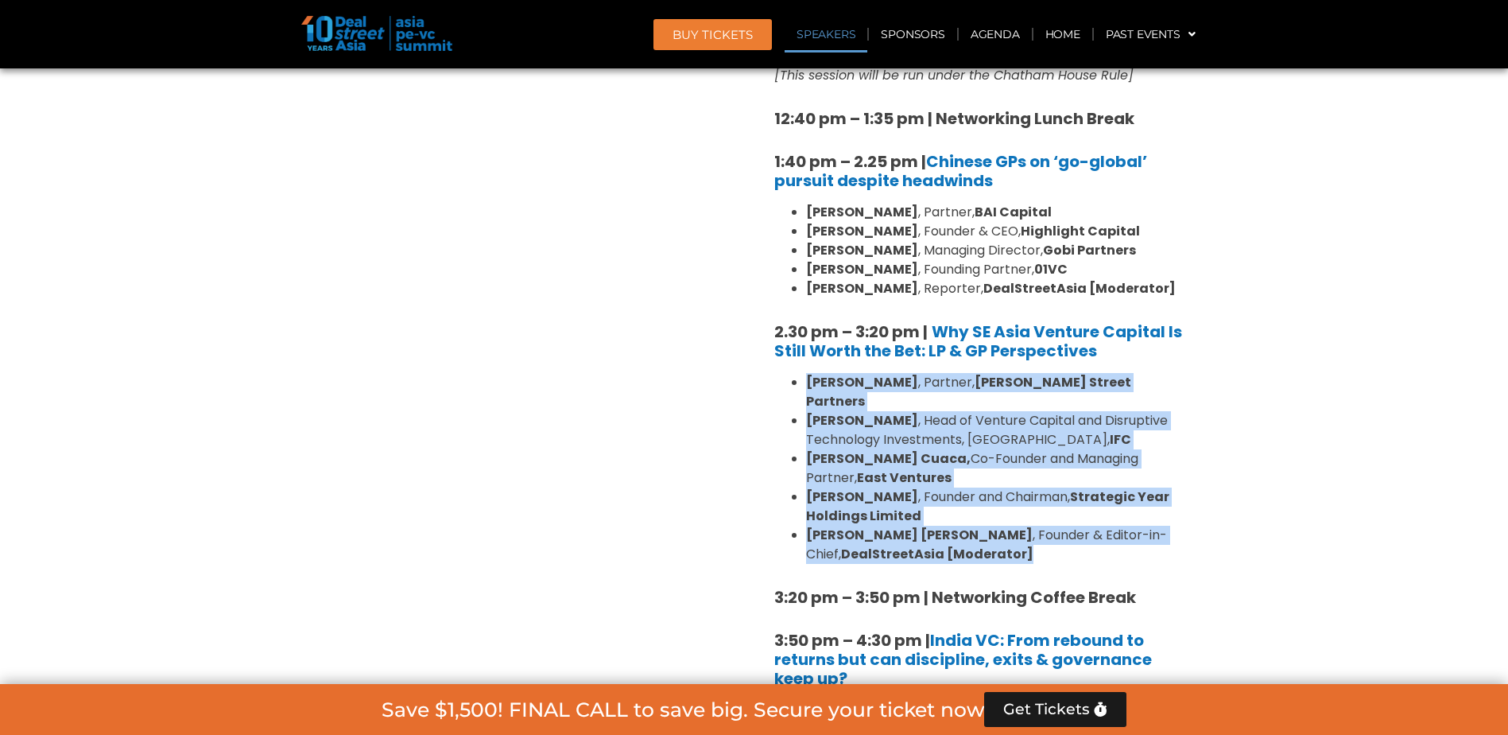
drag, startPoint x: 803, startPoint y: 339, endPoint x: 1014, endPoint y: 497, distance: 263.0
click at [1014, 497] on ul "[PERSON_NAME] , Partner, [PERSON_NAME] Street Partners [PERSON_NAME] , Head of …" at bounding box center [980, 468] width 413 height 191
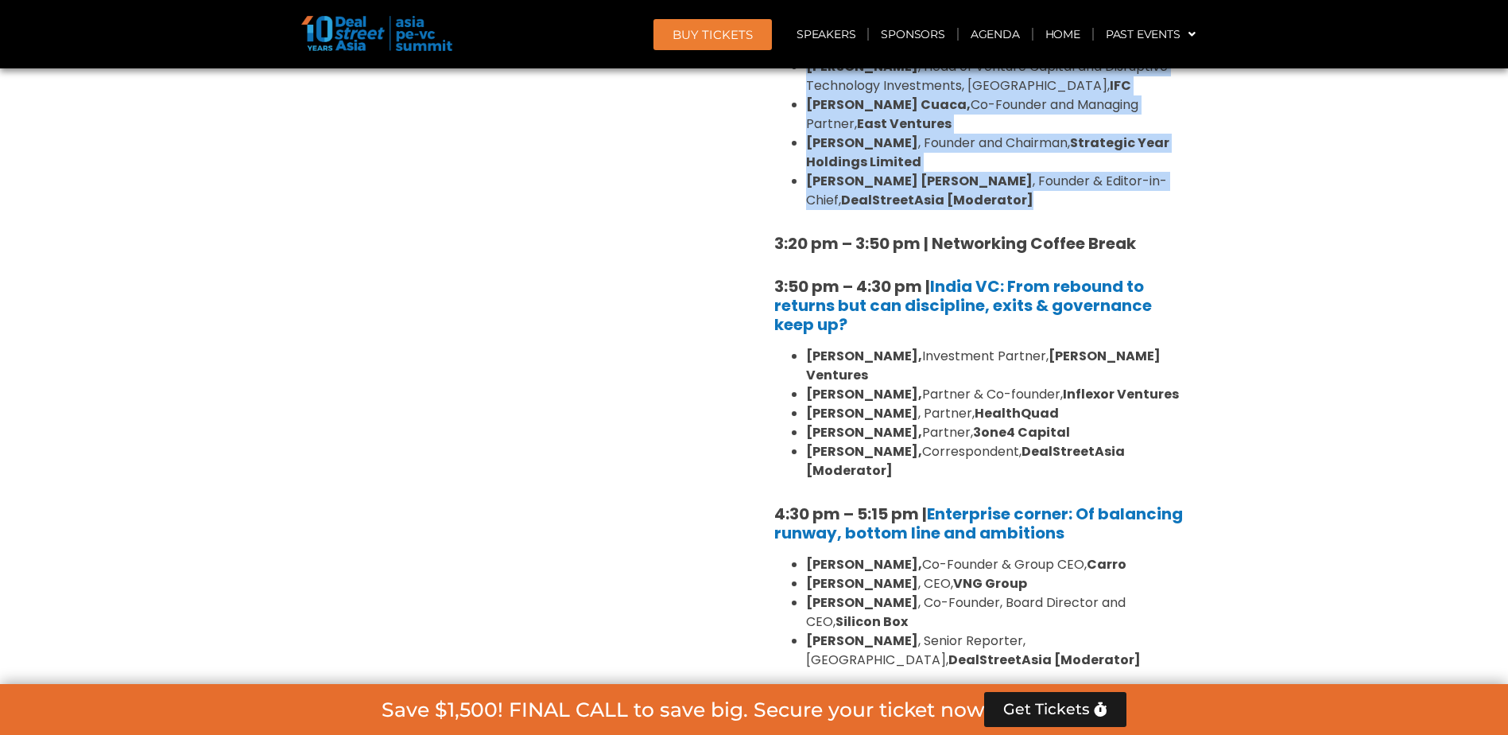
scroll to position [2491, 0]
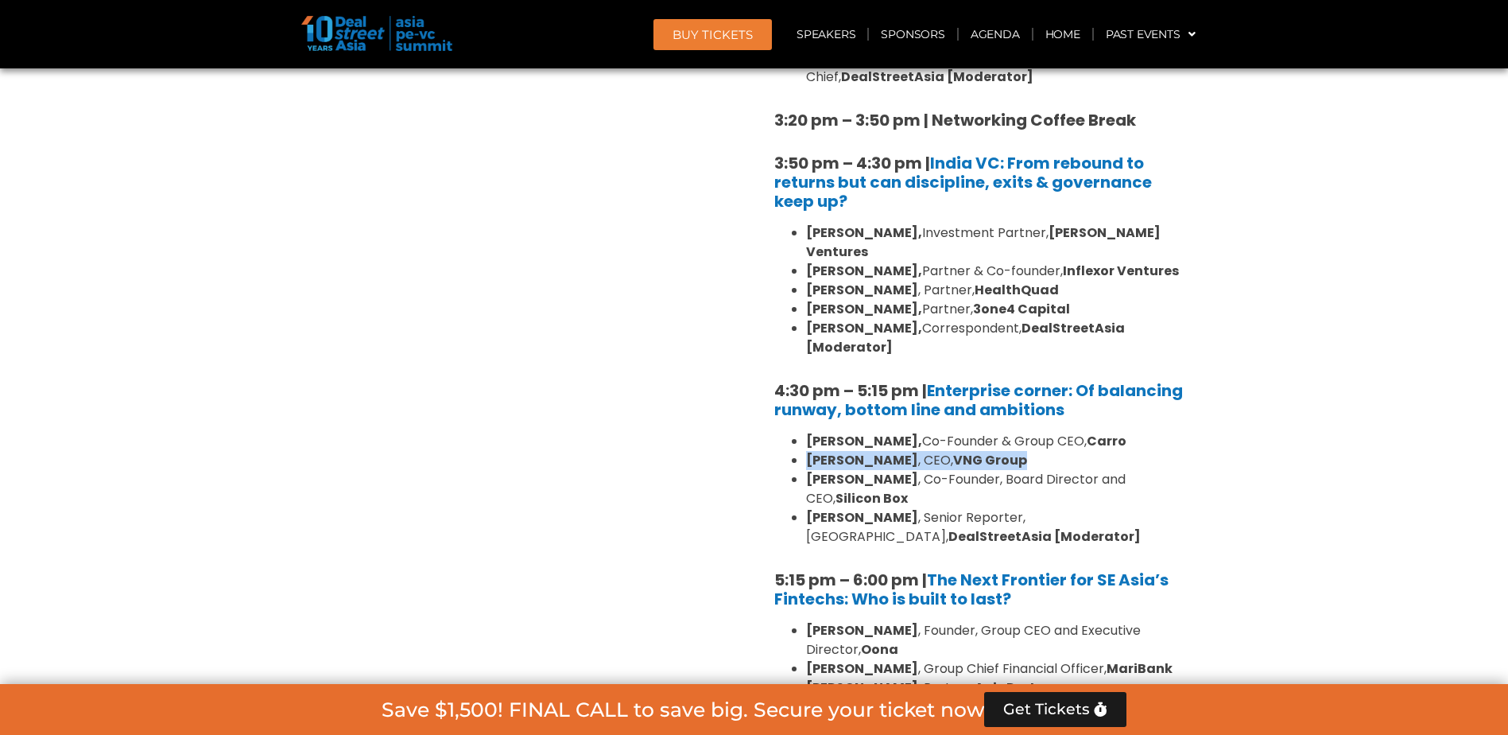
drag, startPoint x: 808, startPoint y: 378, endPoint x: 1026, endPoint y: 386, distance: 218.0
click at [1026, 451] on li "[PERSON_NAME] , CEO, VNG Group" at bounding box center [997, 460] width 382 height 19
drag, startPoint x: 1026, startPoint y: 386, endPoint x: 1117, endPoint y: 419, distance: 97.3
click at [1149, 508] on li "[PERSON_NAME] , Senior Reporter, [GEOGRAPHIC_DATA], DealStreetAsia [Moderator]" at bounding box center [997, 527] width 382 height 38
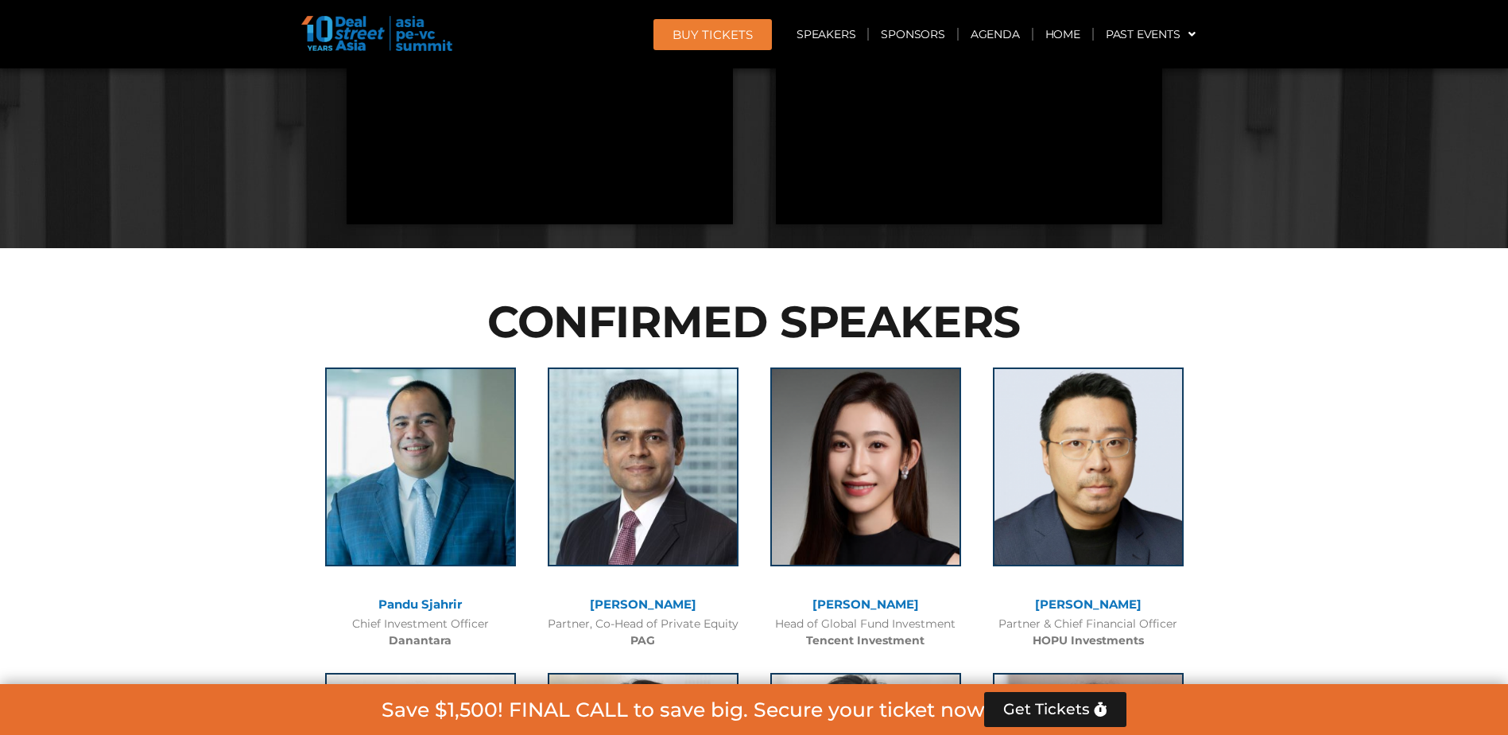
scroll to position [4797, 0]
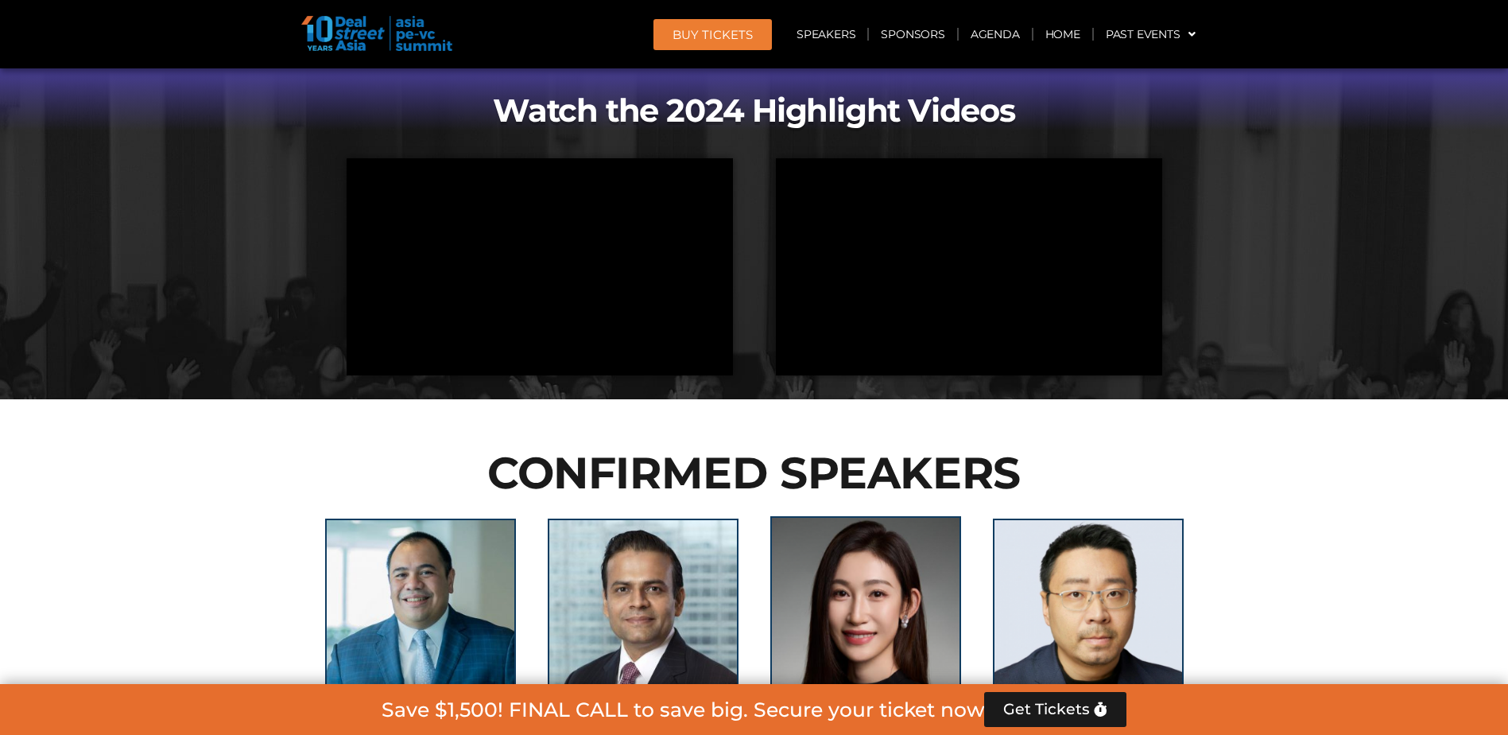
click at [851, 516] on img at bounding box center [865, 615] width 191 height 199
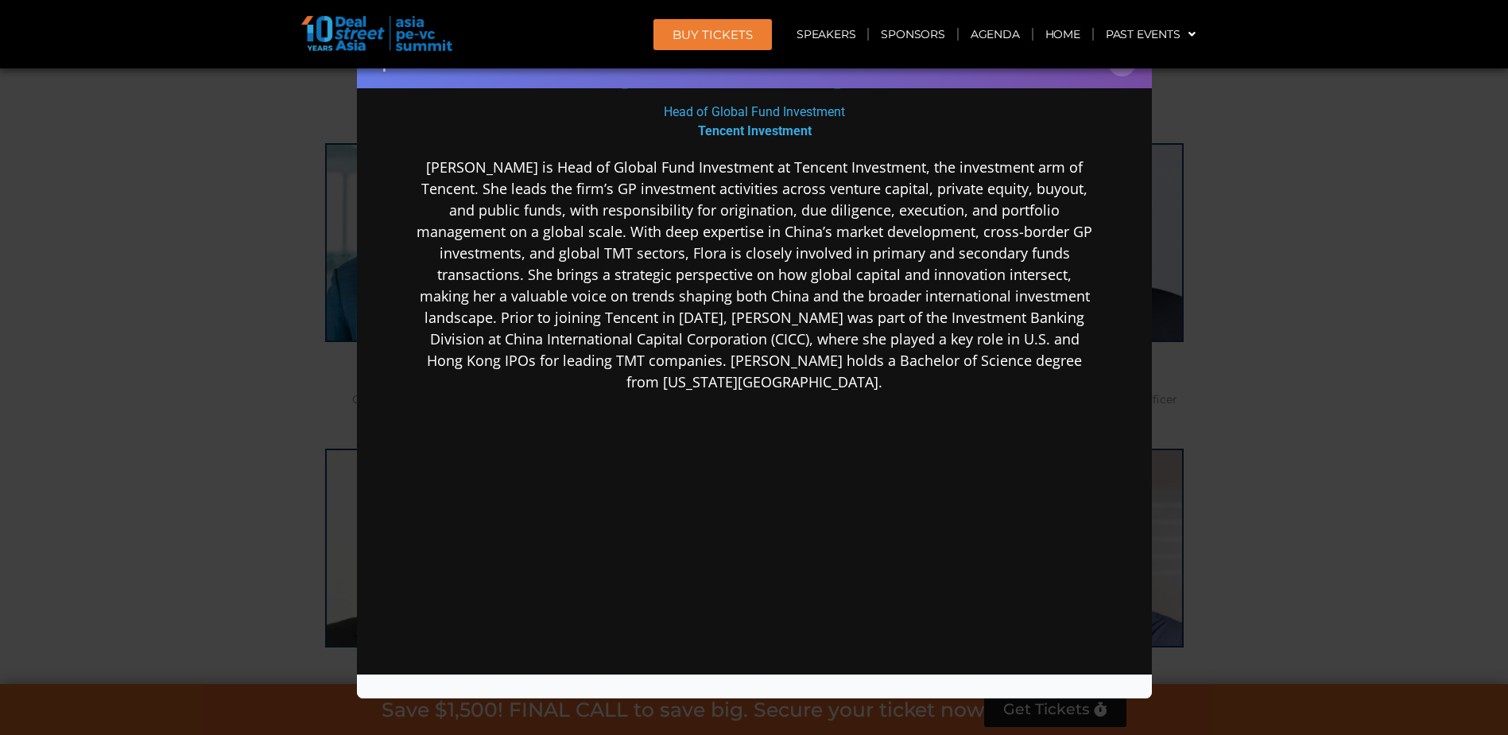
scroll to position [5194, 0]
click at [1127, 71] on button "×" at bounding box center [1122, 62] width 28 height 28
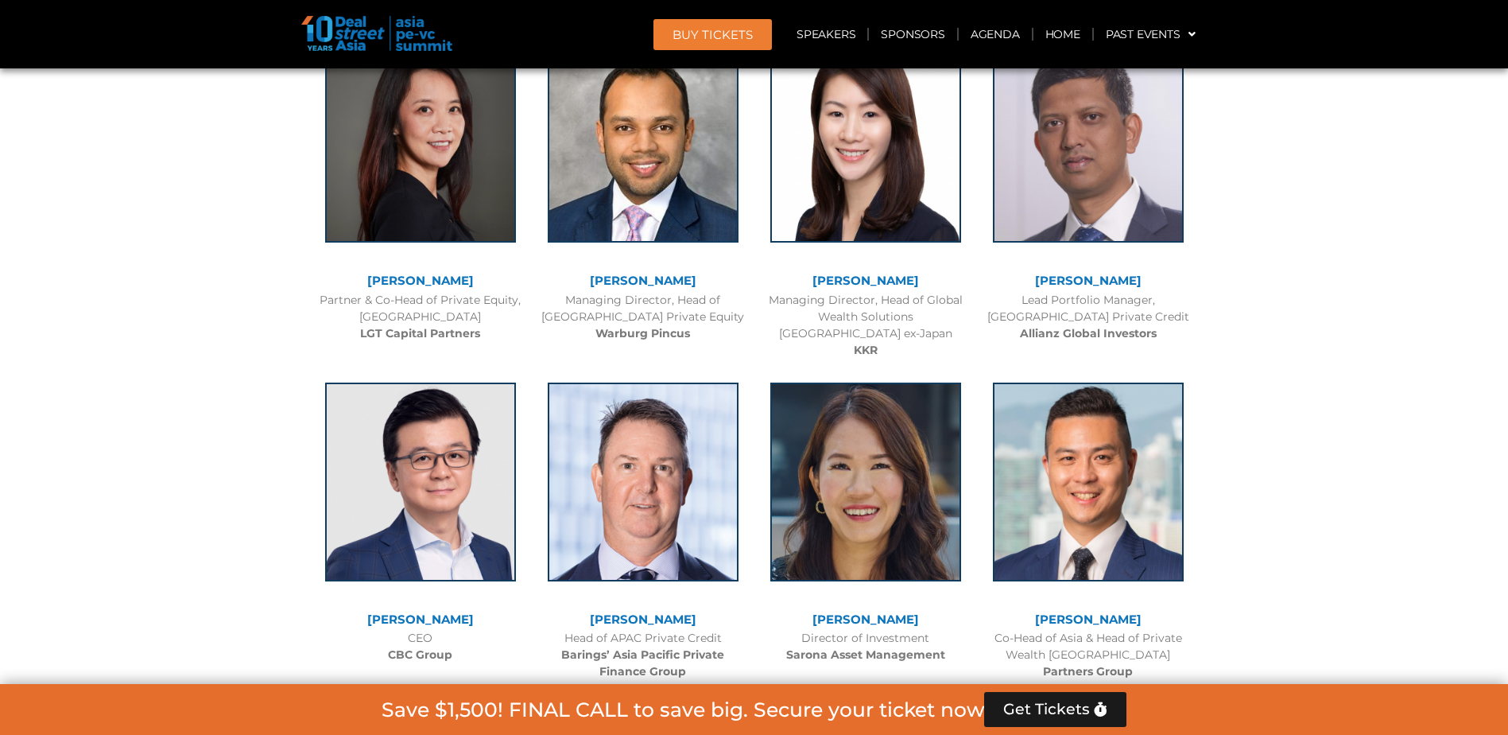
scroll to position [5989, 0]
